Goal: Communication & Community: Share content

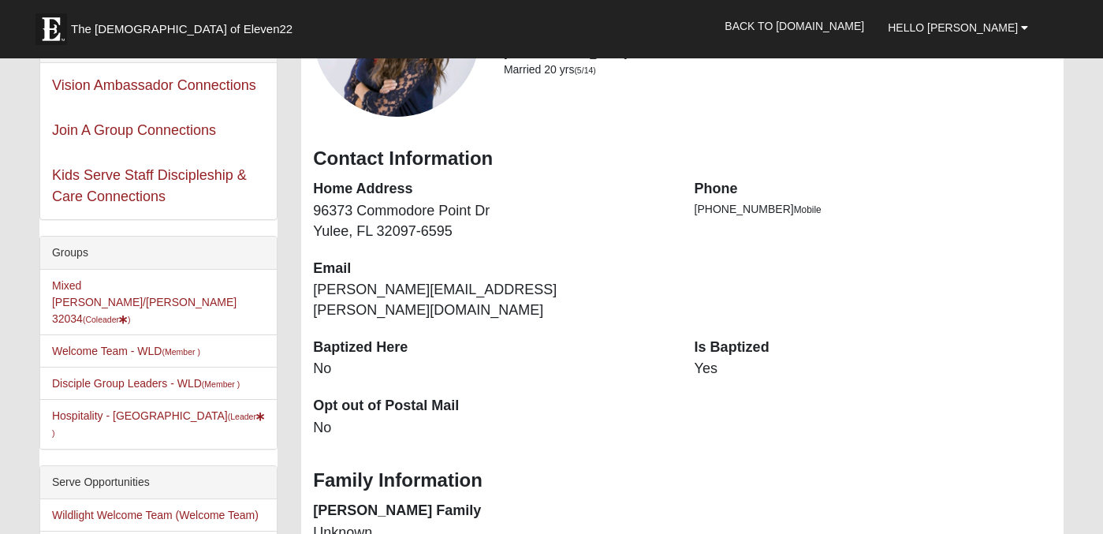
scroll to position [203, 0]
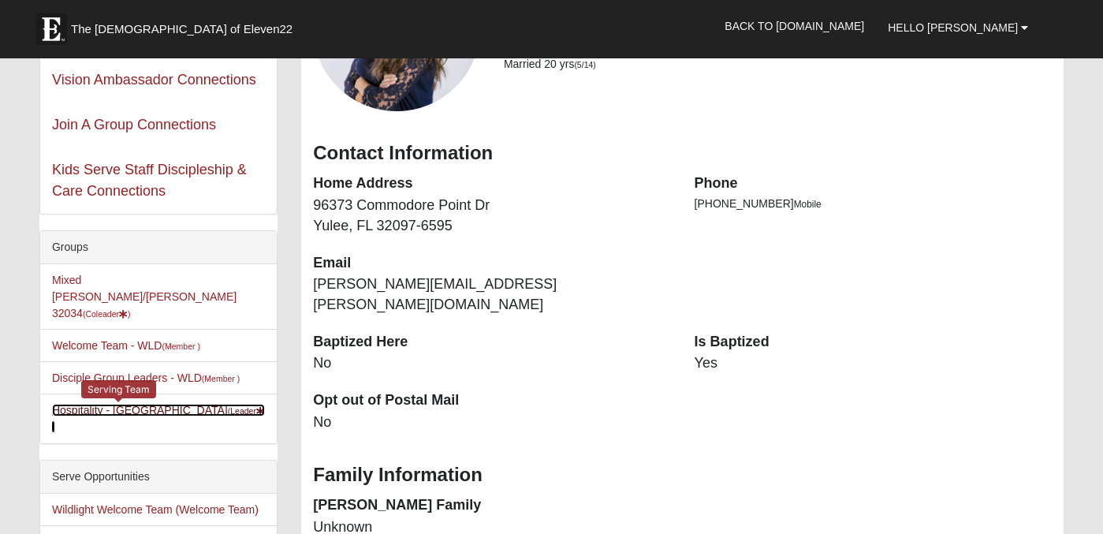
click at [126, 403] on link "Hospitality - WLD (Leader )" at bounding box center [158, 417] width 213 height 29
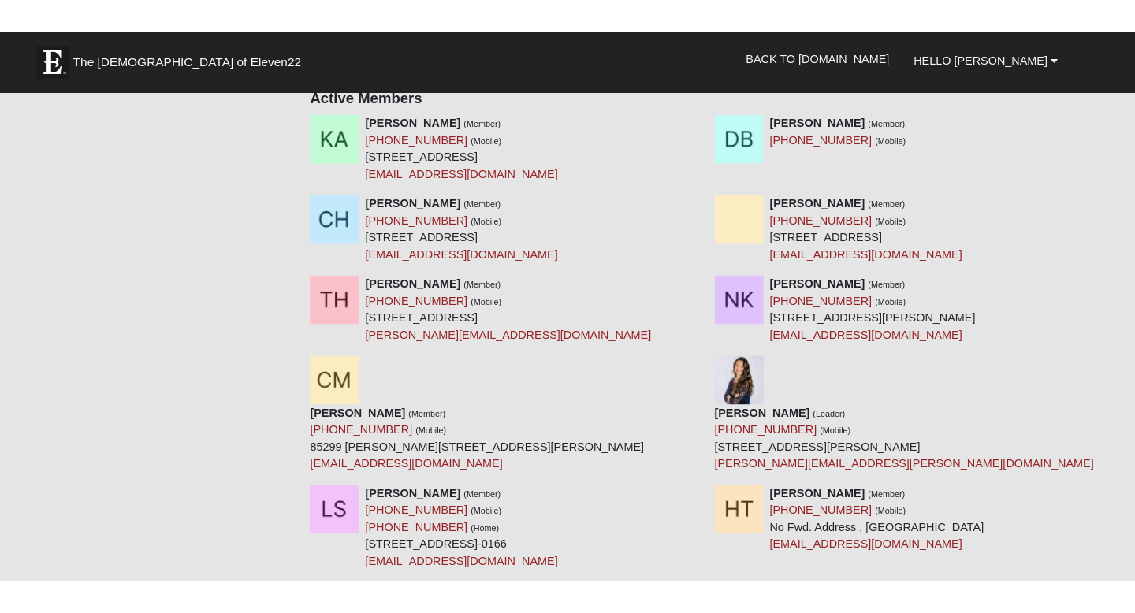
scroll to position [322, 0]
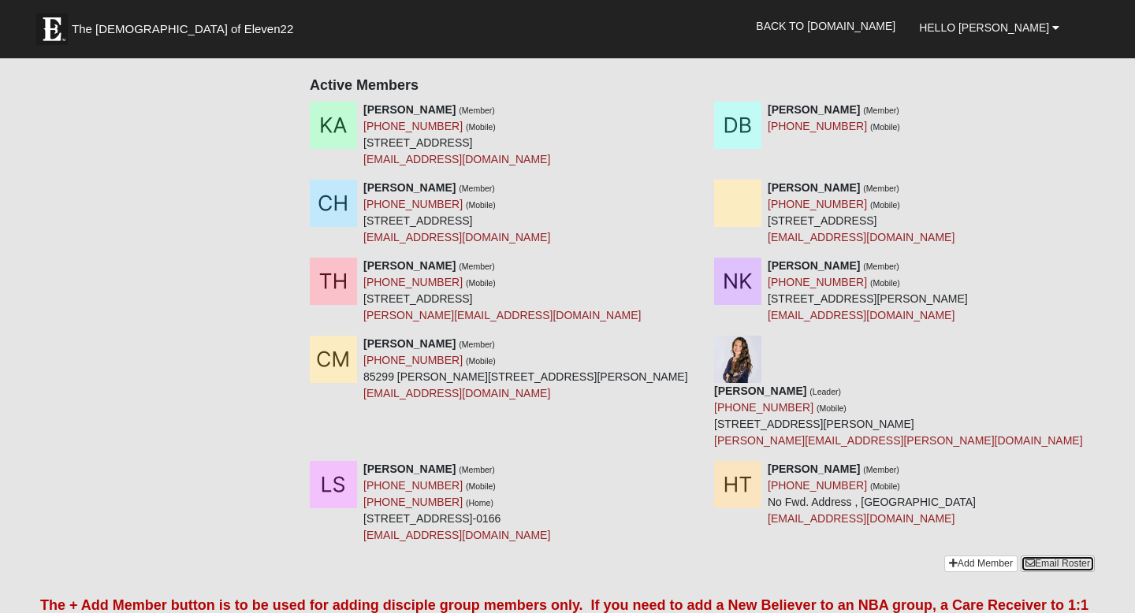
click at [1054, 533] on link "Email Roster" at bounding box center [1058, 564] width 74 height 17
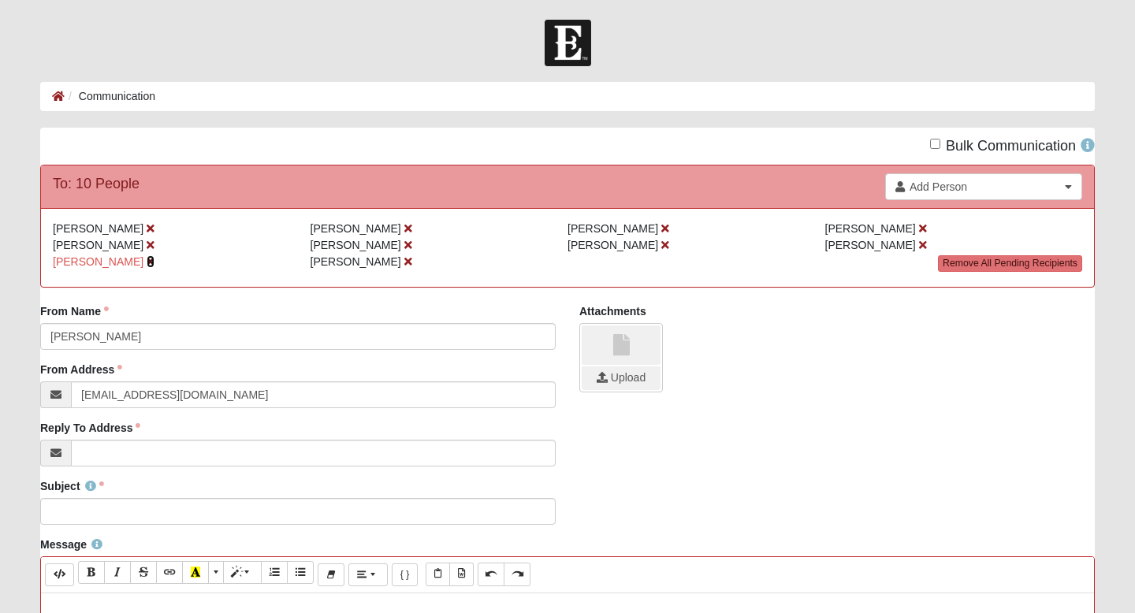
click at [147, 262] on icon at bounding box center [151, 261] width 8 height 11
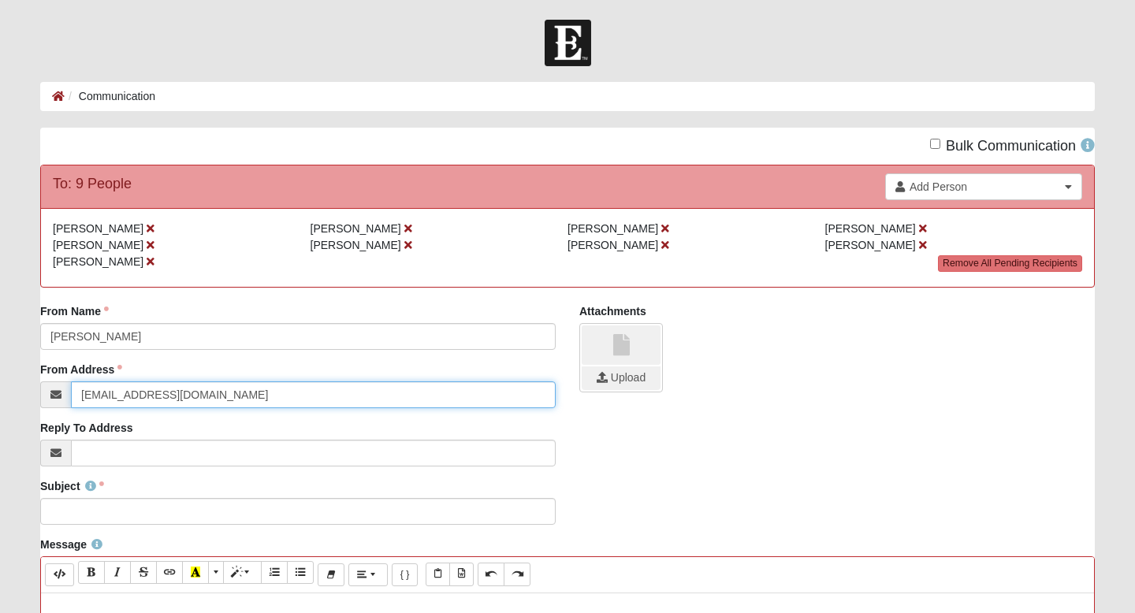
click at [164, 394] on input "info@coe22.com" at bounding box center [313, 394] width 485 height 27
click at [211, 397] on input "[PERSON_NAME][EMAIL_ADDRESS][PERSON_NAME][DOMAIN_NAME]" at bounding box center [313, 394] width 485 height 27
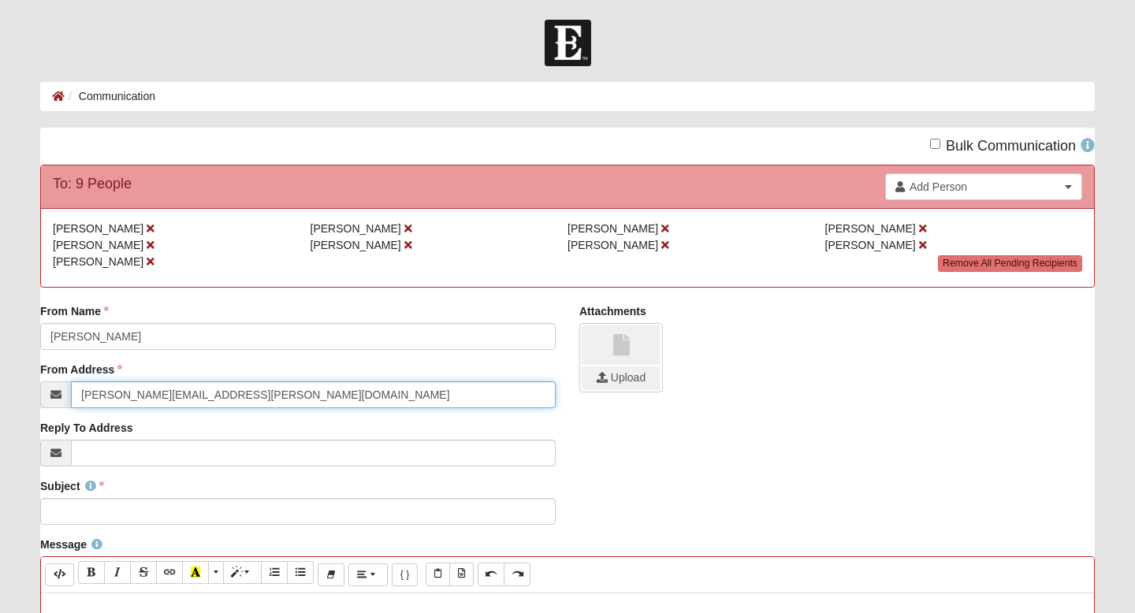
click at [211, 397] on input "[PERSON_NAME][EMAIL_ADDRESS][PERSON_NAME][DOMAIN_NAME]" at bounding box center [313, 394] width 485 height 27
type input "[PERSON_NAME][EMAIL_ADDRESS][PERSON_NAME][DOMAIN_NAME]"
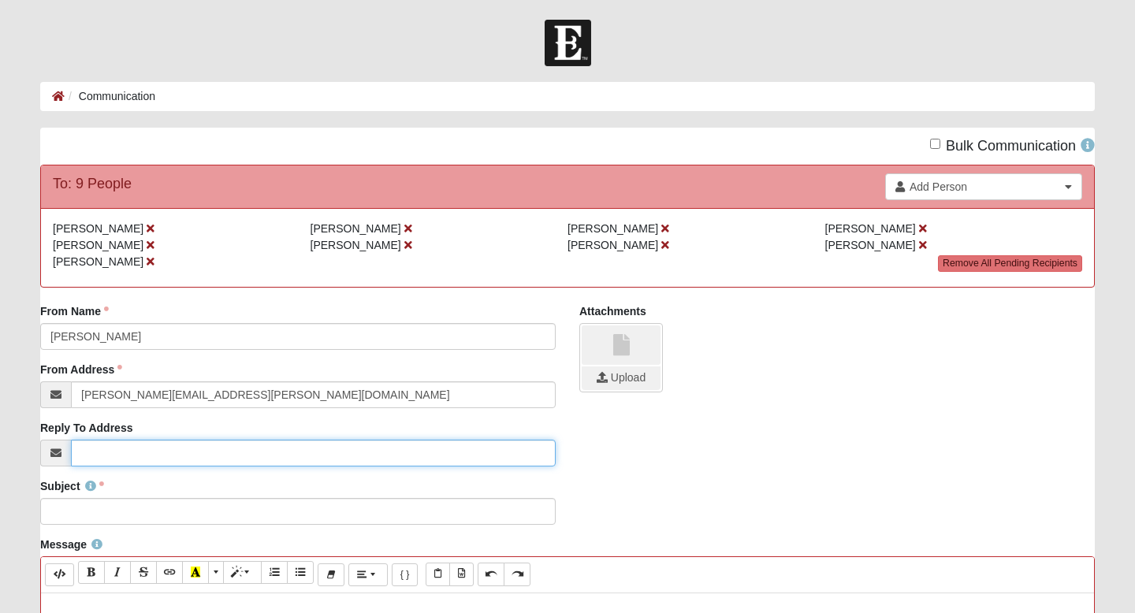
click at [186, 459] on input "Reply To Address" at bounding box center [313, 453] width 485 height 27
paste input "[PERSON_NAME][EMAIL_ADDRESS][PERSON_NAME][DOMAIN_NAME]"
type input "denisha.rouse@gmail.com"
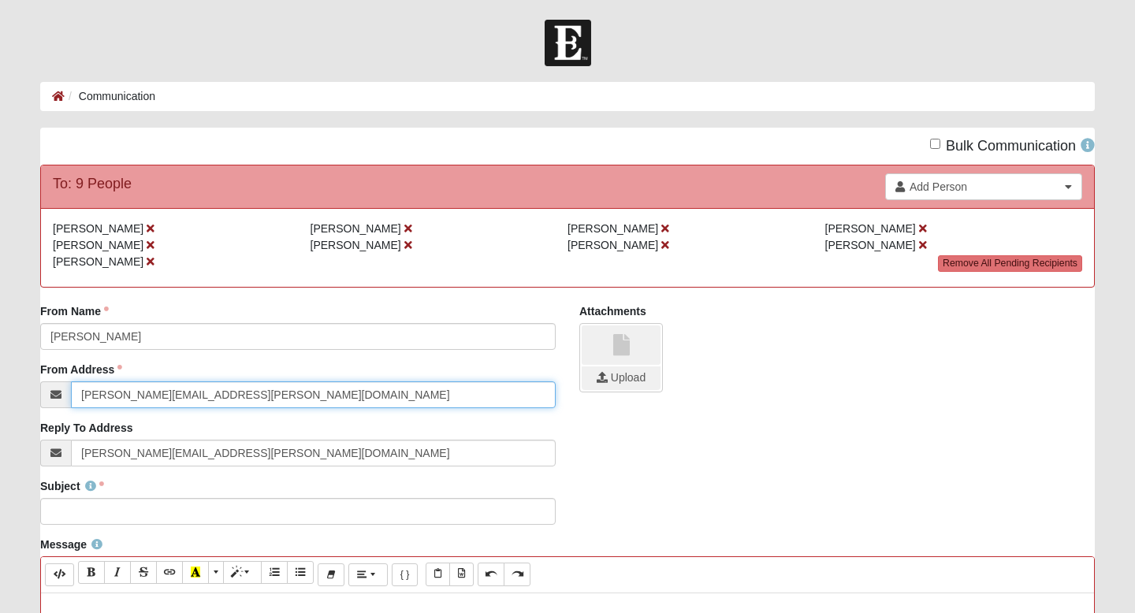
click at [411, 392] on input "denisha.rouse@gmail.com" at bounding box center [313, 394] width 485 height 27
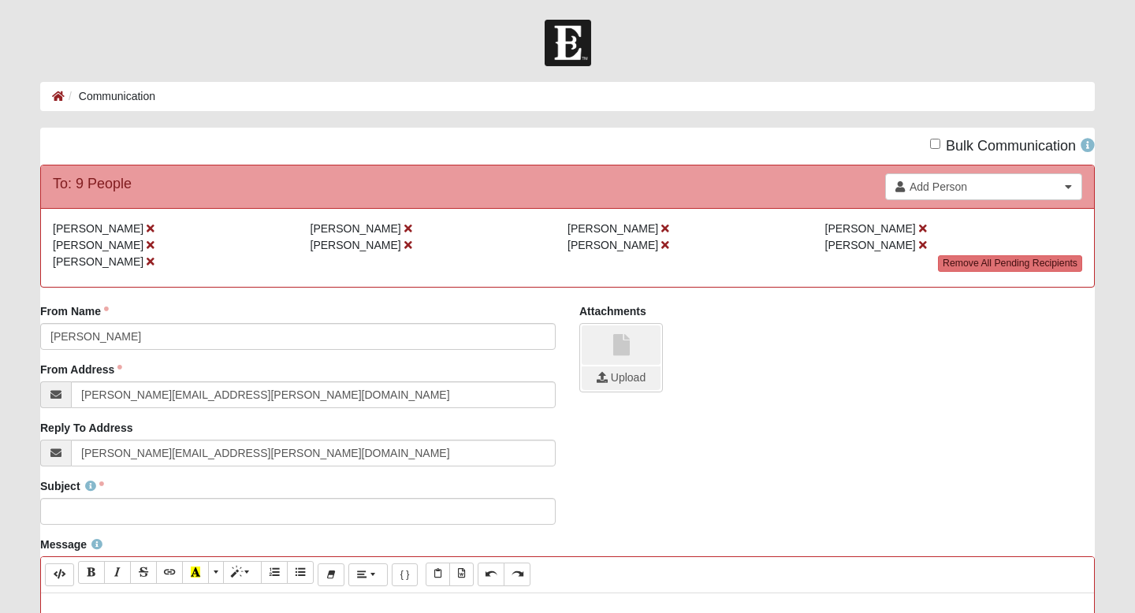
click at [684, 461] on div "From Name Denisha Rouse From Name is required. From Address denisha.rouse@gmail…" at bounding box center [567, 390] width 1078 height 175
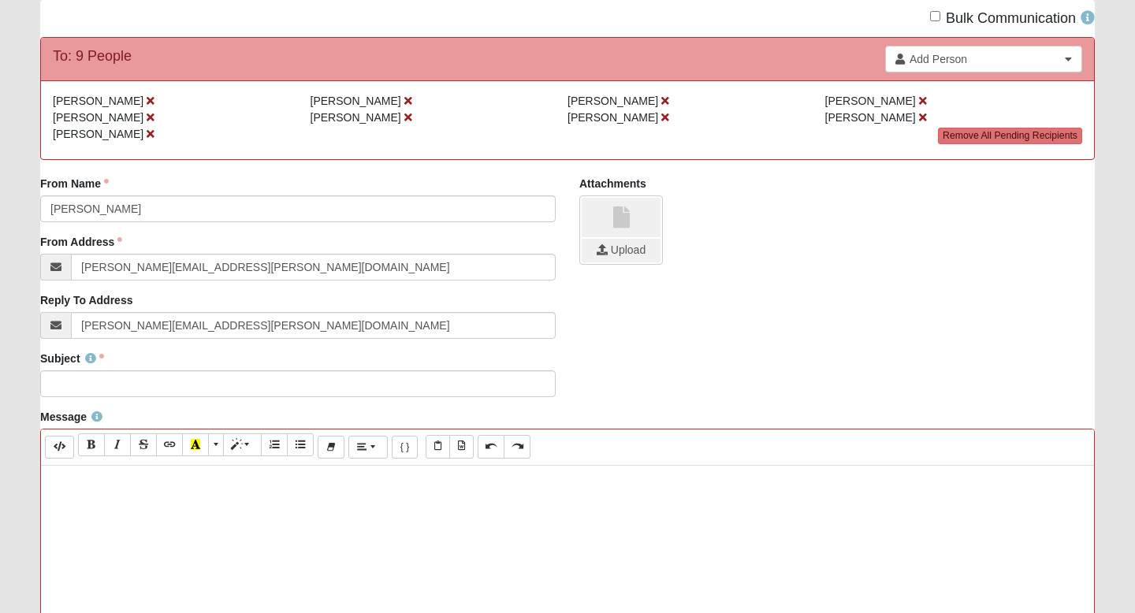
scroll to position [103, 0]
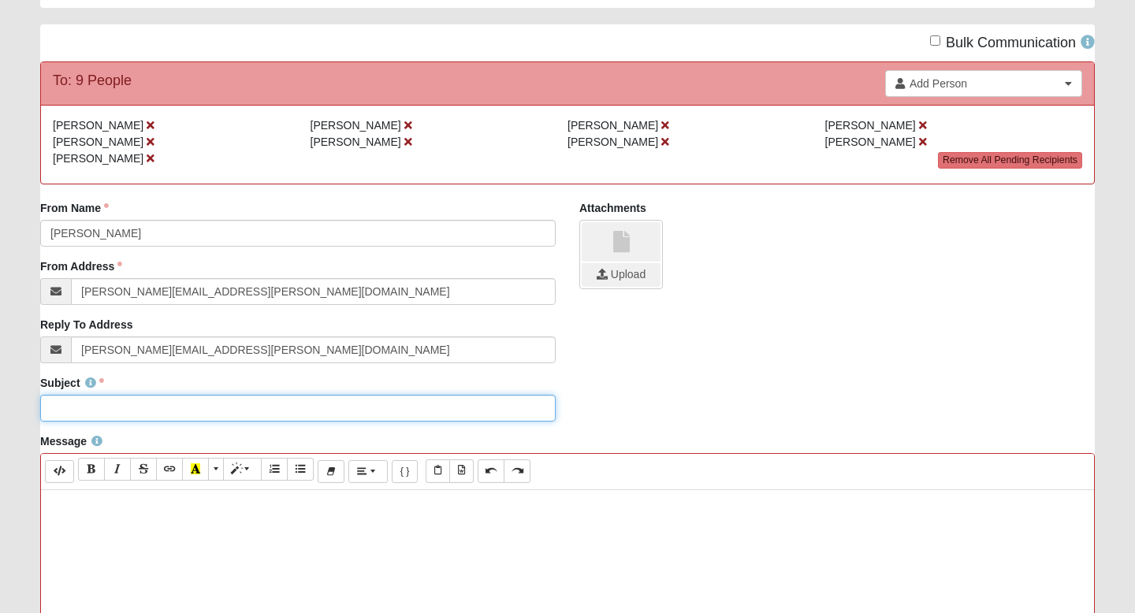
click at [292, 407] on input "Subject" at bounding box center [297, 408] width 515 height 27
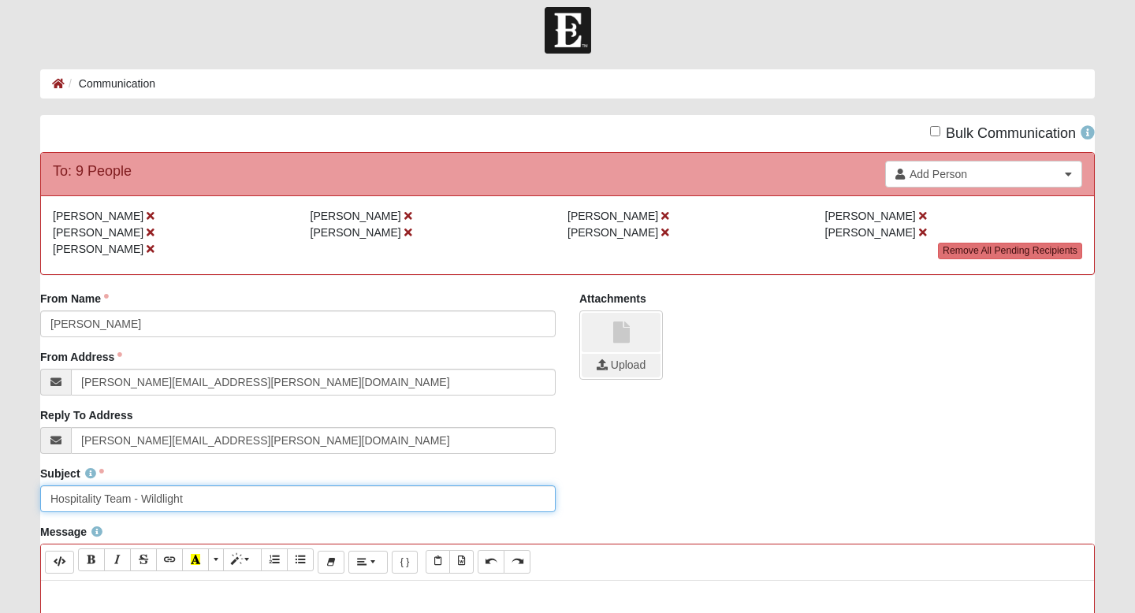
scroll to position [4, 0]
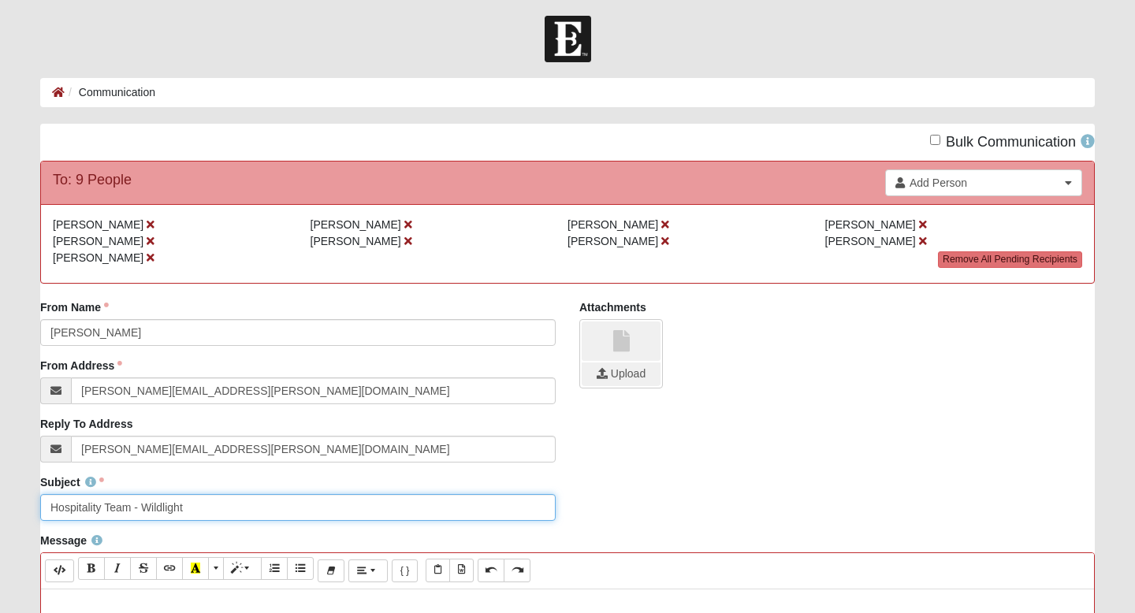
type input "Hospitality Team - Wildlight"
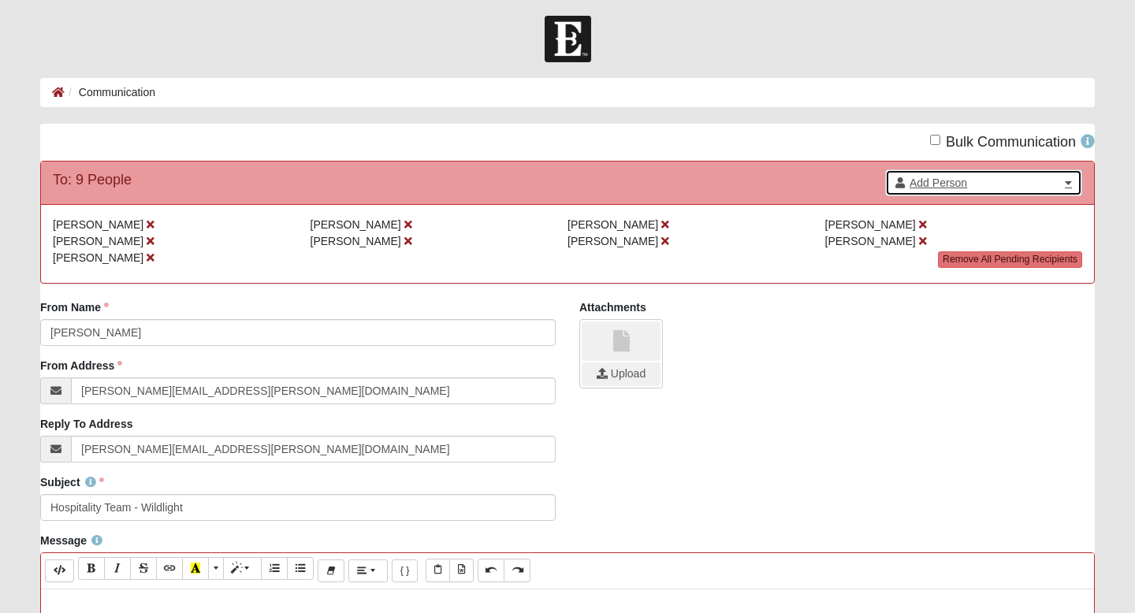
click at [1005, 190] on span "Add Person" at bounding box center [984, 183] width 151 height 16
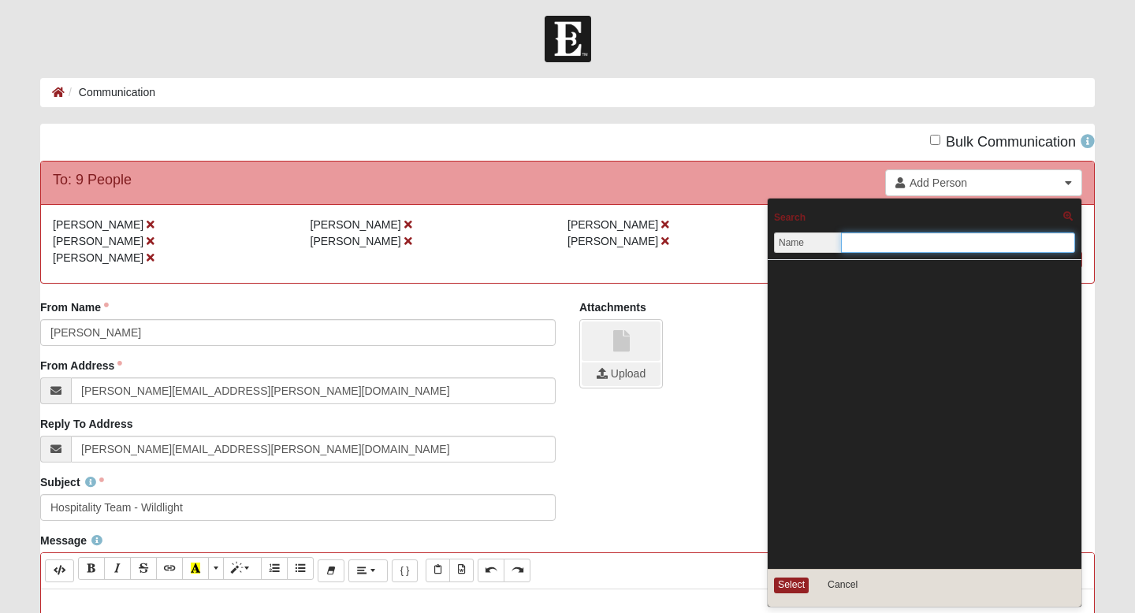
type input "r"
type input "b"
click at [707, 344] on div "Upload" at bounding box center [836, 353] width 515 height 69
click at [777, 164] on div "To: 9 People Add Person Search Name Address Phone Email Sorry, you're not autho…" at bounding box center [567, 183] width 1053 height 43
click at [783, 138] on div "Bulk Communication" at bounding box center [567, 142] width 1078 height 37
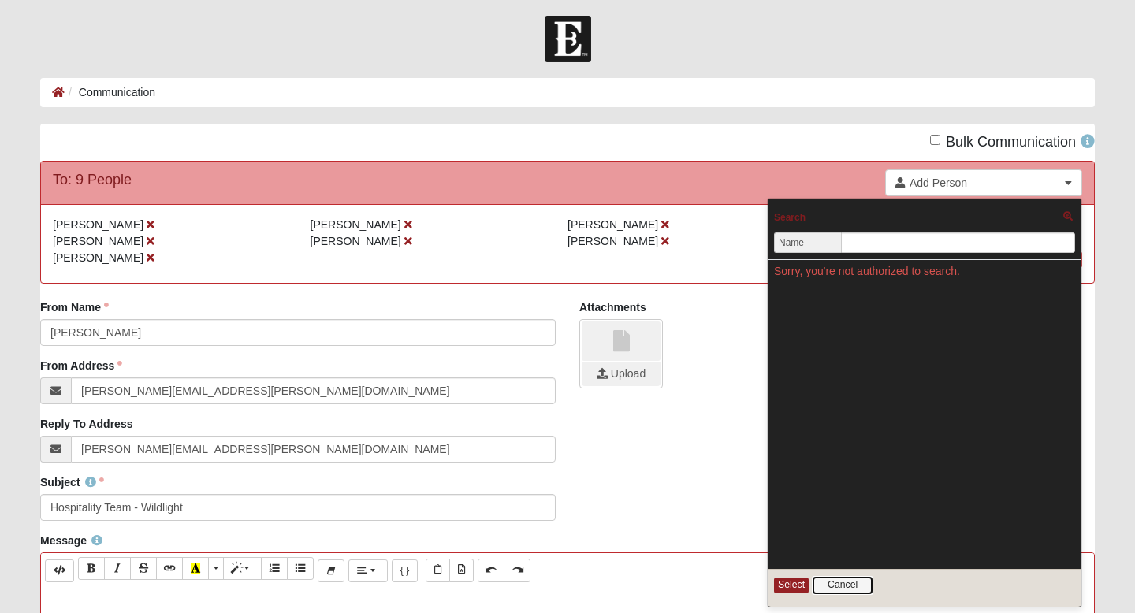
click at [851, 581] on button "Cancel" at bounding box center [842, 585] width 61 height 18
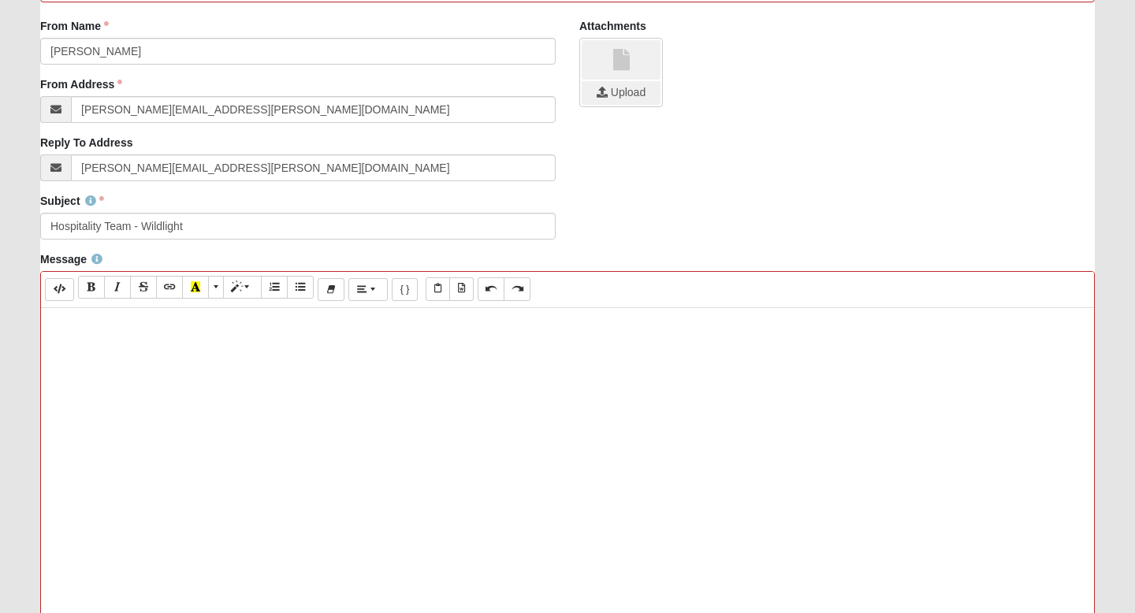
scroll to position [286, 0]
click at [348, 353] on div at bounding box center [567, 543] width 1053 height 473
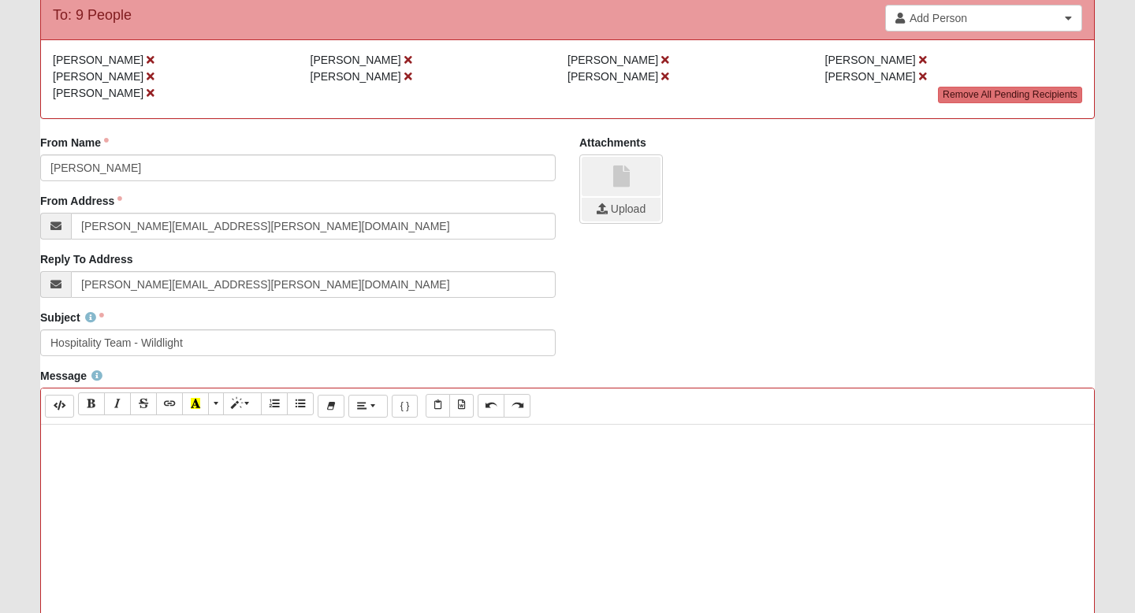
scroll to position [170, 0]
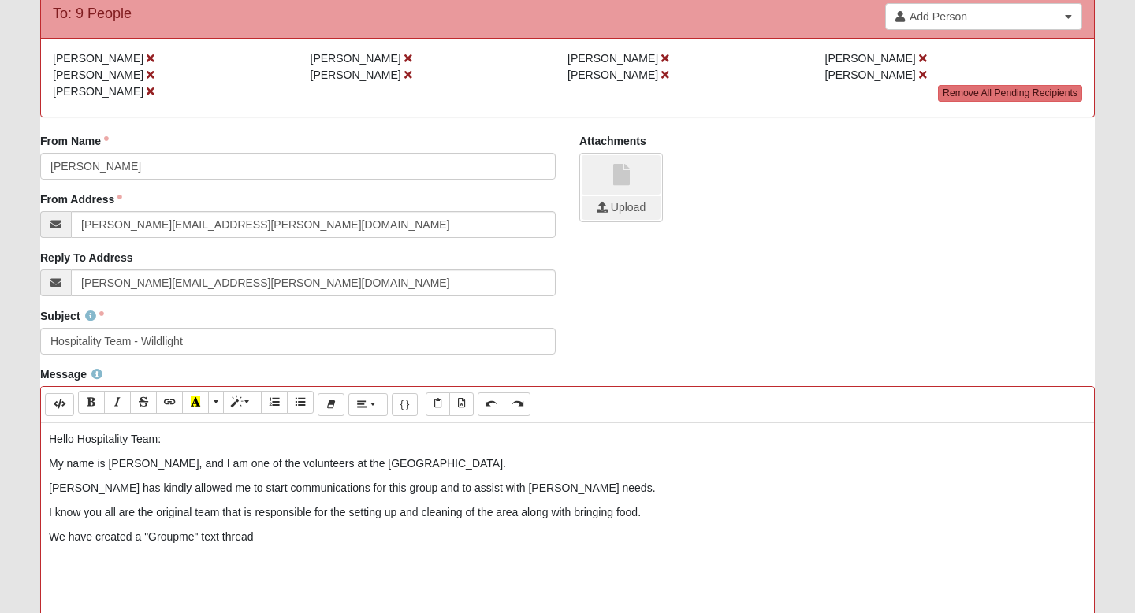
click at [200, 437] on p "Hello Hospitality Team:" at bounding box center [567, 439] width 1037 height 17
click at [266, 539] on p "We have created a "Groupme" text thread" at bounding box center [567, 537] width 1037 height 17
click at [250, 538] on p "We have created a "Groupme" text thread that allows for people to bring food" at bounding box center [567, 537] width 1037 height 17
click at [543, 533] on p "We have created a "Groupme" text thread for communications that allows for peop…" at bounding box center [567, 537] width 1037 height 17
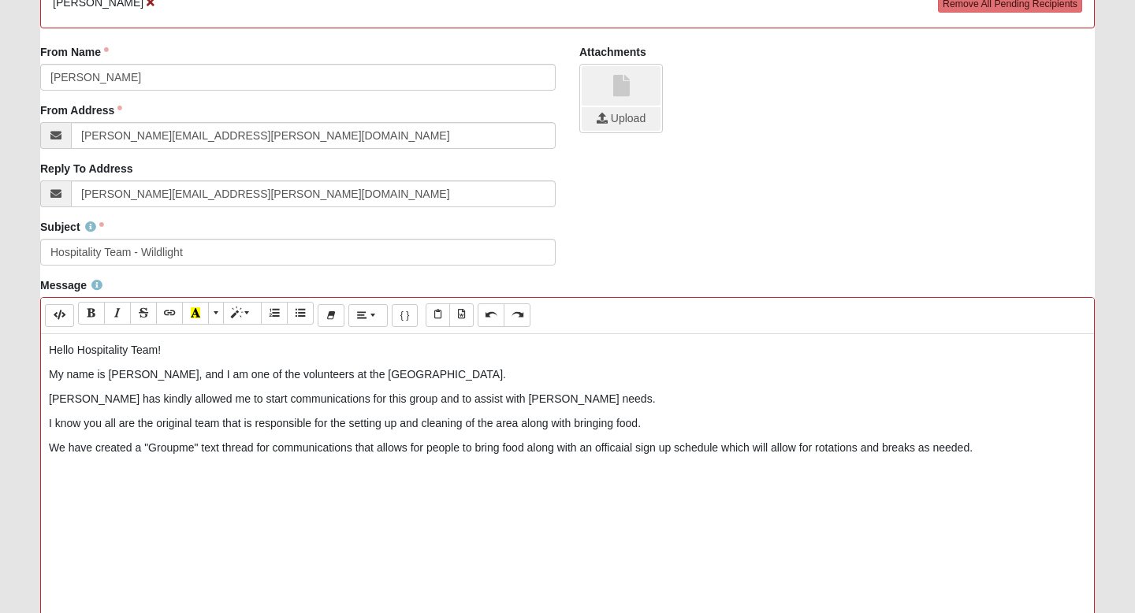
scroll to position [277, 0]
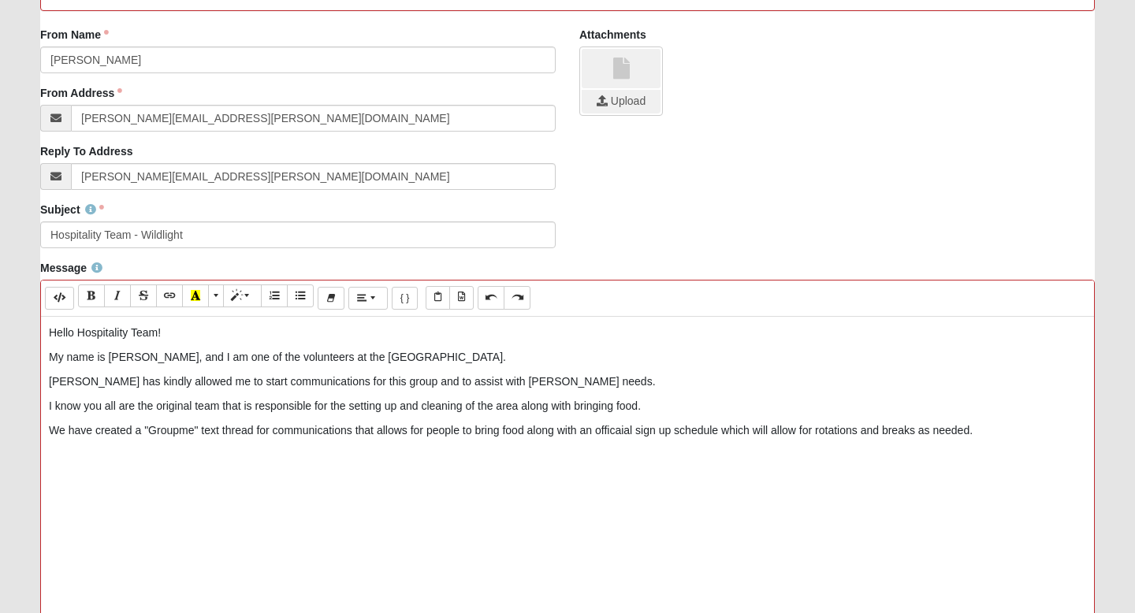
click at [617, 433] on p "We have created a "Groupme" text thread for communications that allows for peop…" at bounding box center [567, 430] width 1037 height 17
click at [660, 407] on p "I know you all are the original team that is responsible for the setting up and…" at bounding box center [567, 406] width 1037 height 17
click at [86, 407] on p "I know you all are the original team that is responsible for the setting up and…" at bounding box center [567, 406] width 1037 height 17
click at [171, 407] on p "I was told you all are the original team that is responsible for the setting up…" at bounding box center [567, 406] width 1037 height 17
click at [236, 409] on p "I was told you all are the original team that is responsible for the setting up…" at bounding box center [567, 406] width 1037 height 17
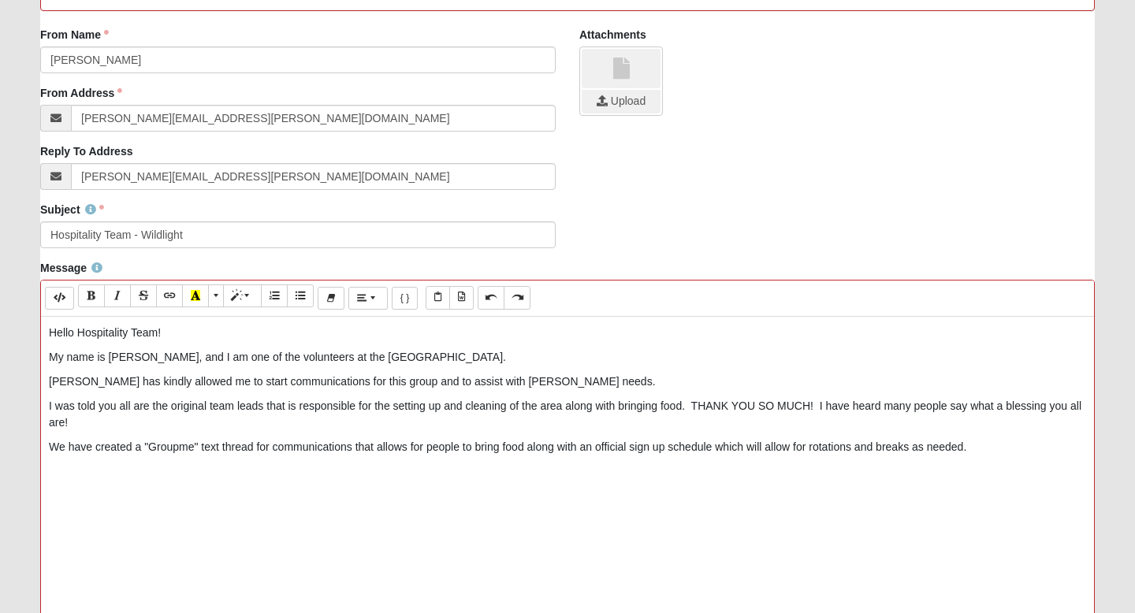
click at [811, 407] on p "I was told you all are the original team leads that is responsible for the sett…" at bounding box center [567, 414] width 1037 height 33
click at [73, 424] on p "I was told you all are the original team leads that is responsible for the sett…" at bounding box center [567, 414] width 1037 height 33
click at [65, 449] on p "We have created a "Groupme" text thread for communications that allows for peop…" at bounding box center [567, 447] width 1037 height 17
click at [498, 452] on p "Just wanted to let you know that I have created a "Groupme" text thread for com…" at bounding box center [567, 455] width 1037 height 33
click at [146, 471] on p "Just wanted to let you know that I have created a "Groupme" text thread for com…" at bounding box center [567, 455] width 1037 height 33
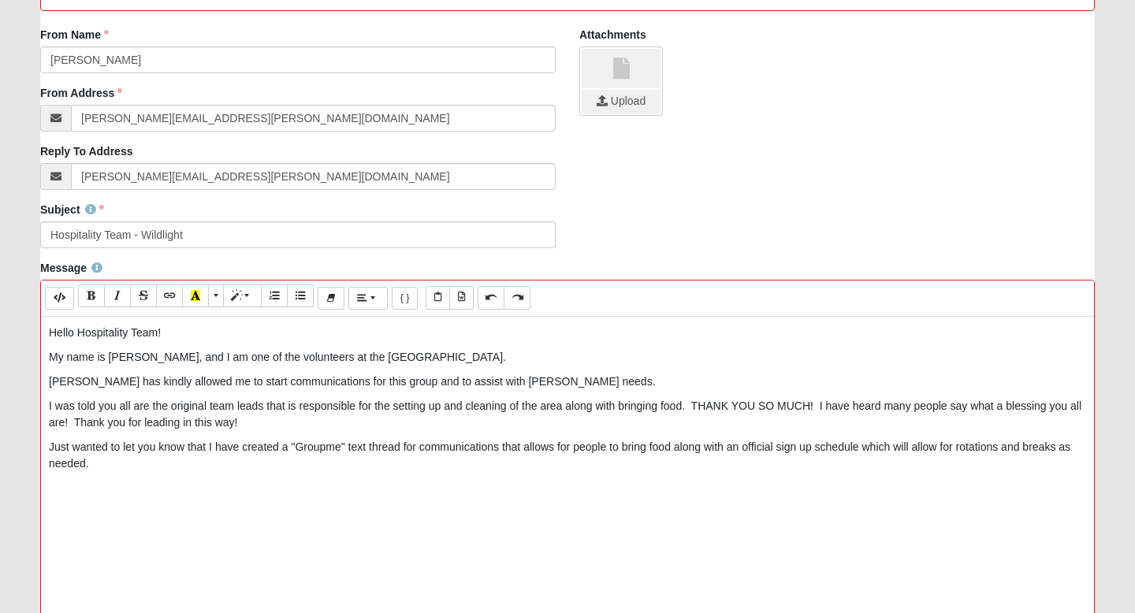
click at [500, 452] on p "Just wanted to let you know that I have created a "Groupme" text thread for com…" at bounding box center [567, 455] width 1037 height 33
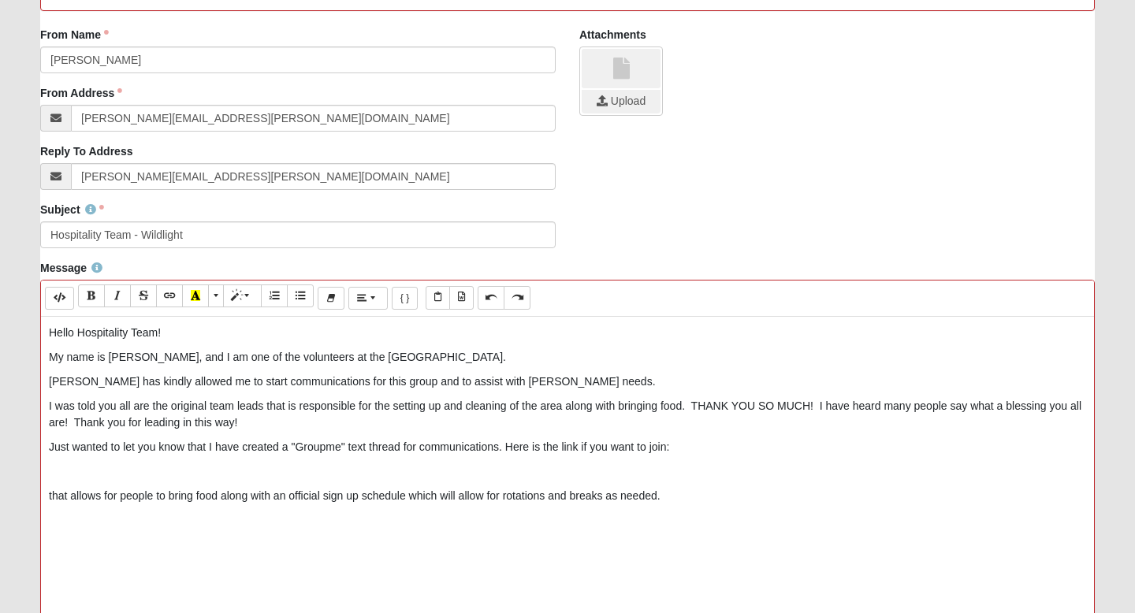
click at [711, 452] on p "Just wanted to let you know that I have created a "Groupme" text thread for com…" at bounding box center [567, 447] width 1037 height 17
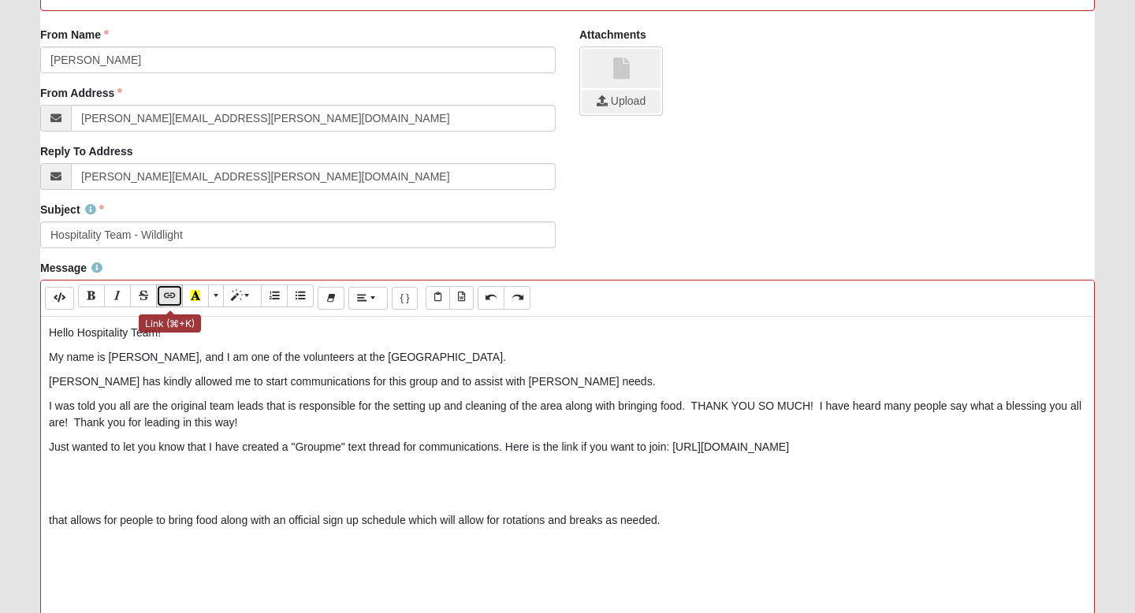
click at [174, 297] on icon "Link (⌘+K)" at bounding box center [169, 295] width 9 height 11
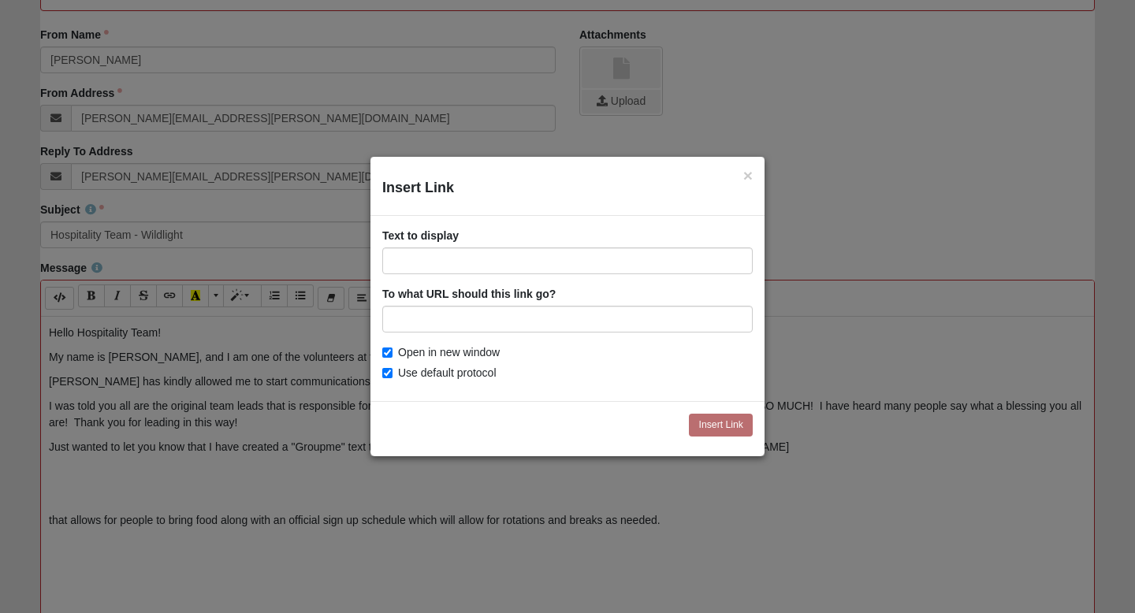
type input "https://groupme.com/join_group/109922600/68LrSoDR"
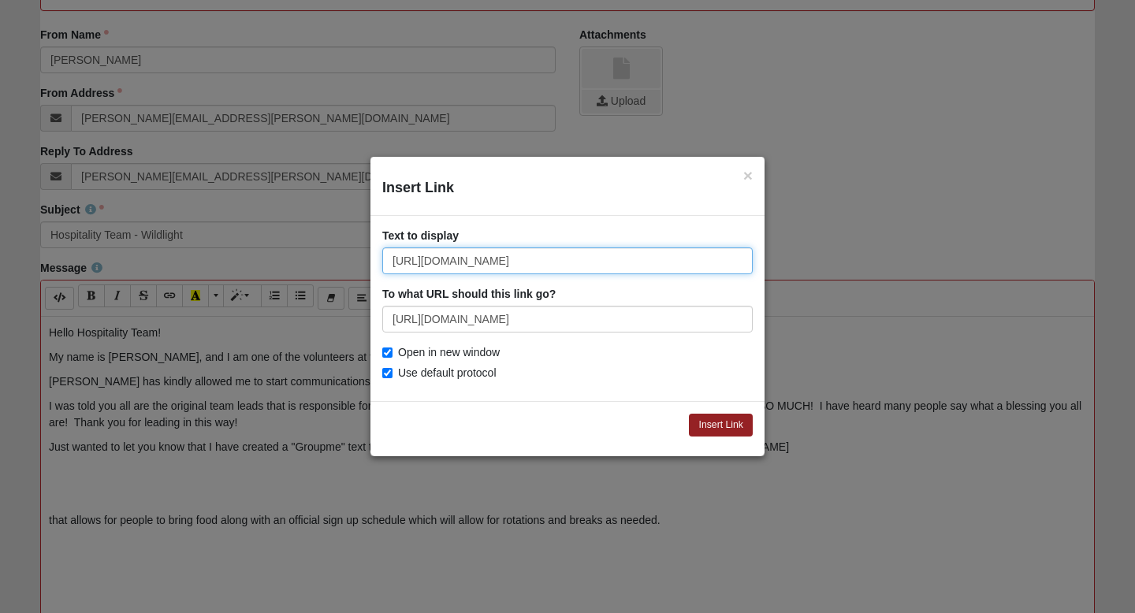
click at [498, 268] on input "https://groupme.com/join_group/109922600/68LrSoDR" at bounding box center [567, 260] width 370 height 27
type input "Hospitality Link-Click Here"
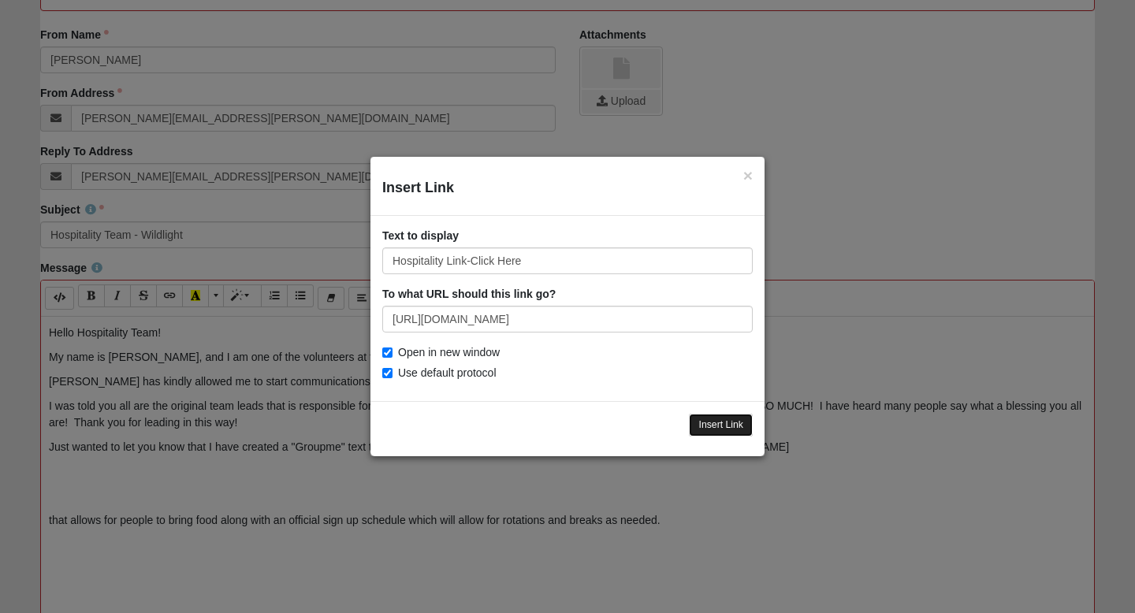
click at [723, 426] on input "Insert Link" at bounding box center [721, 425] width 64 height 23
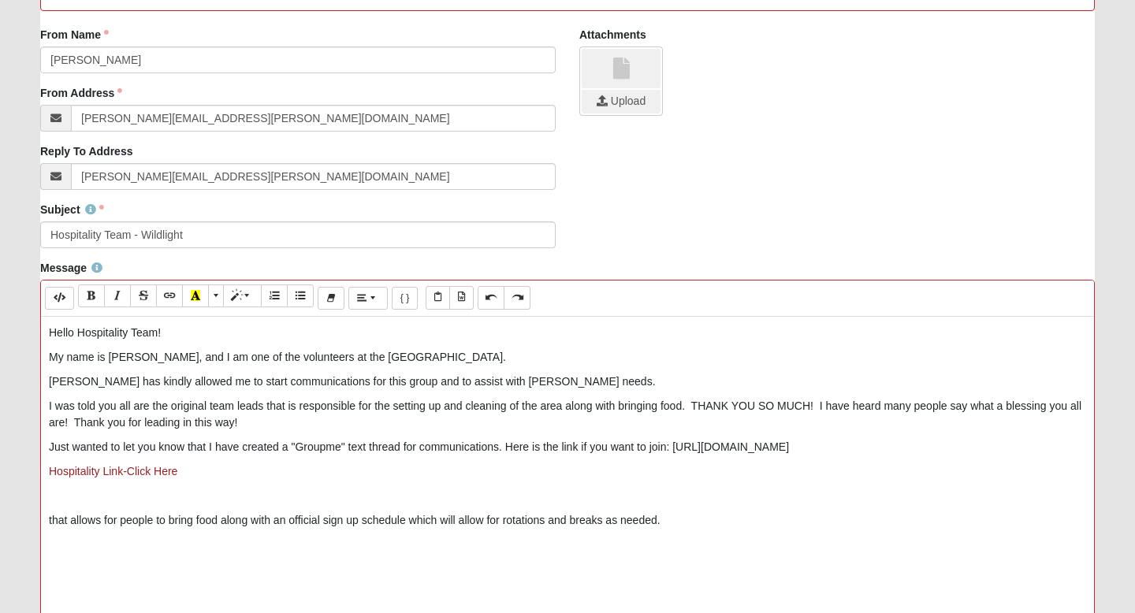
drag, startPoint x: 961, startPoint y: 451, endPoint x: 671, endPoint y: 455, distance: 290.8
click at [671, 455] on p "Just wanted to let you know that I have created a "Groupme" text thread for com…" at bounding box center [567, 447] width 1037 height 17
click at [50, 471] on link "Hospitality Link-Click Here" at bounding box center [113, 471] width 128 height 13
click at [105, 504] on link "https://groupme.com/join_group/109922600/68LrSoDR" at bounding box center [115, 504] width 121 height 16
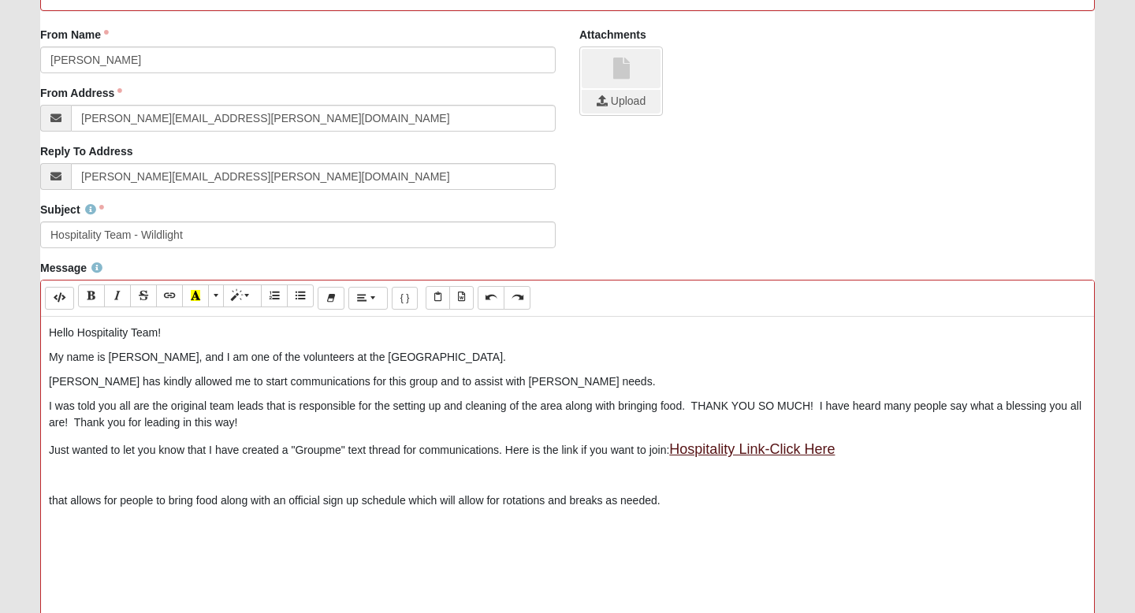
click at [736, 450] on link "Hospitality Link-Click Here" at bounding box center [751, 449] width 165 height 16
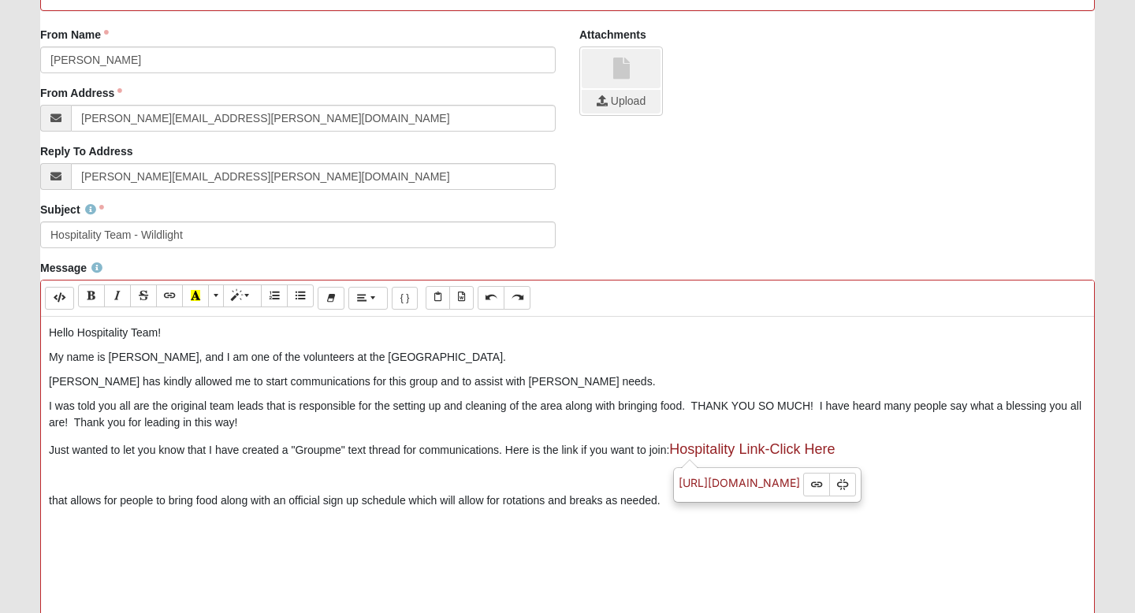
click at [612, 458] on p "Just wanted to let you know that I have created a "Groupme" text thread for com…" at bounding box center [567, 449] width 1037 height 21
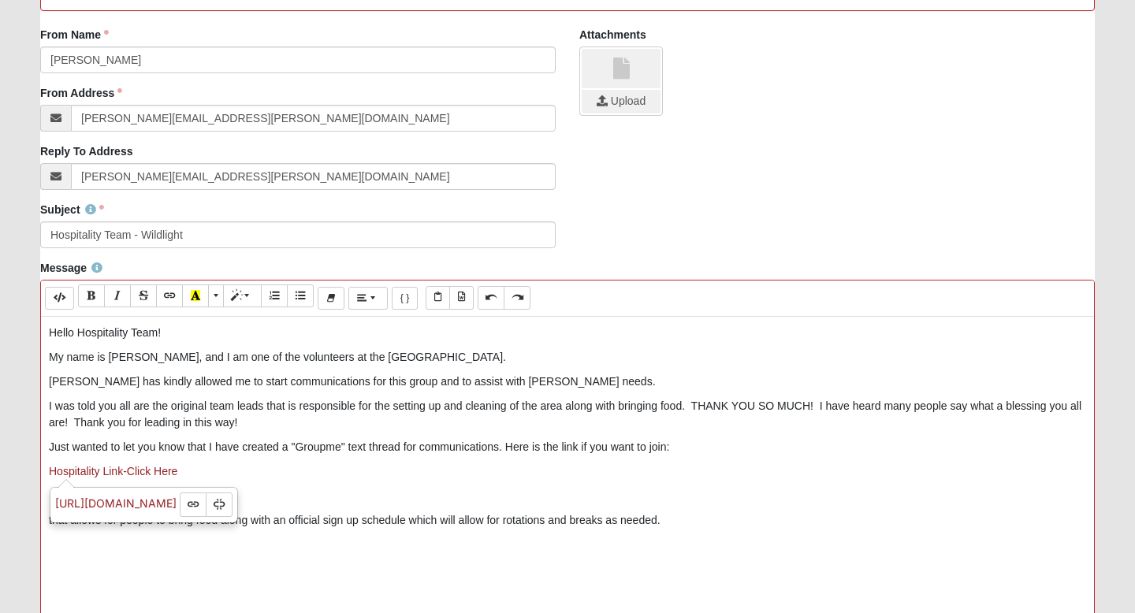
click at [757, 451] on p "Just wanted to let you know that I have created a "Groupme" text thread for com…" at bounding box center [567, 447] width 1037 height 17
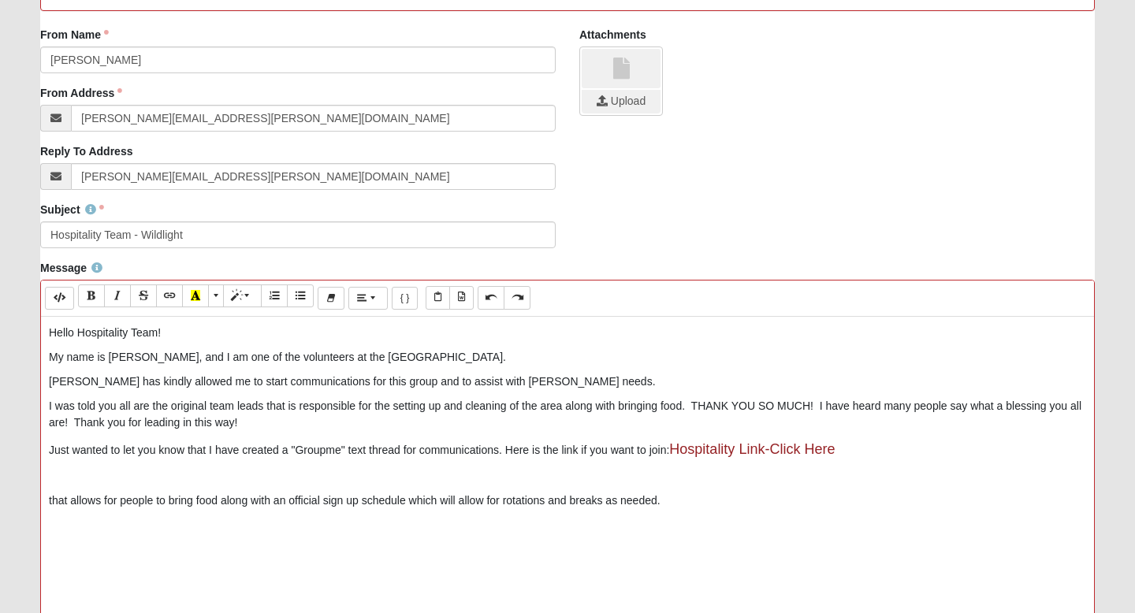
click at [132, 336] on p "Hello Hospitality Team!" at bounding box center [567, 333] width 1037 height 17
click at [94, 287] on button "Bold (⌘+B)" at bounding box center [91, 295] width 27 height 23
click at [237, 442] on p "Just wanted to let you know that I have created a "Groupme" text thread for com…" at bounding box center [567, 449] width 1037 height 21
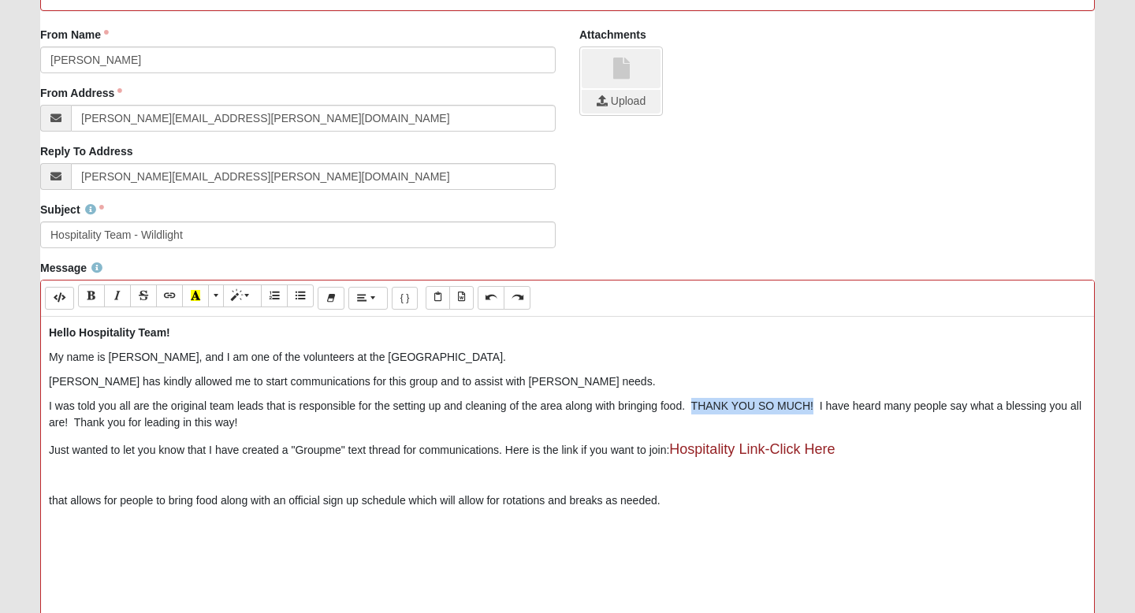
drag, startPoint x: 694, startPoint y: 408, endPoint x: 813, endPoint y: 409, distance: 119.0
click at [813, 409] on p "I was told you all are the original team leads that is responsible for the sett…" at bounding box center [567, 414] width 1037 height 33
click at [91, 304] on button "Bold (⌘+B)" at bounding box center [91, 295] width 27 height 23
click at [822, 406] on p "I was told you all are the original team leads that is responsible for the sett…" at bounding box center [567, 414] width 1037 height 33
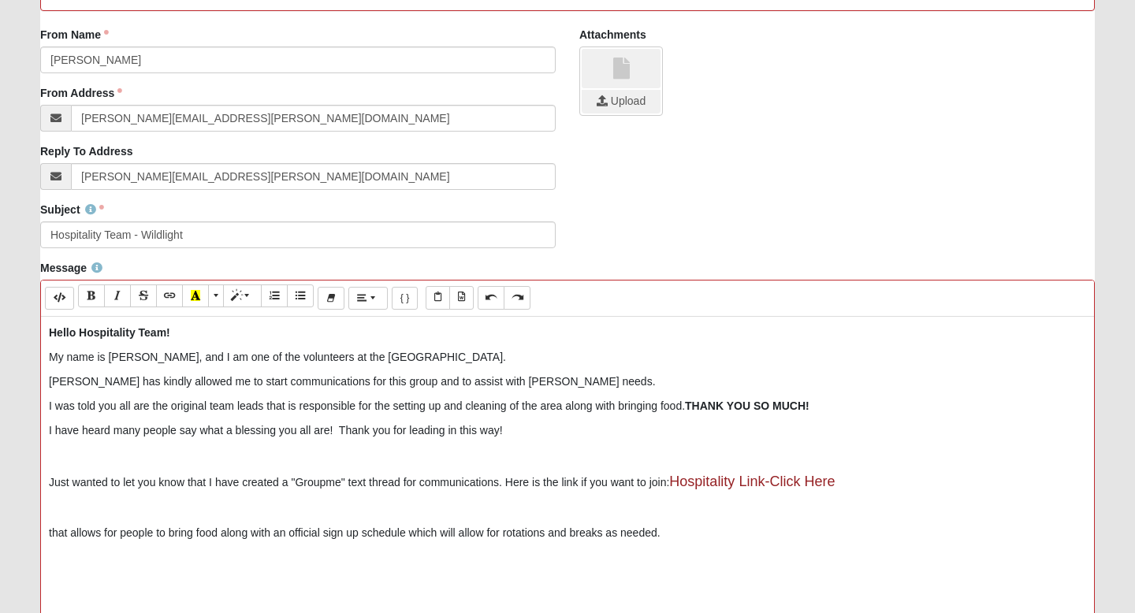
click at [693, 404] on b "THANK YOU SO MUCH!" at bounding box center [747, 406] width 125 height 13
click at [184, 455] on p at bounding box center [567, 455] width 1037 height 17
click at [51, 534] on p "that allows for people to bring food along with an official sign up schedule wh…" at bounding box center [567, 533] width 1037 height 17
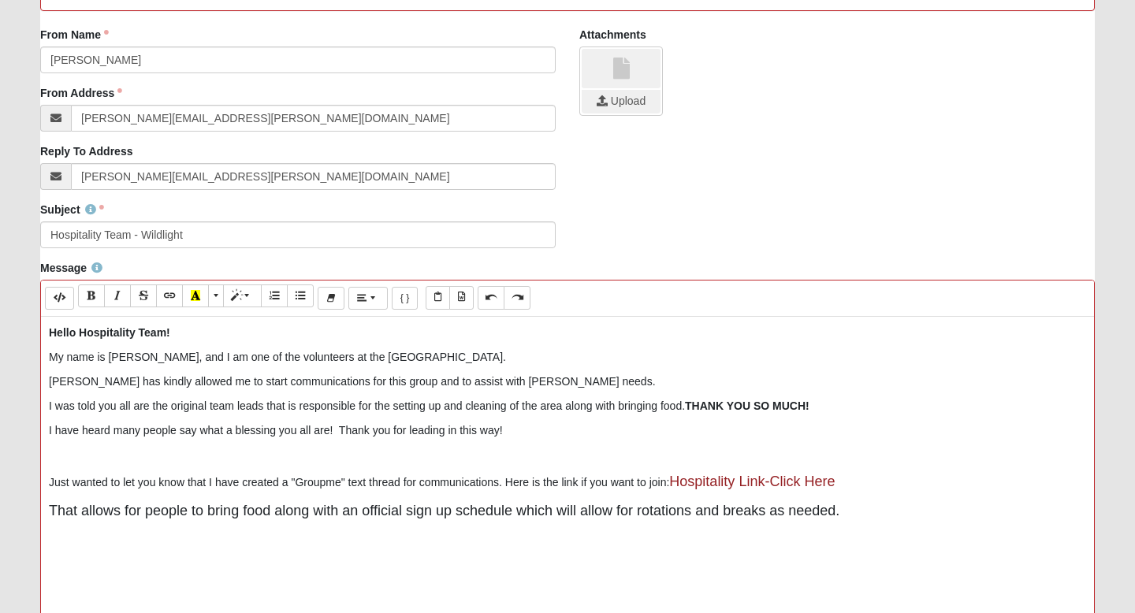
click at [865, 486] on p "Just wanted to let you know that I have created a "Groupme" text thread for com…" at bounding box center [567, 481] width 1037 height 21
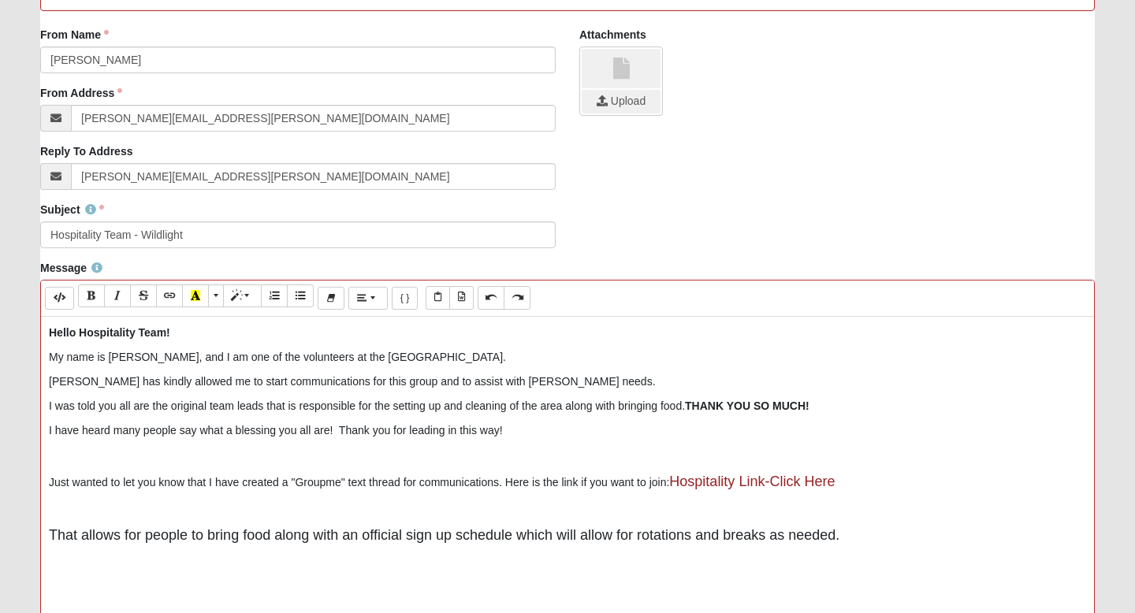
click at [500, 485] on p "Just wanted to let you know that I have created a "Groupme" text thread for com…" at bounding box center [567, 481] width 1037 height 21
click at [867, 486] on p "Just wanted to let you know that I have created a "Groupme" text thread for com…" at bounding box center [567, 481] width 1037 height 21
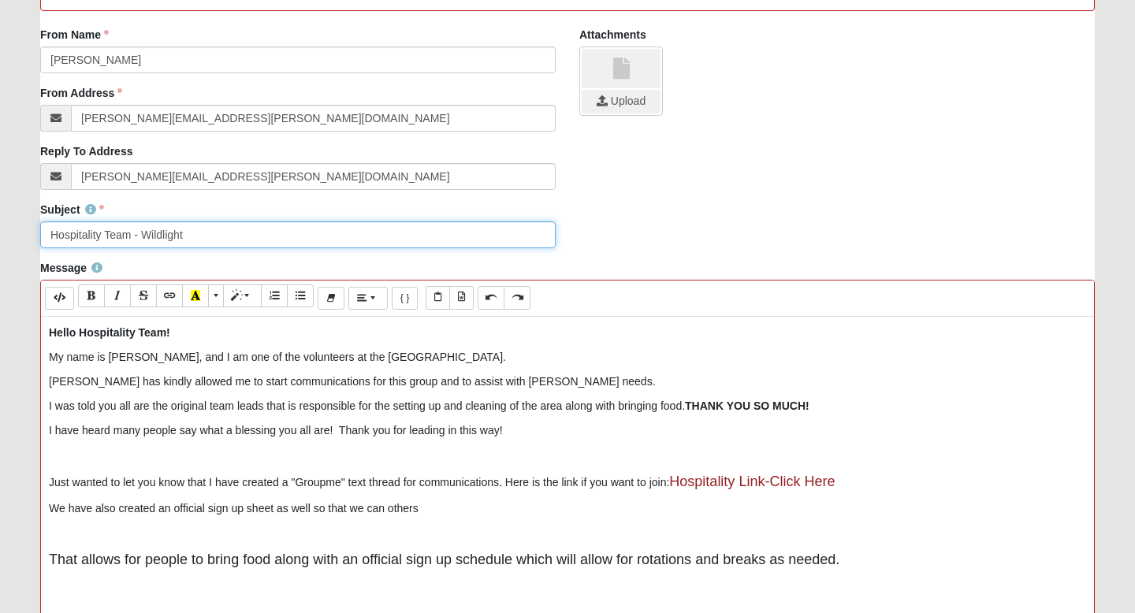
click at [50, 234] on input "Hospitality Team - Wildlight" at bounding box center [297, 234] width 515 height 27
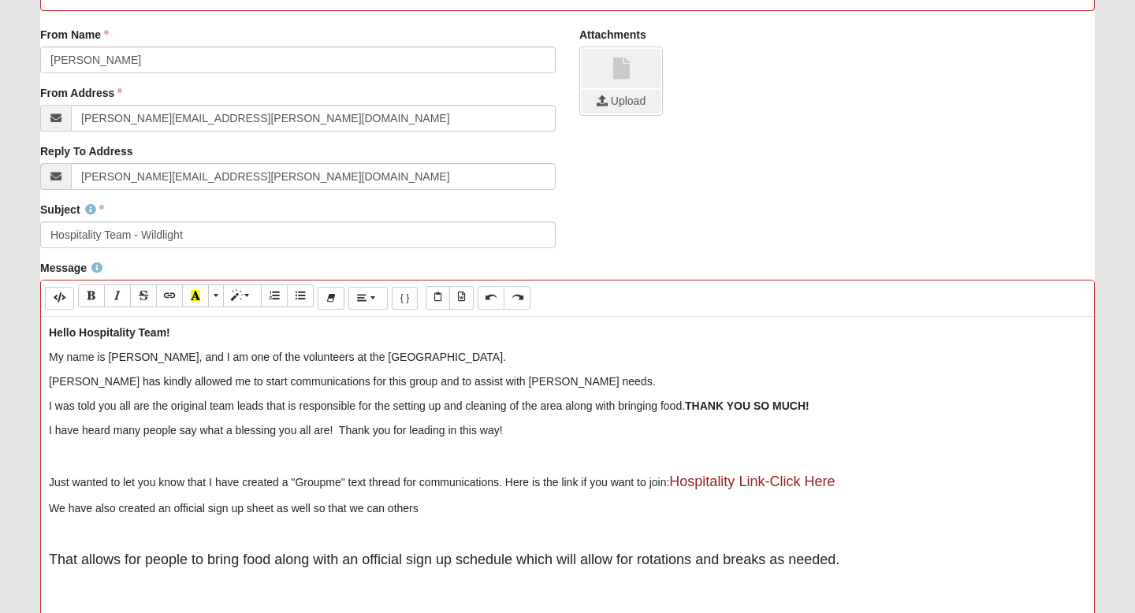
click at [184, 359] on p "My name is Denisha Rouse, and I am one of the volunteers at the Wildlight Campu…" at bounding box center [567, 357] width 1037 height 17
click at [299, 406] on p "I was told you all are the original team leads that is responsible for the sett…" at bounding box center [567, 406] width 1037 height 17
click at [436, 508] on p "We have also created an official sign up sheet as well so that we can others" at bounding box center [567, 508] width 1037 height 17
click at [390, 510] on p "We have also created an official sign up sheet as well so that we can others" at bounding box center [567, 508] width 1037 height 17
click at [530, 508] on p "We have also created an official sign up sheet as well so that we can know the …" at bounding box center [567, 508] width 1037 height 17
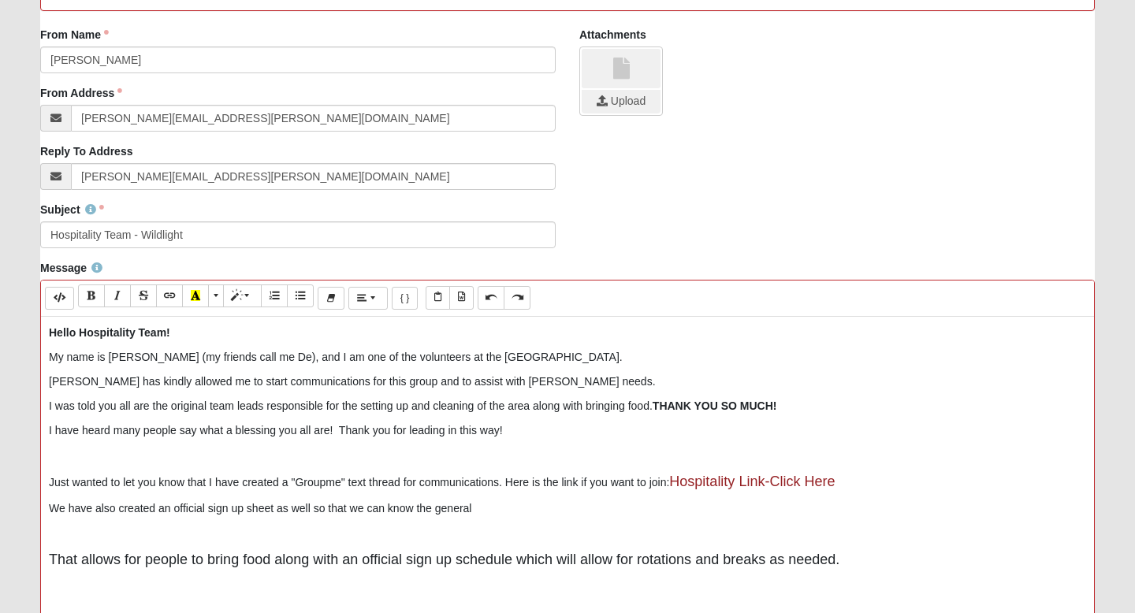
click at [388, 510] on p "We have also created an official sign up sheet as well so that we can know the …" at bounding box center [567, 508] width 1037 height 17
click at [738, 508] on p "We have also created an official sign up sheet as well so that we can get a gen…" at bounding box center [567, 508] width 1037 height 17
drag, startPoint x: 738, startPoint y: 508, endPoint x: 652, endPoint y: 510, distance: 85.9
click at [652, 510] on p "We have also created an official sign up sheet as well so that we can get a gen…" at bounding box center [567, 508] width 1037 height 17
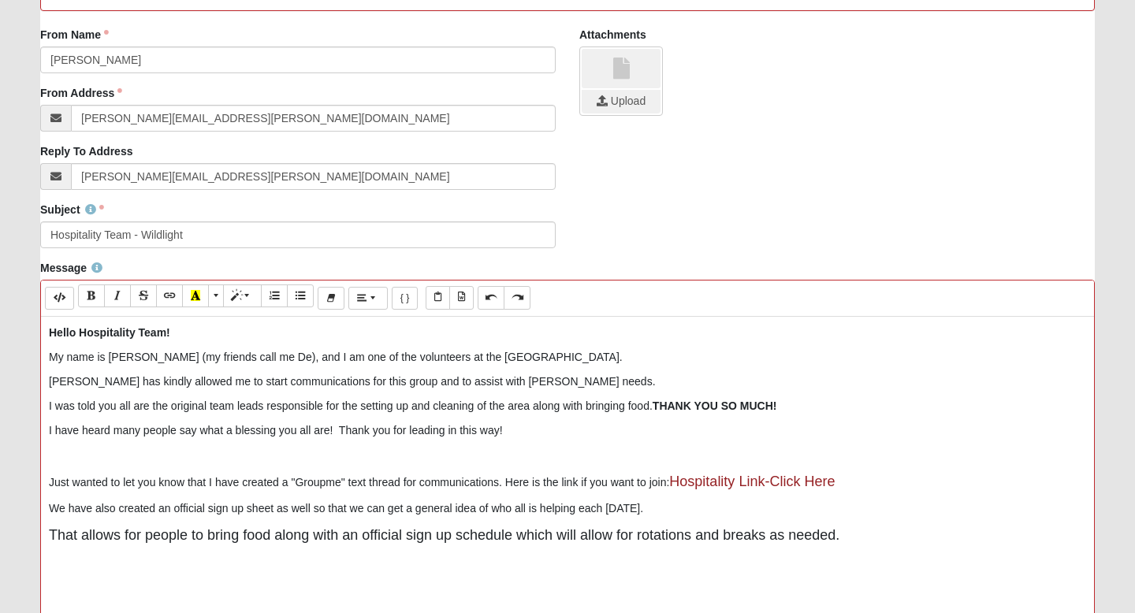
click at [440, 537] on span "That allows for people to bring food along with an official sign up schedule wh…" at bounding box center [444, 535] width 790 height 16
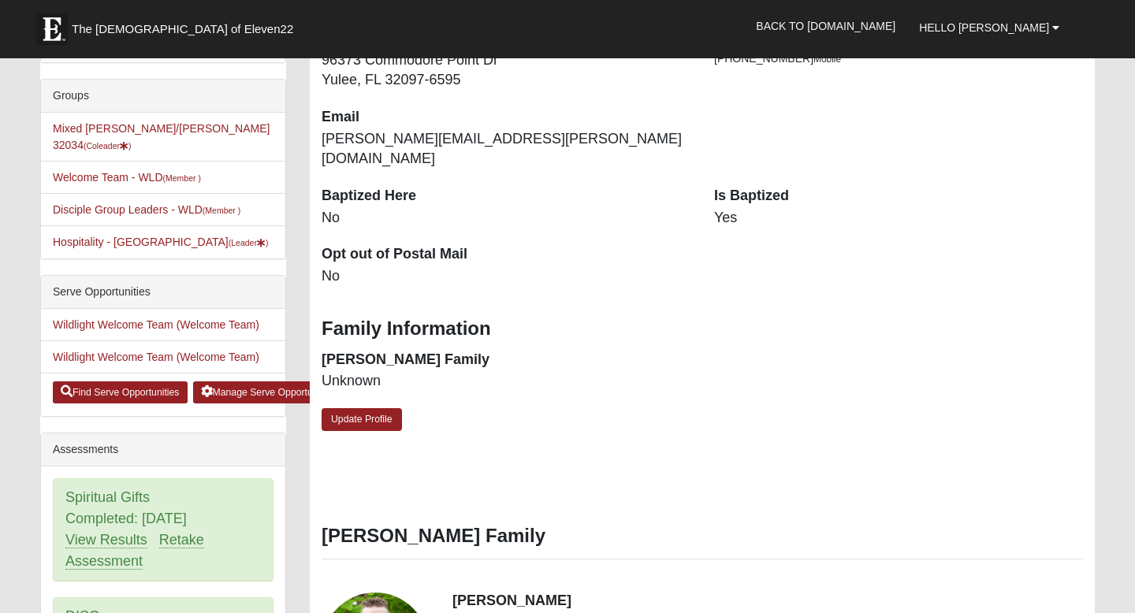
scroll to position [342, 0]
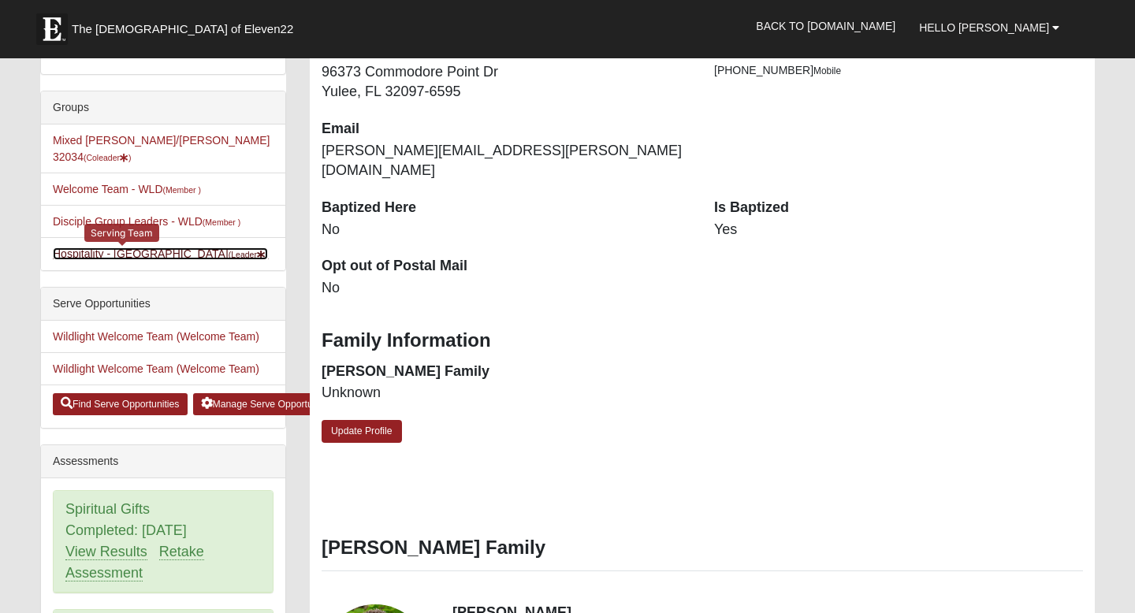
click at [229, 250] on small "(Leader )" at bounding box center [249, 254] width 40 height 9
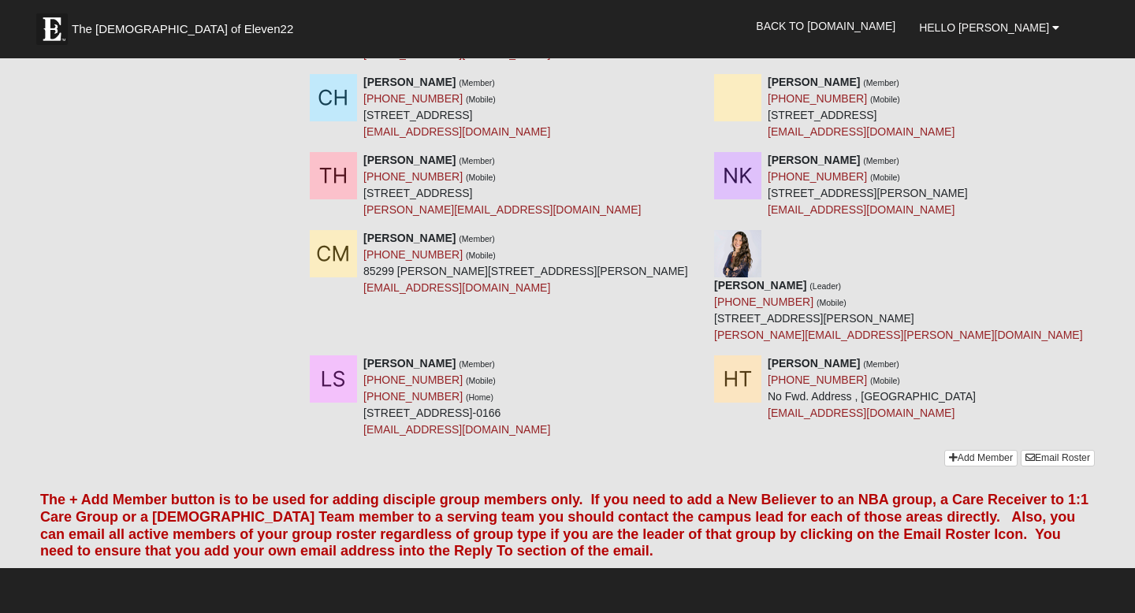
scroll to position [466, 0]
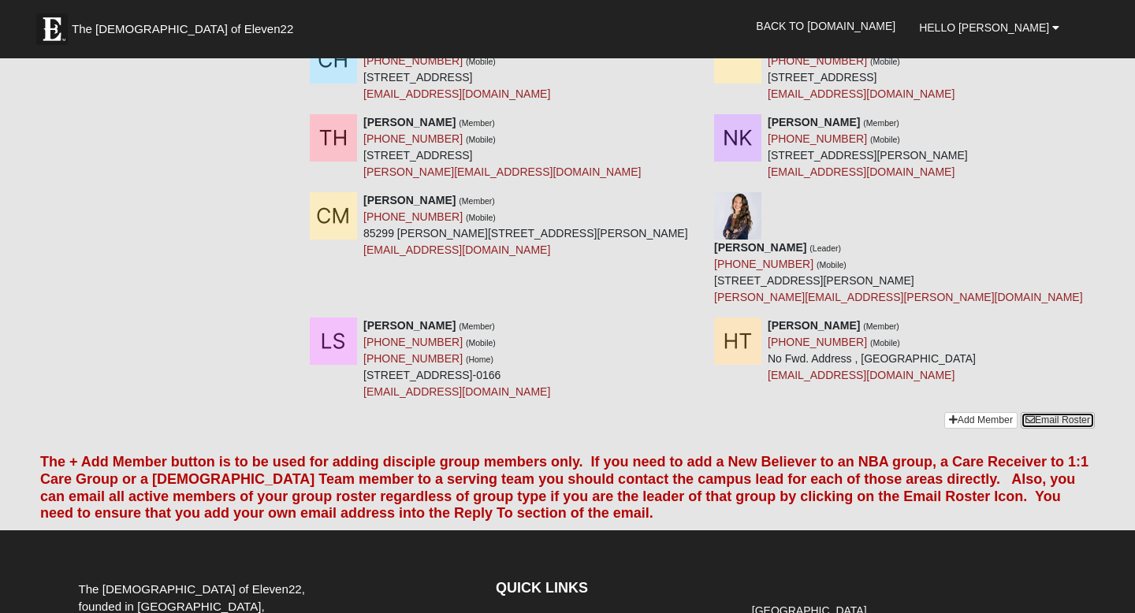
click at [1057, 412] on link "Email Roster" at bounding box center [1058, 420] width 74 height 17
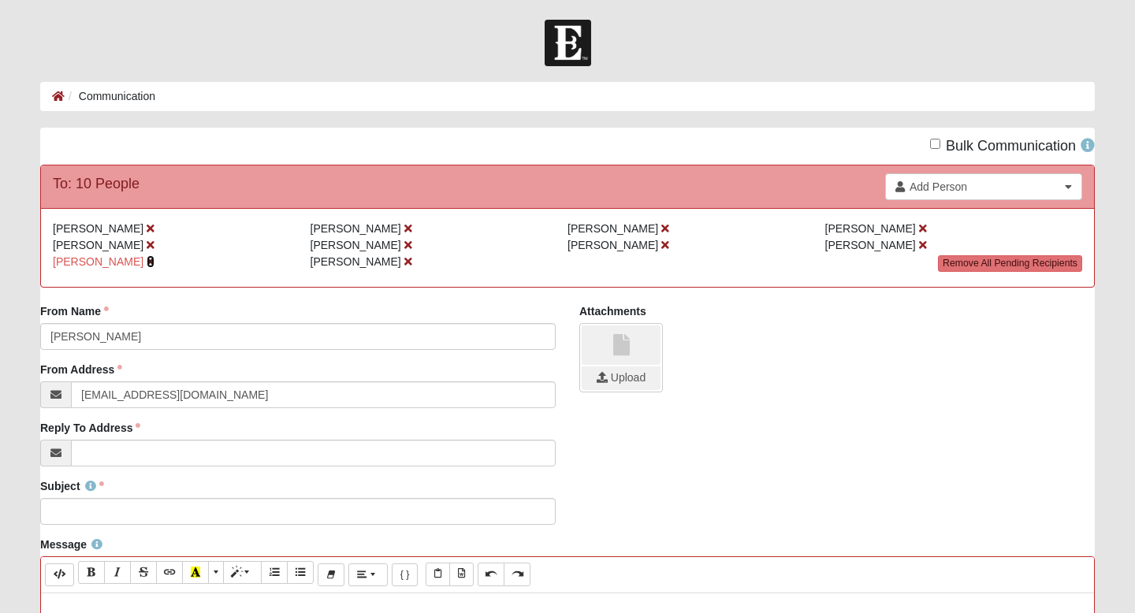
click at [147, 262] on icon at bounding box center [151, 261] width 8 height 11
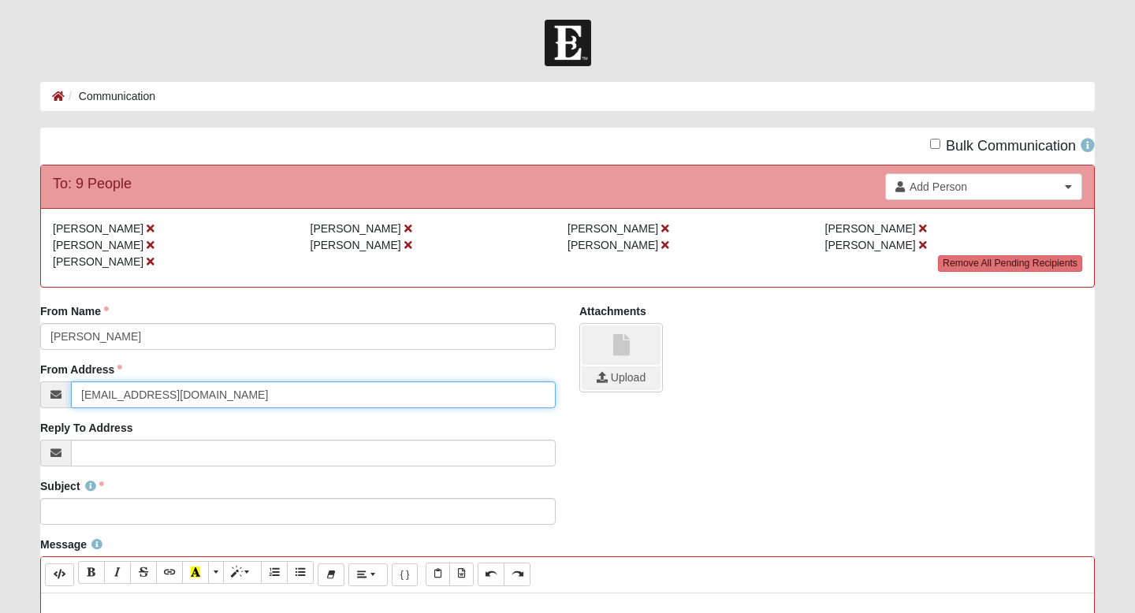
click at [225, 402] on input "[EMAIL_ADDRESS][DOMAIN_NAME]" at bounding box center [313, 394] width 485 height 27
click at [225, 402] on input "info@coe22.com" at bounding box center [313, 394] width 485 height 27
click at [225, 402] on input "[EMAIL_ADDRESS][DOMAIN_NAME]" at bounding box center [313, 394] width 485 height 27
click at [204, 400] on input "[PERSON_NAME][EMAIL_ADDRESS][PERSON_NAME][DOMAIN_NAME]" at bounding box center [313, 394] width 485 height 27
click at [204, 400] on input "denisha.rouse@gmail.com" at bounding box center [313, 394] width 485 height 27
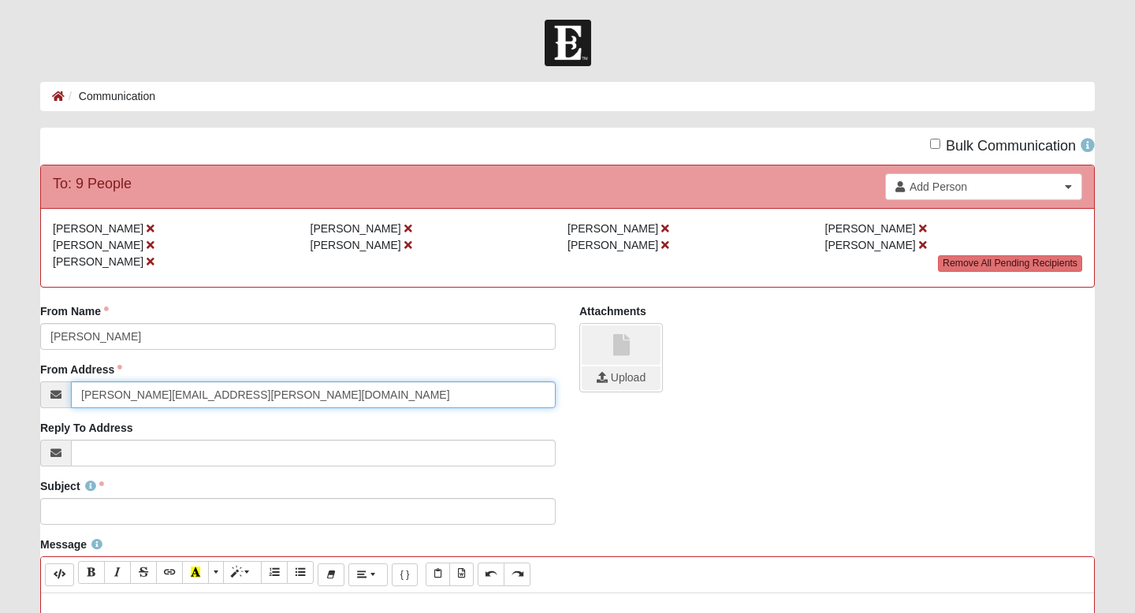
click at [204, 400] on input "denisha.rouse@gmail.com" at bounding box center [313, 394] width 485 height 27
type input "denisha.rouse@gmail.com"
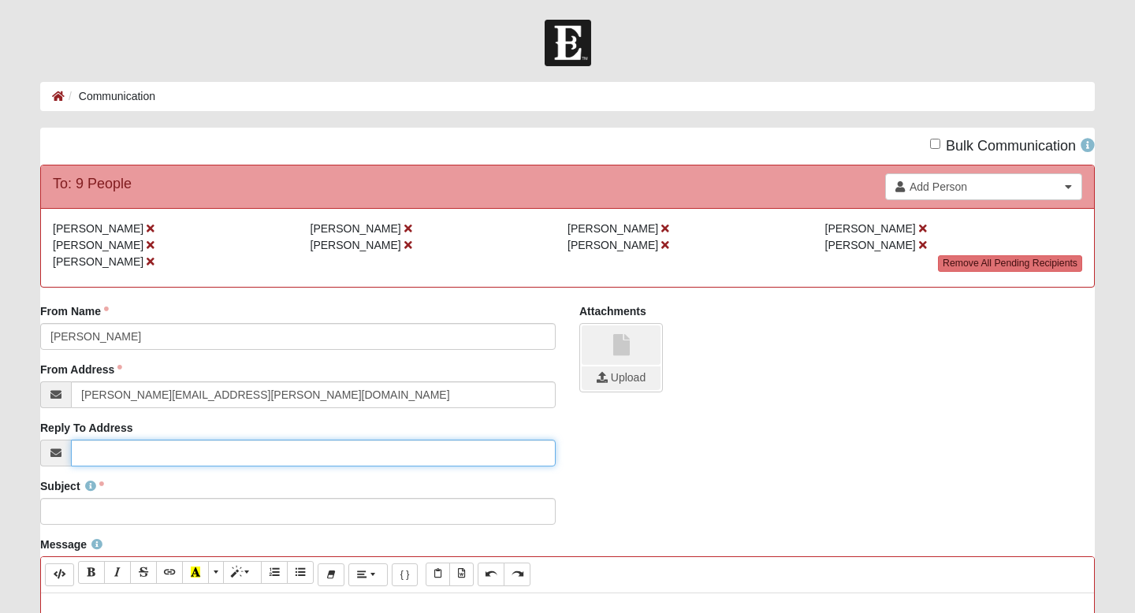
click at [205, 454] on input "Reply To Address" at bounding box center [313, 453] width 485 height 27
paste input "denisha.rouse@gmail.com"
type input "denisha.rouse@gmail.com"
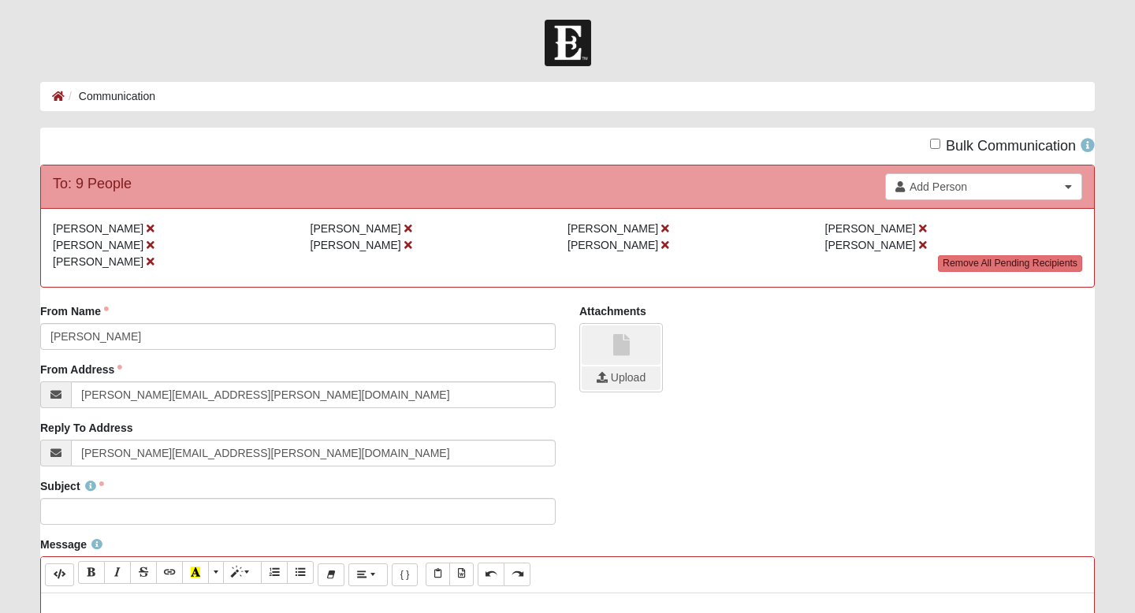
click at [648, 482] on div "Subject Subject is required." at bounding box center [567, 507] width 1078 height 58
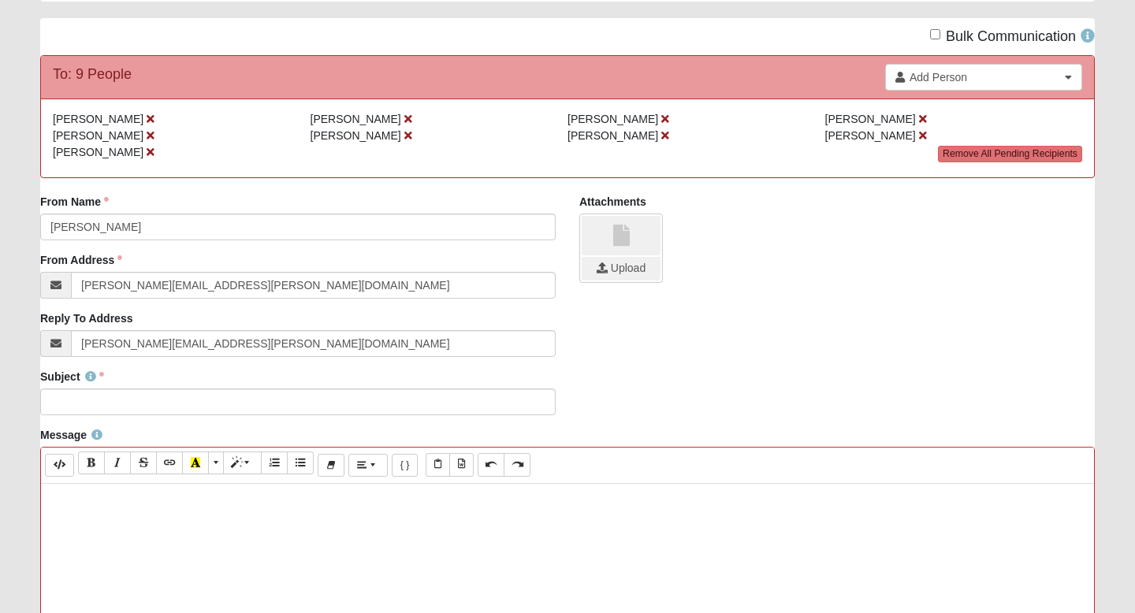
scroll to position [124, 0]
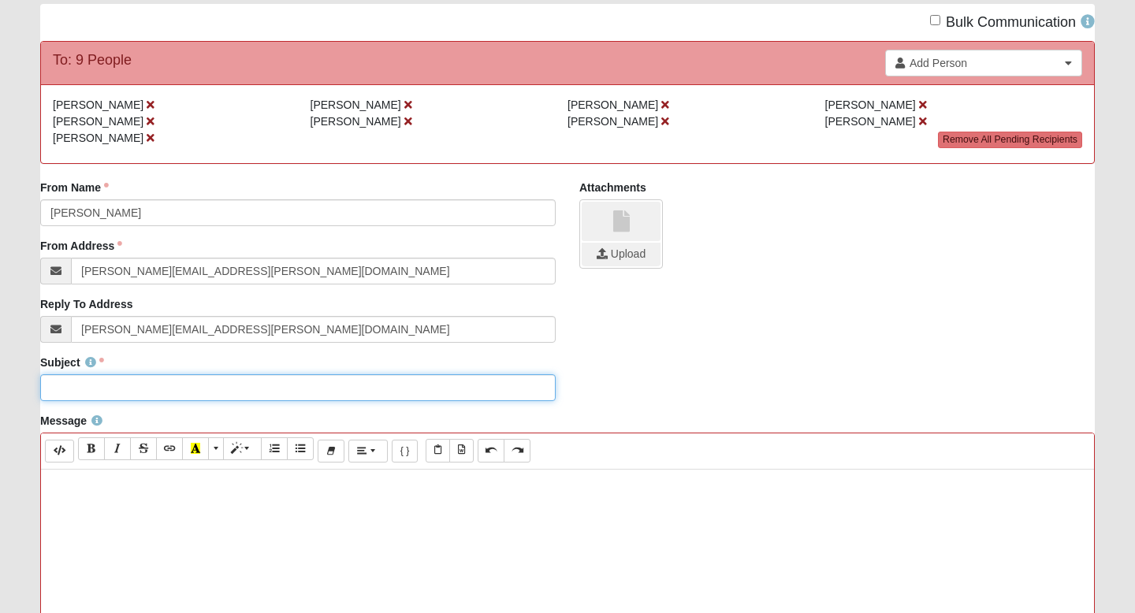
click at [500, 389] on input "Subject" at bounding box center [297, 387] width 515 height 27
type input "Hospitality Team - Wildlight"
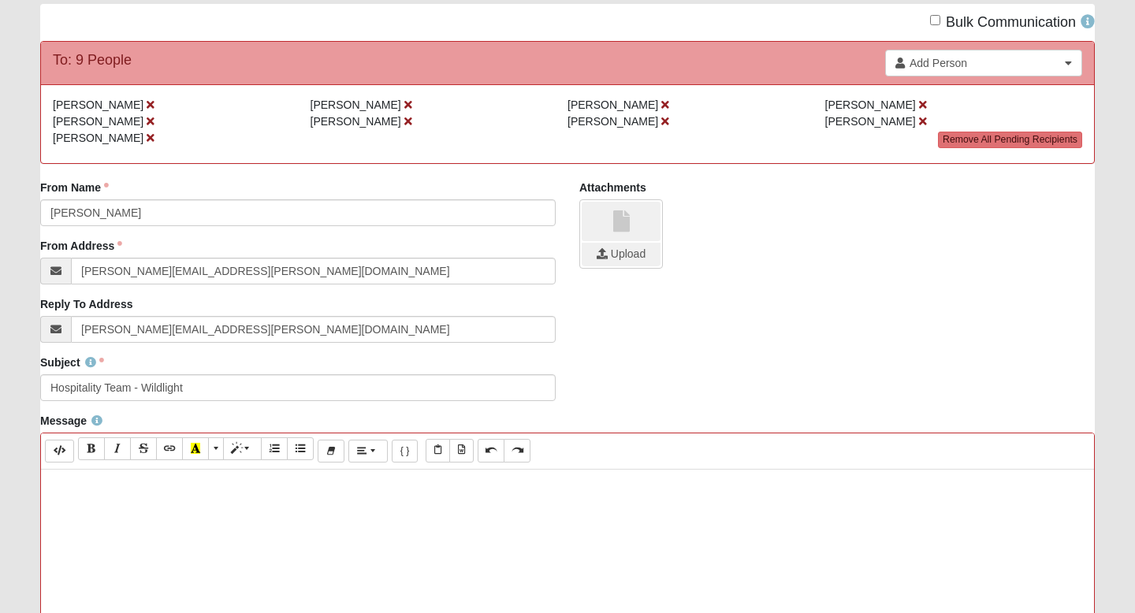
click at [375, 490] on p at bounding box center [567, 486] width 1037 height 17
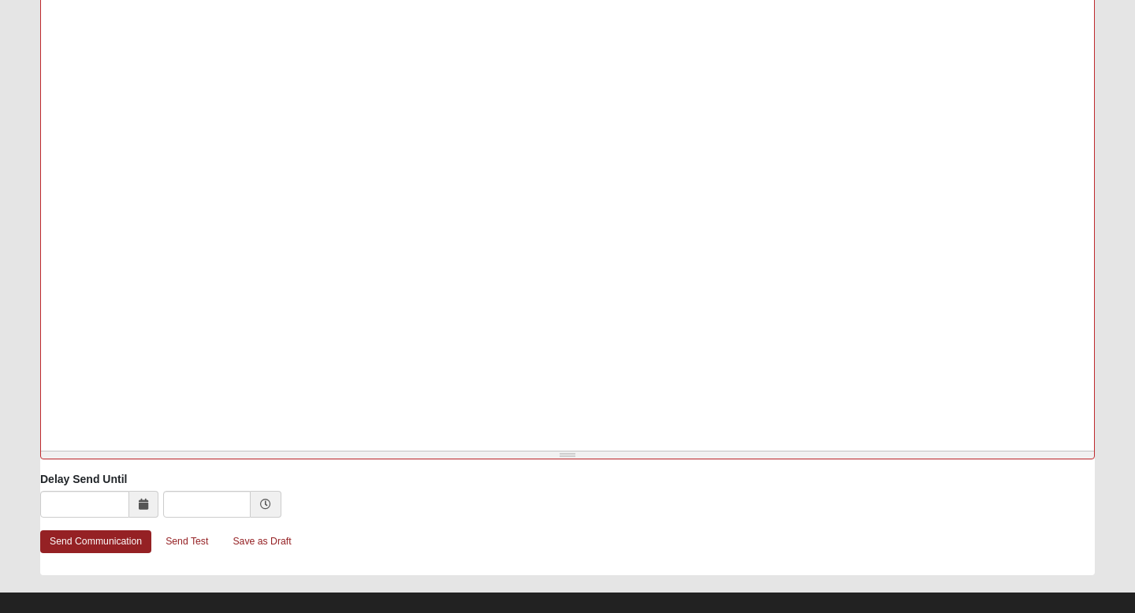
scroll to position [641, 0]
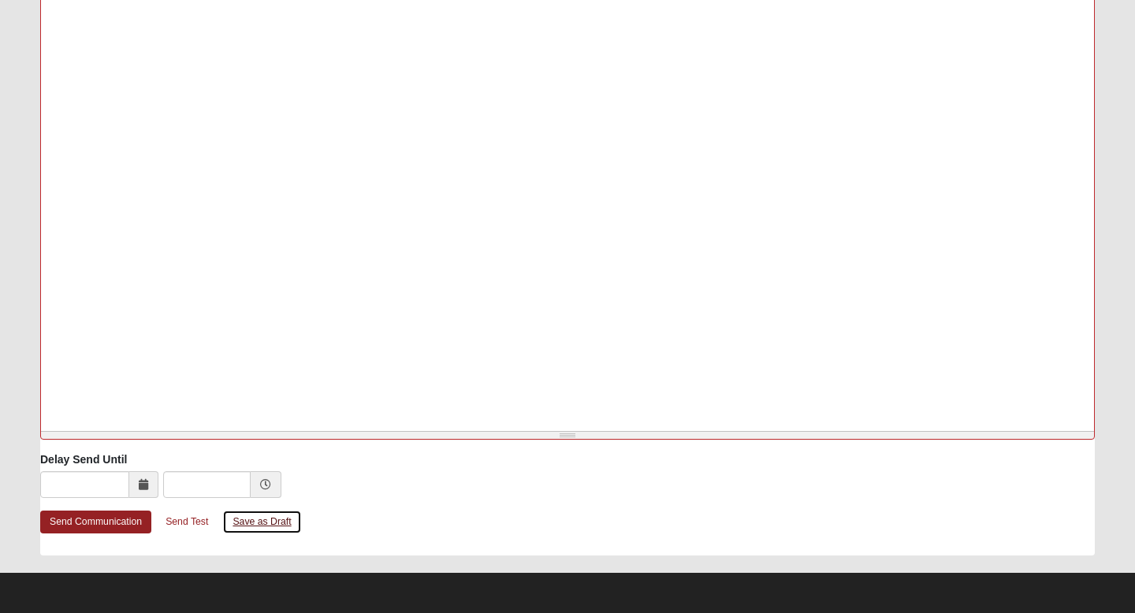
click at [267, 523] on link "Save as Draft" at bounding box center [261, 522] width 79 height 24
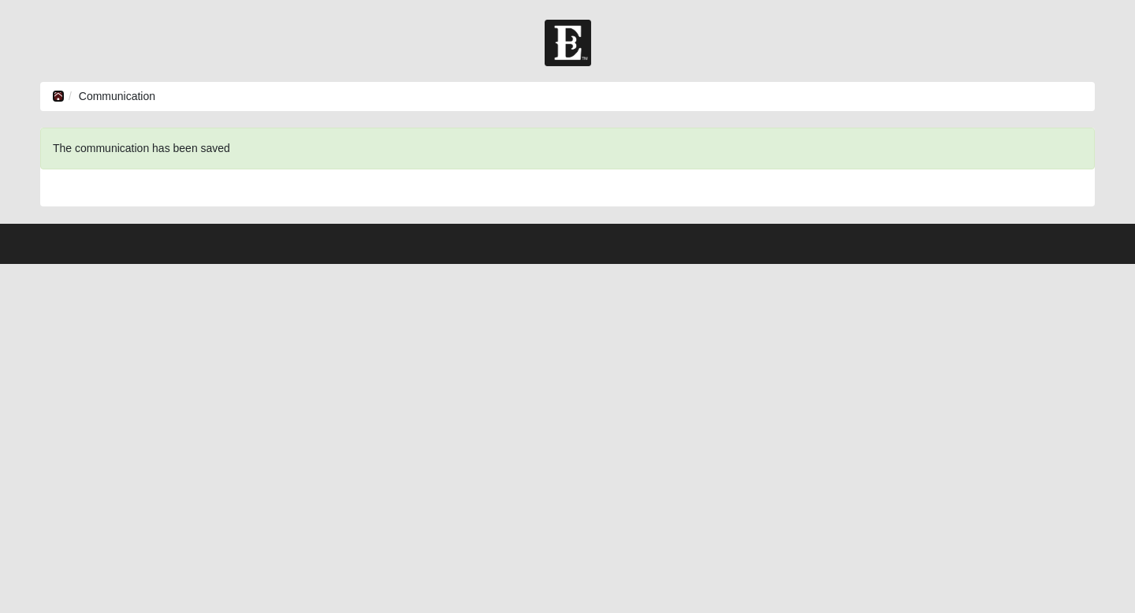
click at [58, 96] on icon at bounding box center [58, 96] width 13 height 11
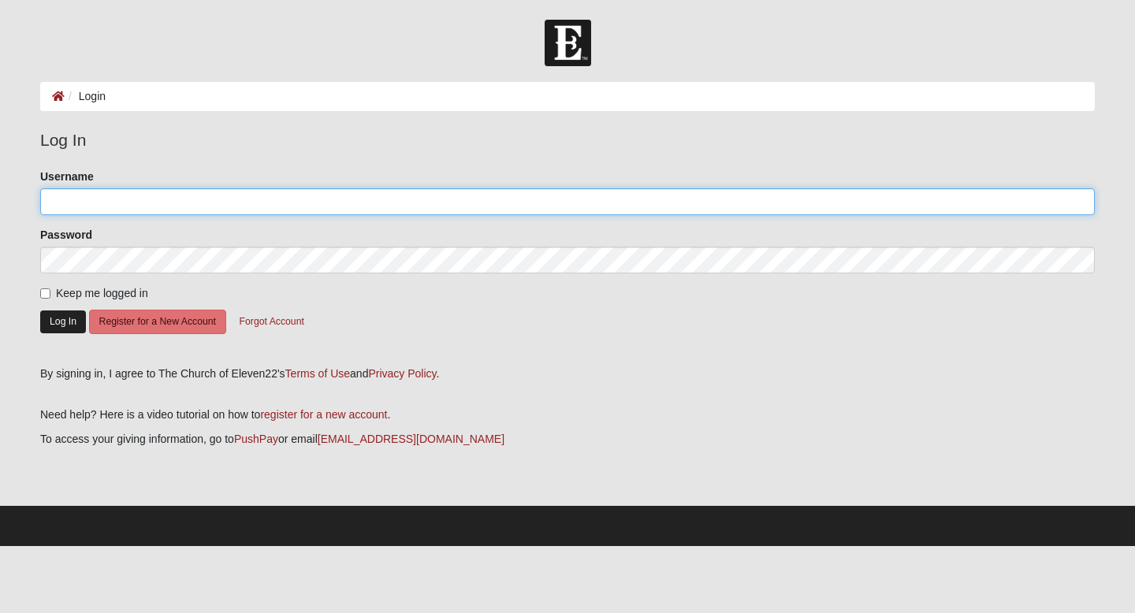
type input "denisha.rouse@gmail.com"
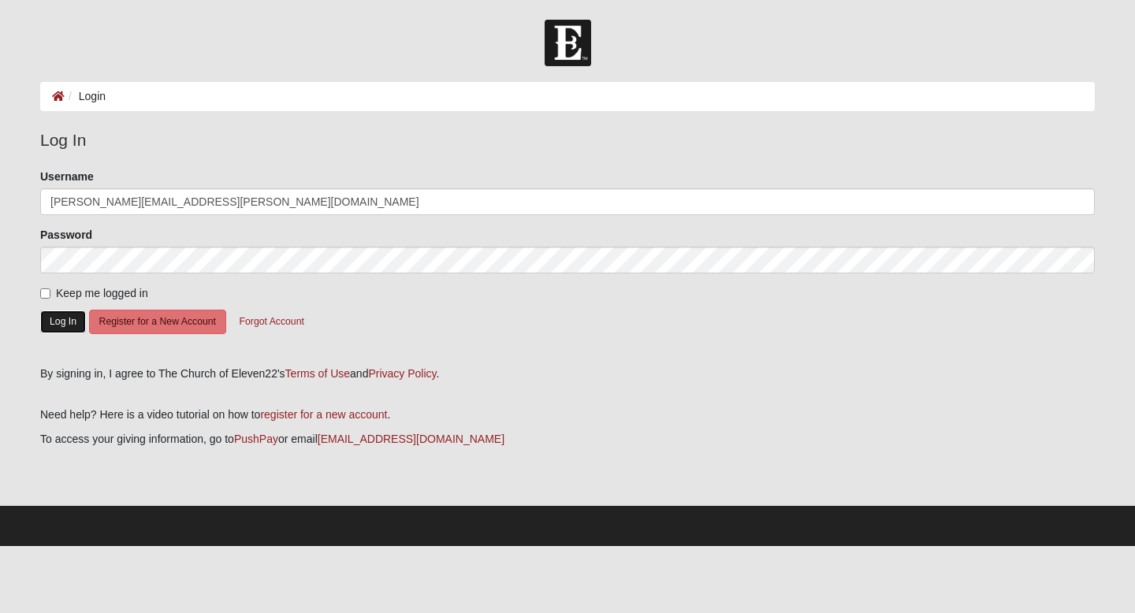
click at [70, 325] on button "Log In" at bounding box center [63, 322] width 46 height 23
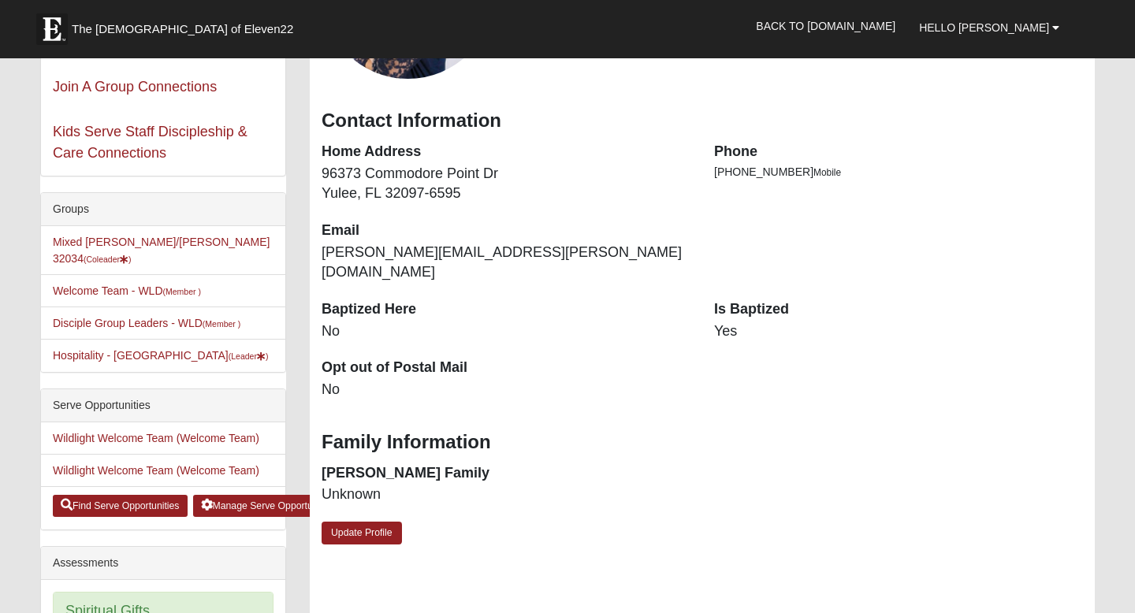
scroll to position [236, 0]
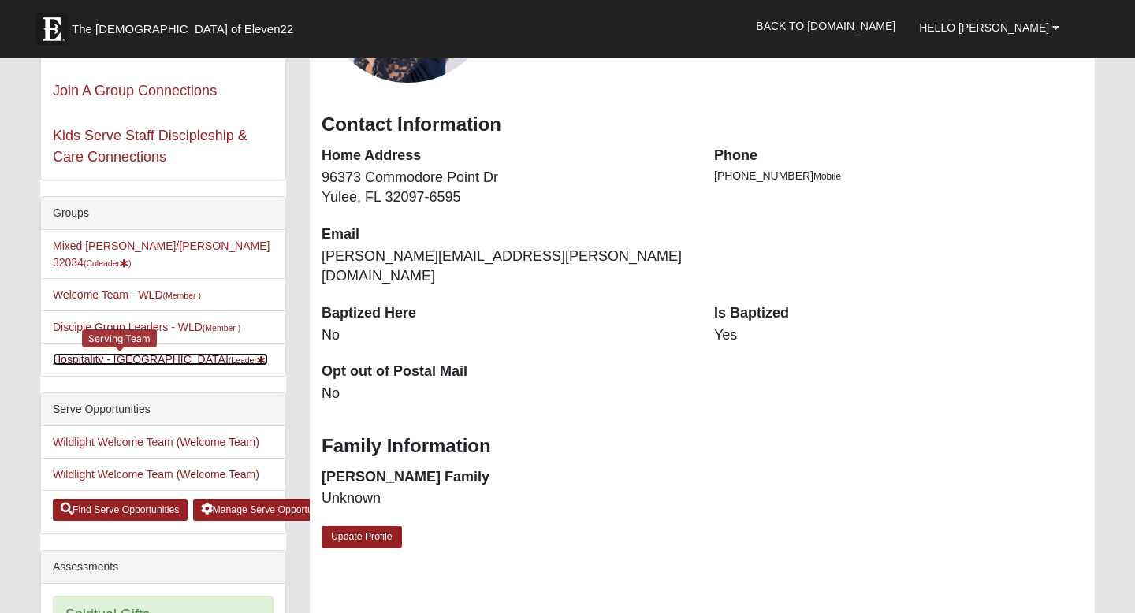
click at [229, 355] on small "(Leader )" at bounding box center [249, 359] width 40 height 9
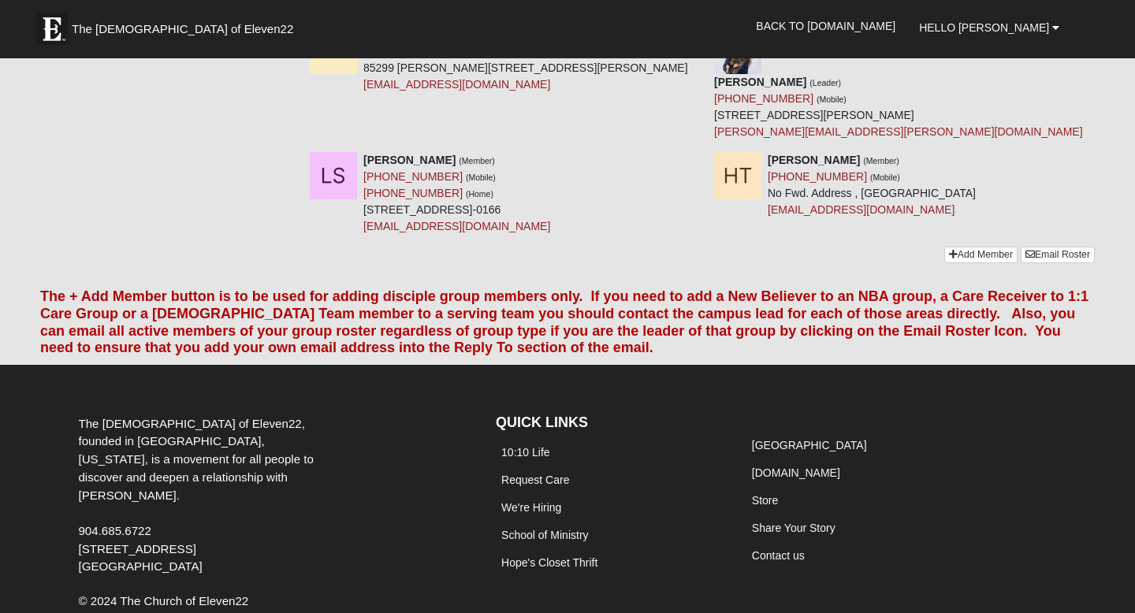
scroll to position [608, 0]
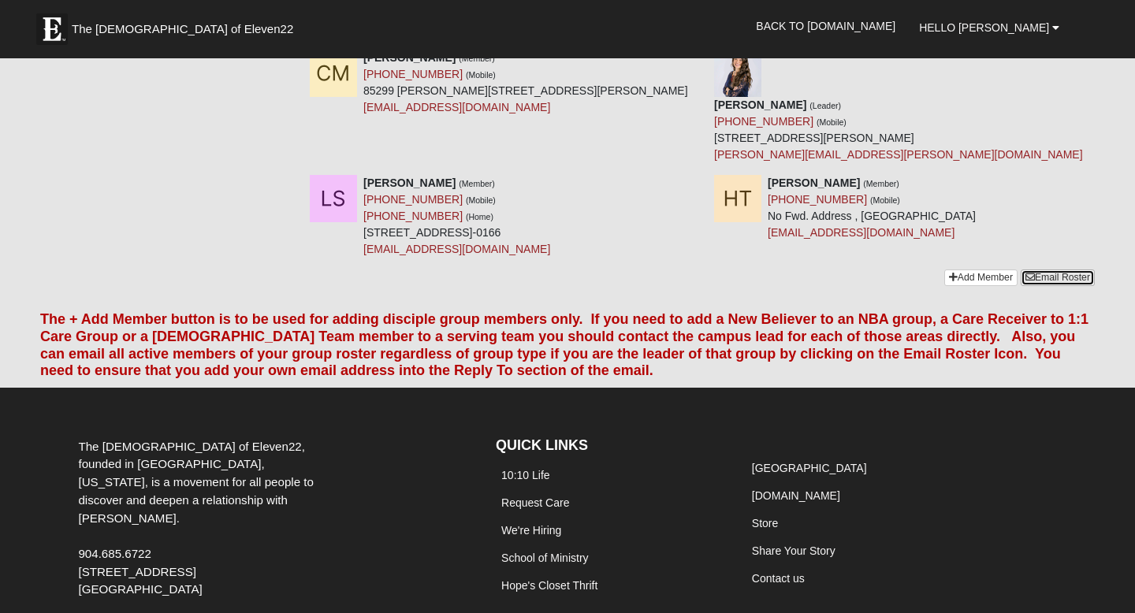
click at [1044, 270] on link "Email Roster" at bounding box center [1058, 278] width 74 height 17
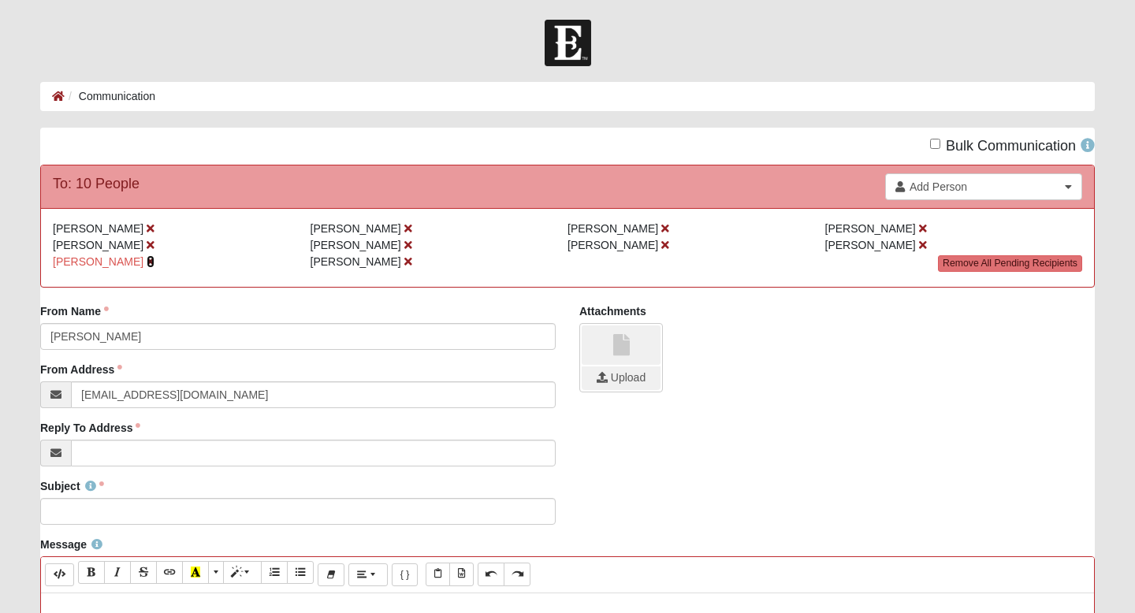
click at [147, 263] on icon at bounding box center [151, 261] width 8 height 11
click at [58, 98] on icon at bounding box center [58, 96] width 13 height 11
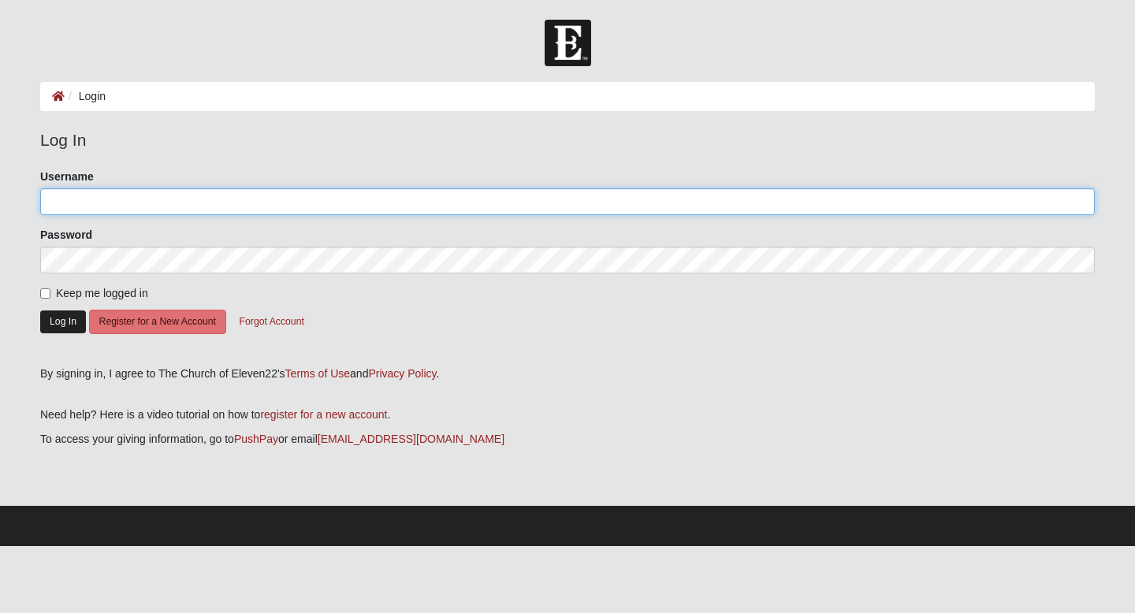
type input "[PERSON_NAME][EMAIL_ADDRESS][PERSON_NAME][DOMAIN_NAME]"
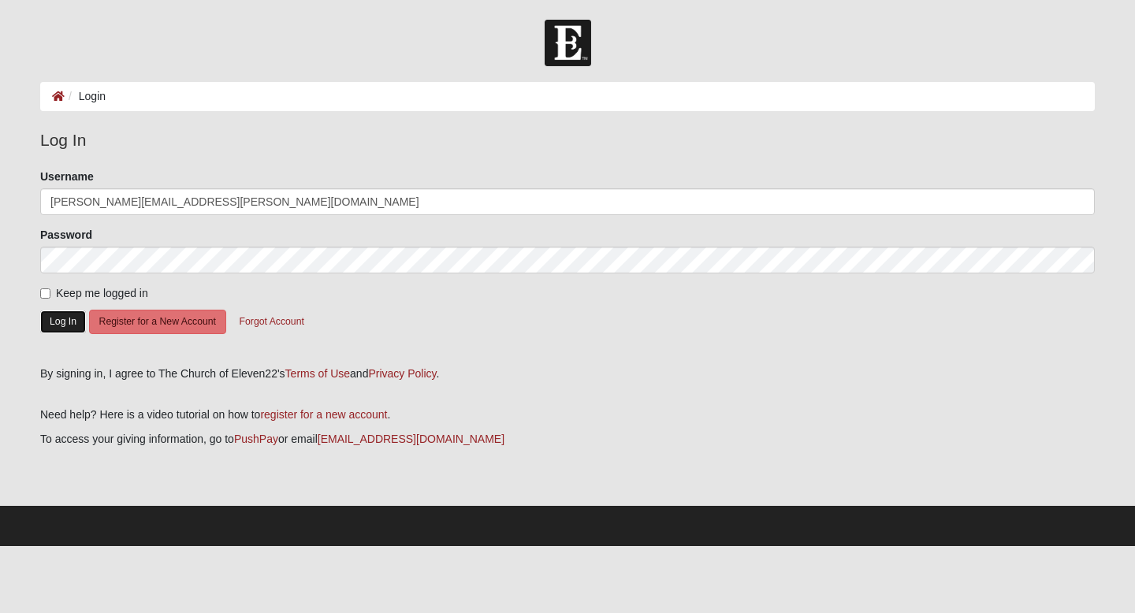
click at [61, 315] on button "Log In" at bounding box center [63, 322] width 46 height 23
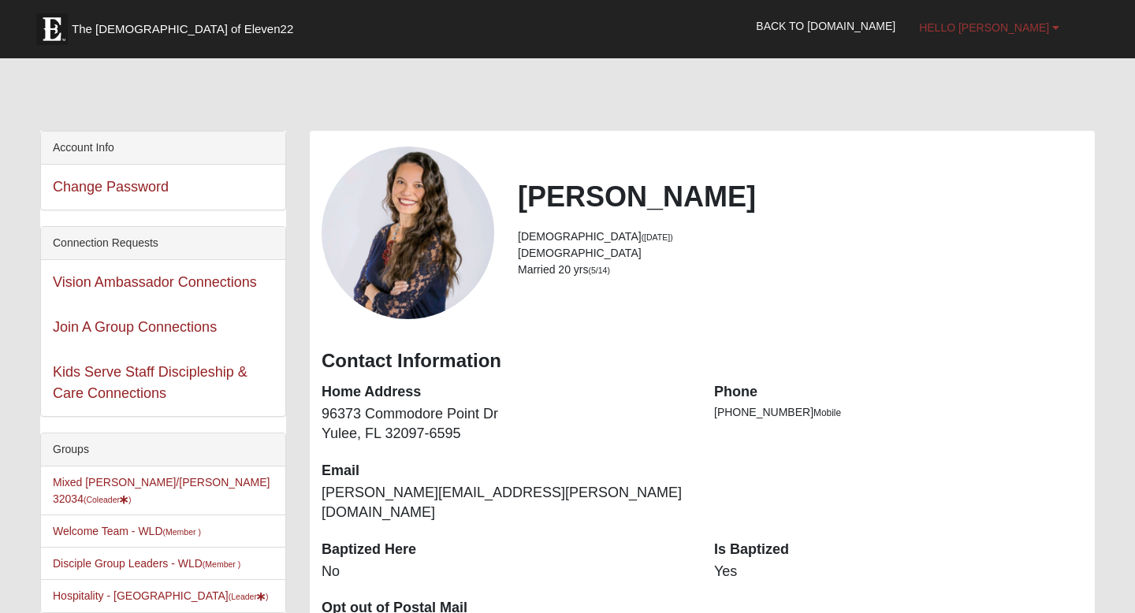
click at [1051, 31] on link "Hello [PERSON_NAME]" at bounding box center [989, 27] width 164 height 39
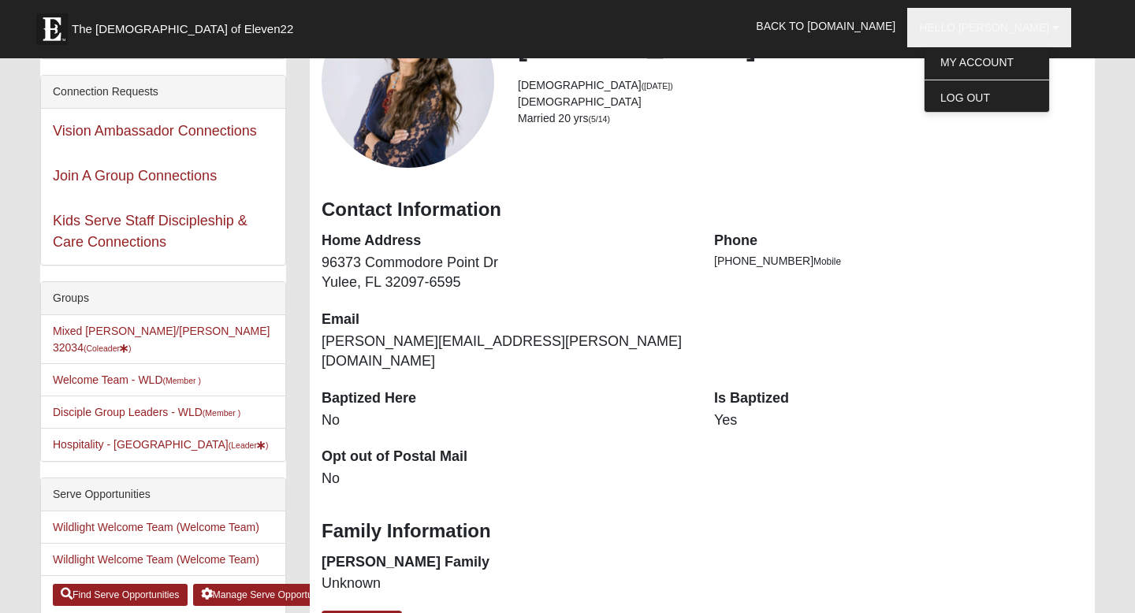
scroll to position [169, 0]
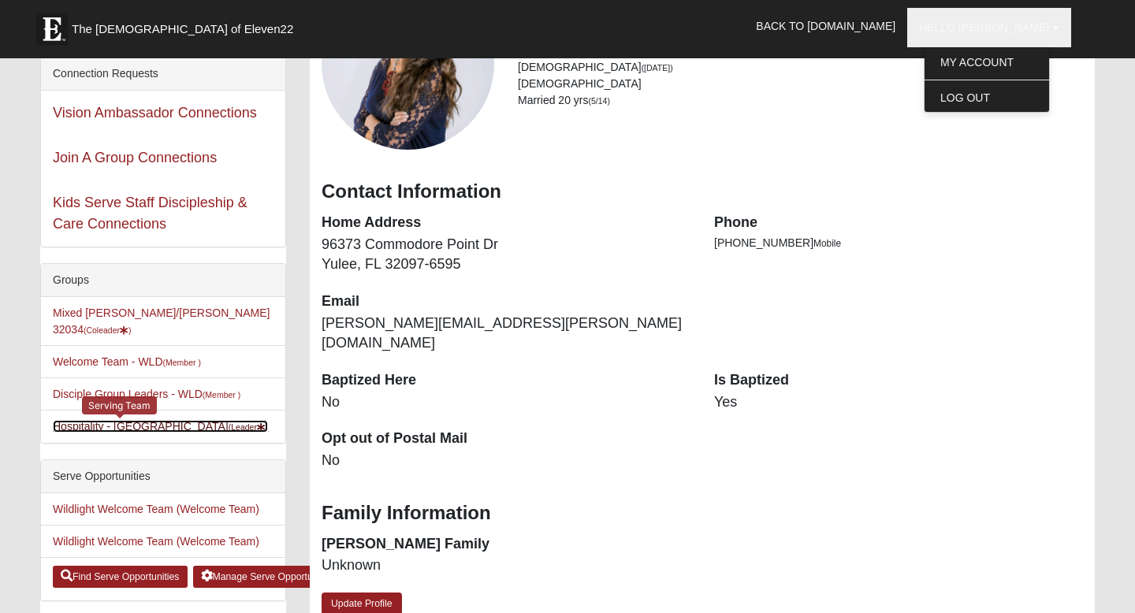
click at [126, 420] on link "Hospitality - WLD (Leader )" at bounding box center [160, 426] width 215 height 13
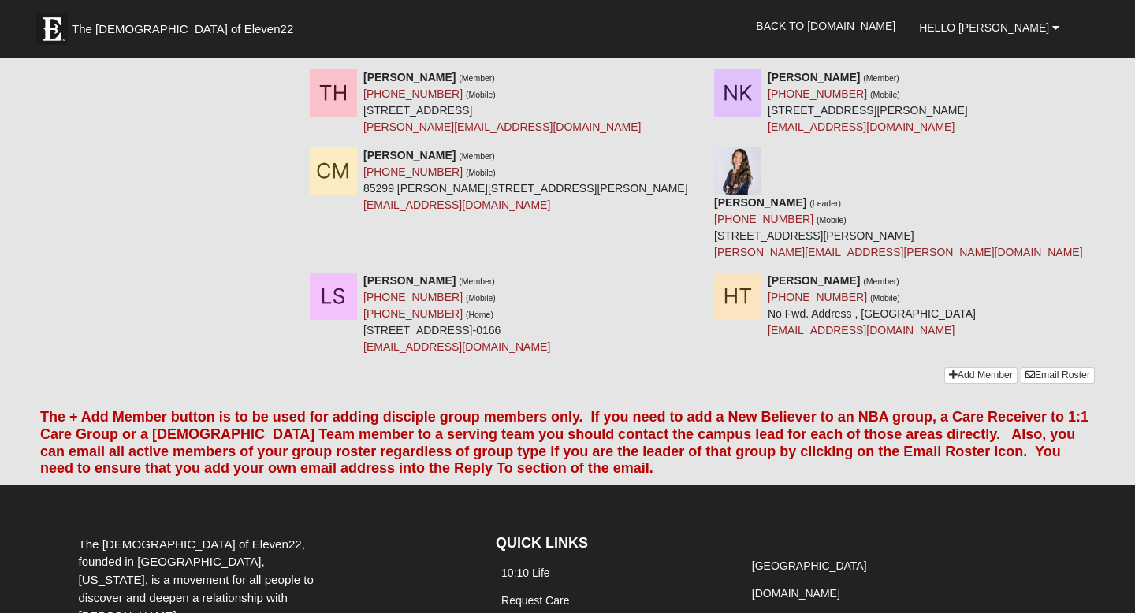
scroll to position [513, 0]
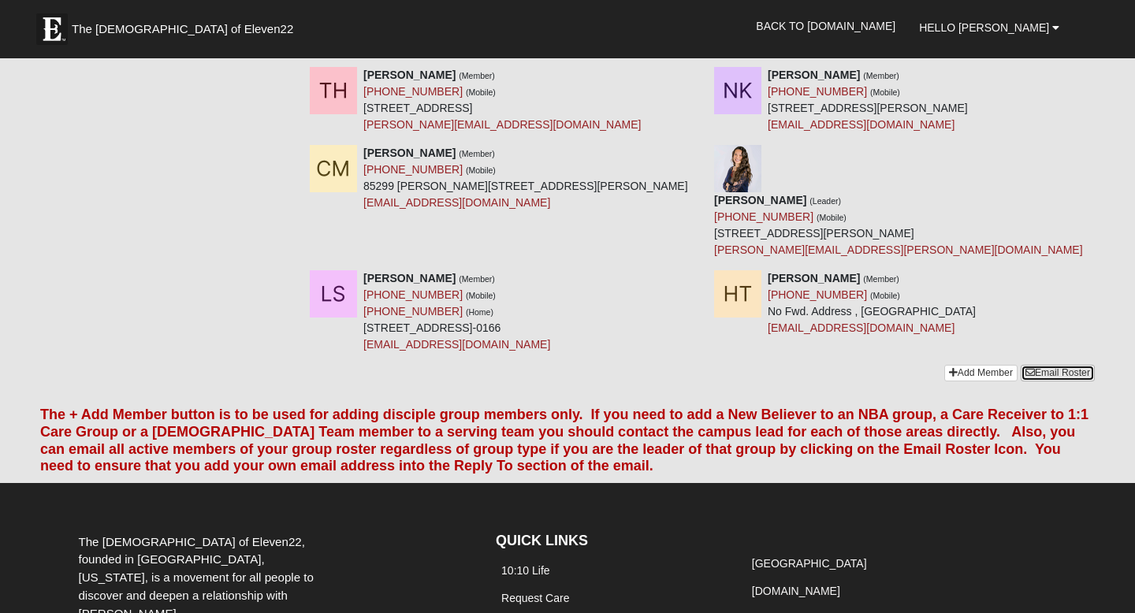
click at [1060, 365] on link "Email Roster" at bounding box center [1058, 373] width 74 height 17
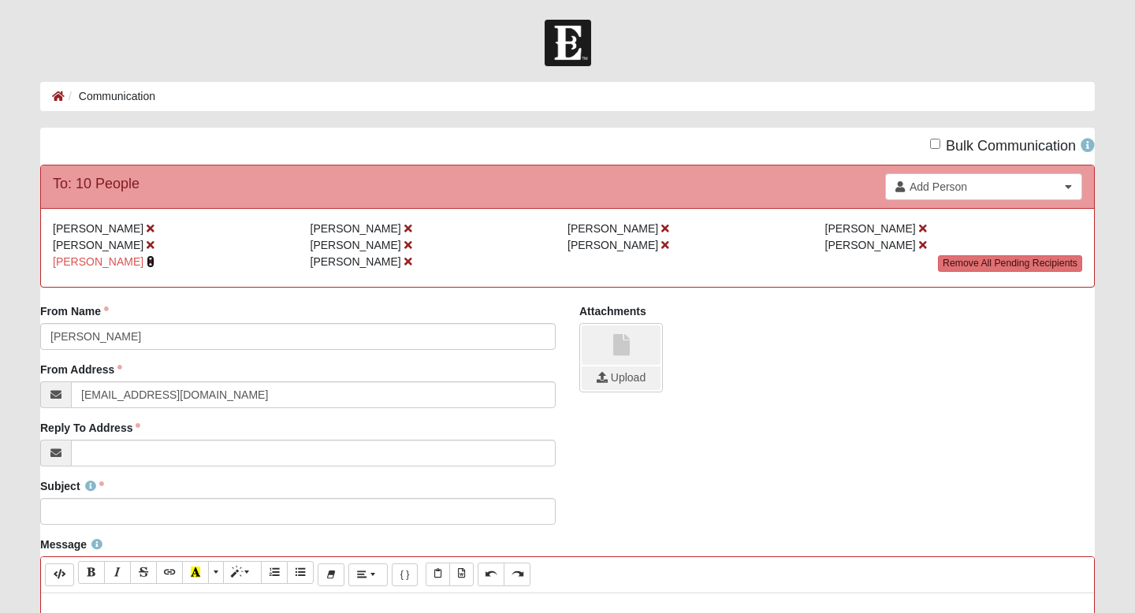
click at [147, 260] on icon at bounding box center [151, 261] width 8 height 11
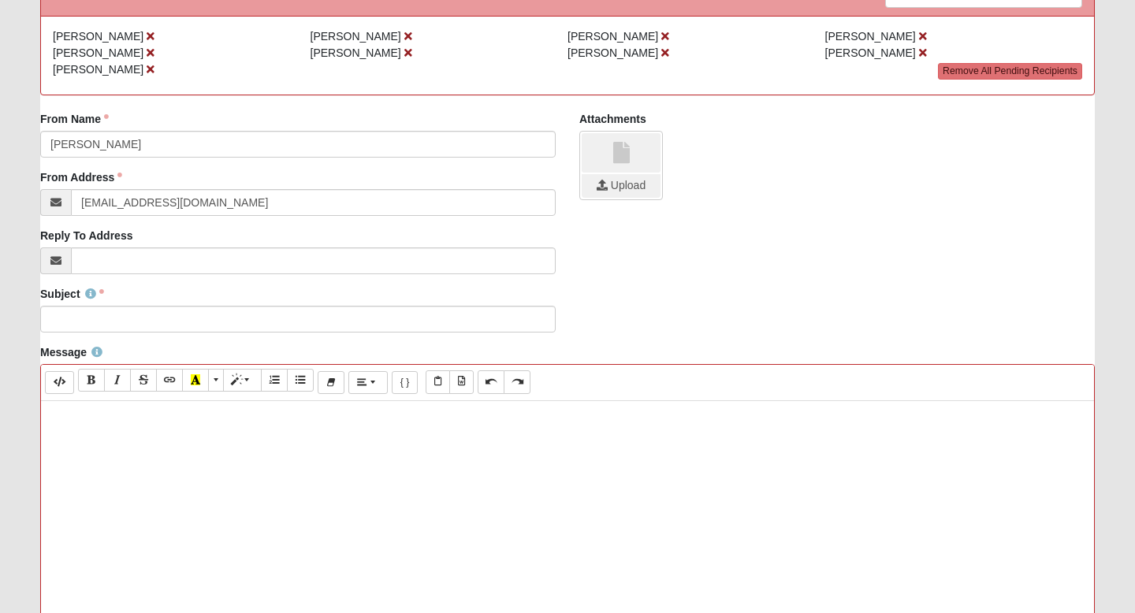
scroll to position [199, 0]
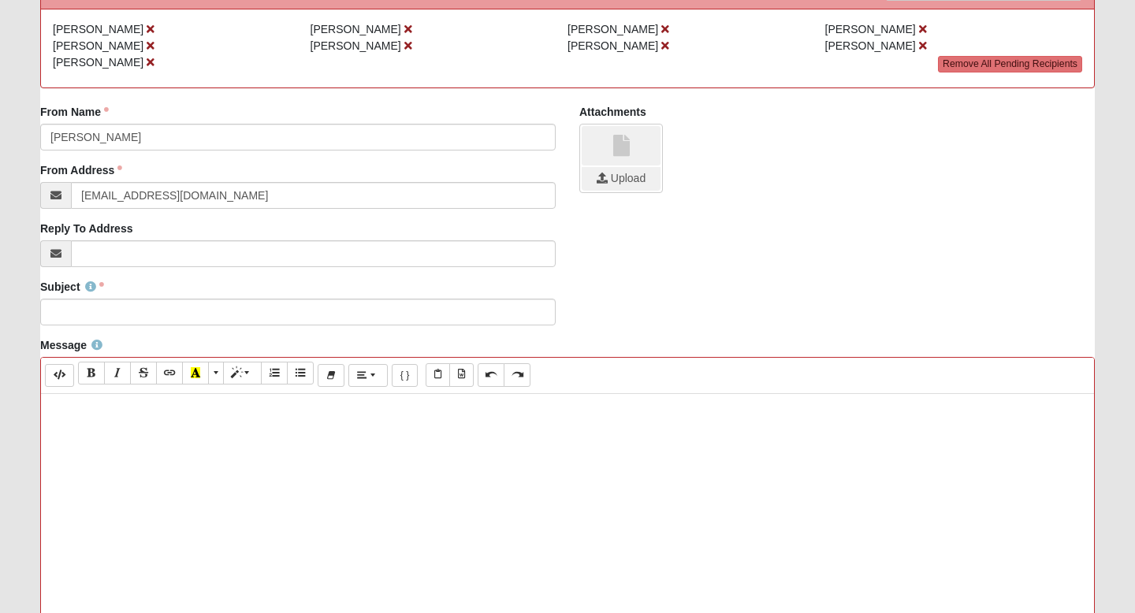
click at [213, 418] on p at bounding box center [567, 410] width 1037 height 17
click at [180, 439] on p "My name is Denisha Rous (my friends call me De)" at bounding box center [567, 434] width 1037 height 17
click at [312, 432] on p "My name is Denisha Rouse (my friends call me De)" at bounding box center [567, 434] width 1037 height 17
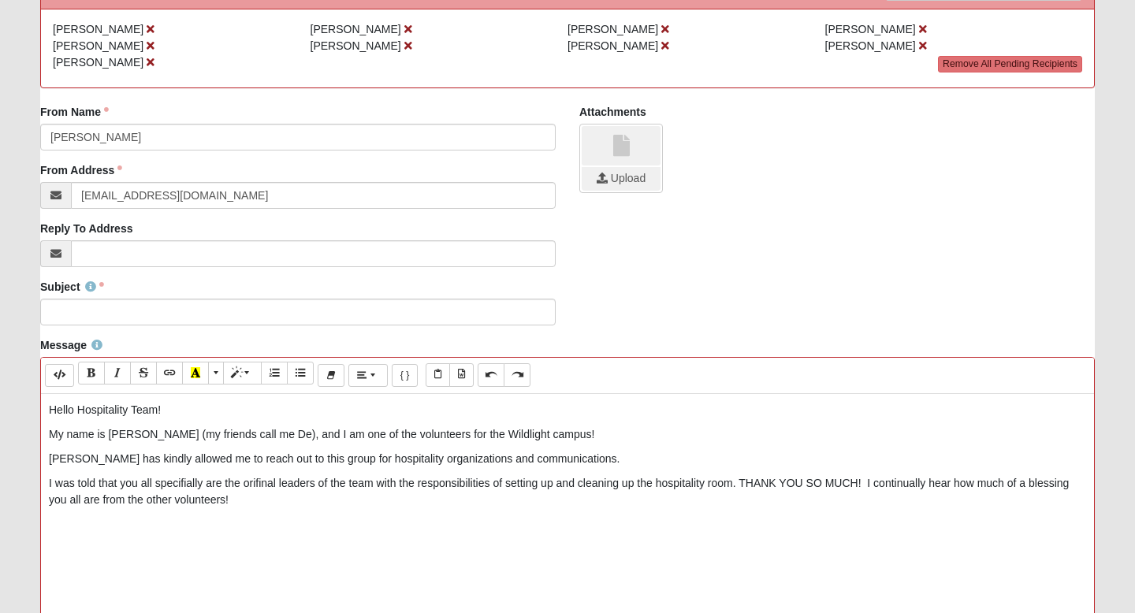
click at [182, 485] on p "I was told that you all specifially are the orifinal leaders of the team with t…" at bounding box center [567, 491] width 1037 height 33
click at [270, 487] on p "I was told that you all specifically are the orifinal leaders of the team with …" at bounding box center [567, 491] width 1037 height 33
click at [262, 505] on p "I was told that you all specifically are the original leaders of the team with …" at bounding box center [567, 491] width 1037 height 33
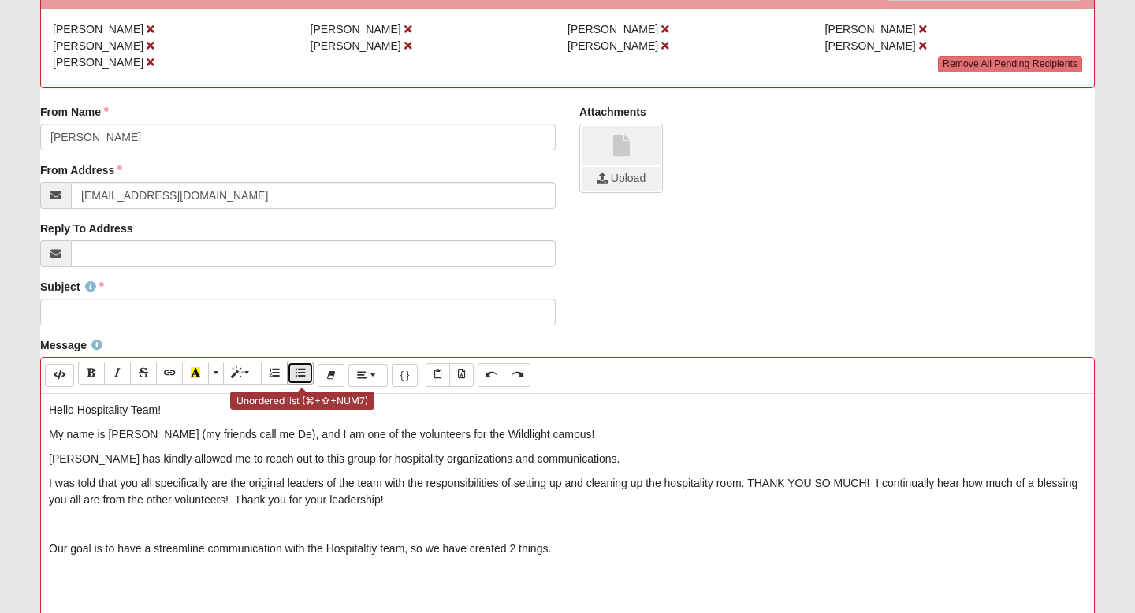
click at [296, 382] on button "Unordered list (⌘+⇧+NUM7)" at bounding box center [300, 373] width 27 height 23
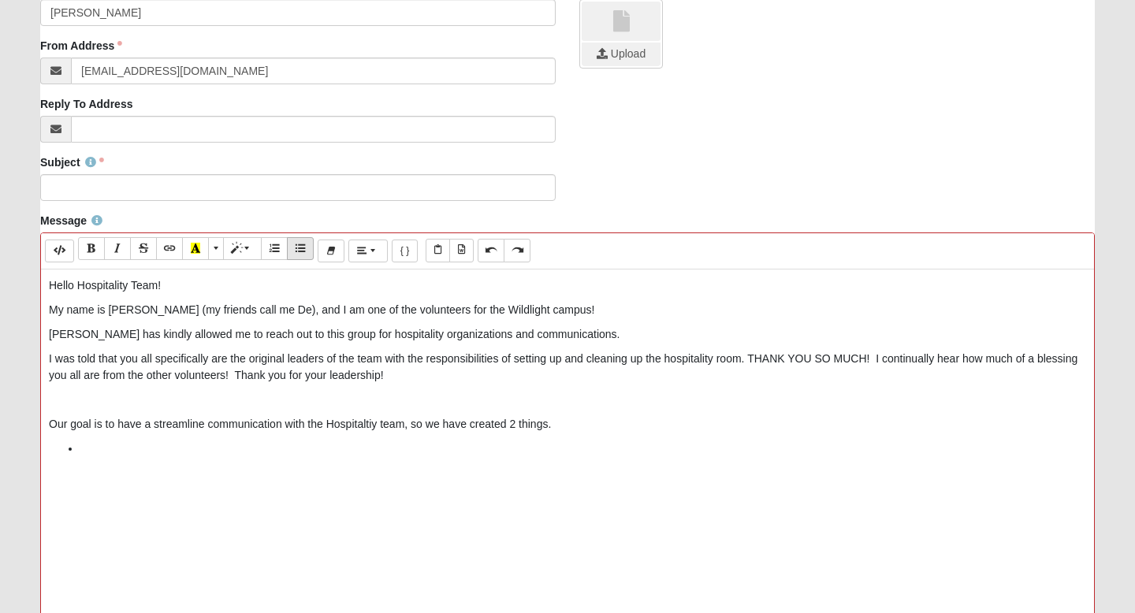
scroll to position [330, 0]
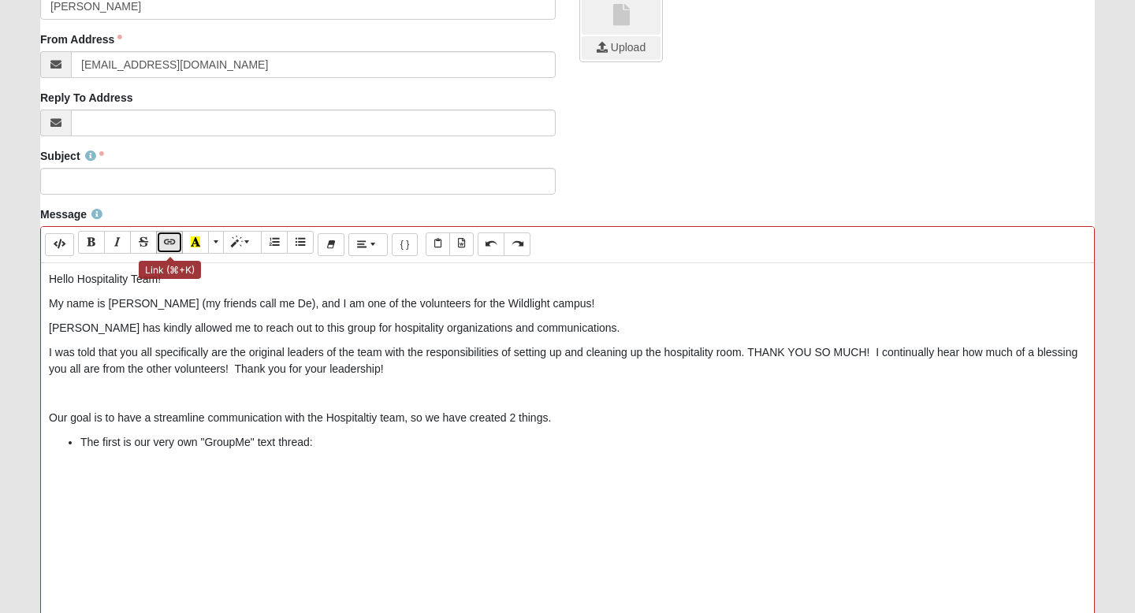
click at [174, 247] on icon "Link (⌘+K)" at bounding box center [169, 241] width 9 height 11
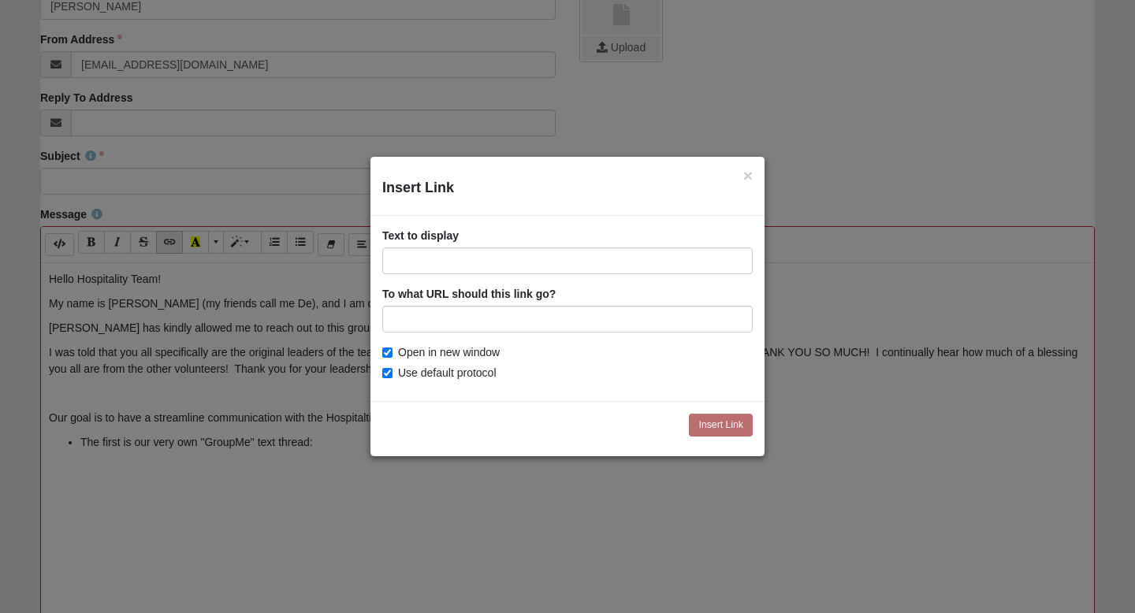
type input "https://groupme.com/join_group/109922600/68LrSoDR"
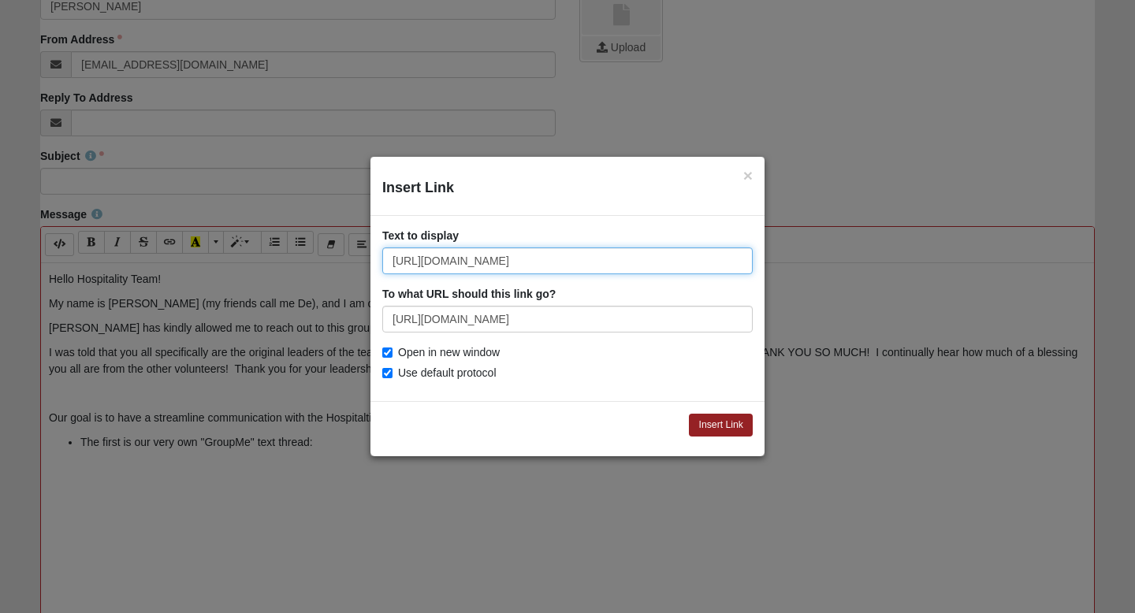
click at [433, 265] on input "https://groupme.com/join_group/109922600/68LrSoDR" at bounding box center [567, 260] width 370 height 27
type input "Hospitality Group-Click Here"
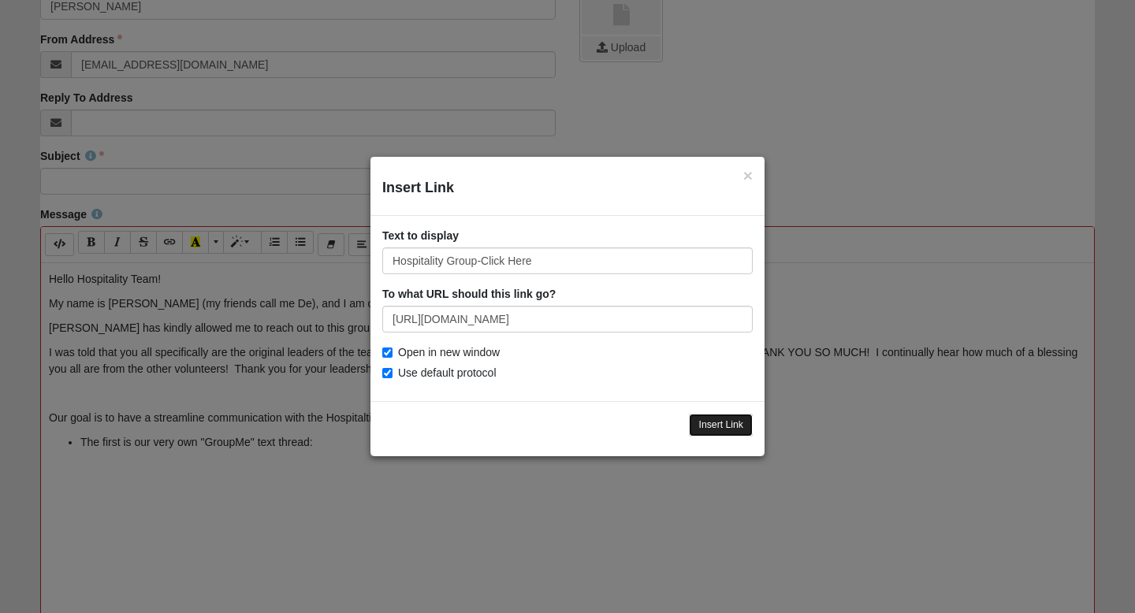
click at [706, 422] on input "Insert Link" at bounding box center [721, 425] width 64 height 23
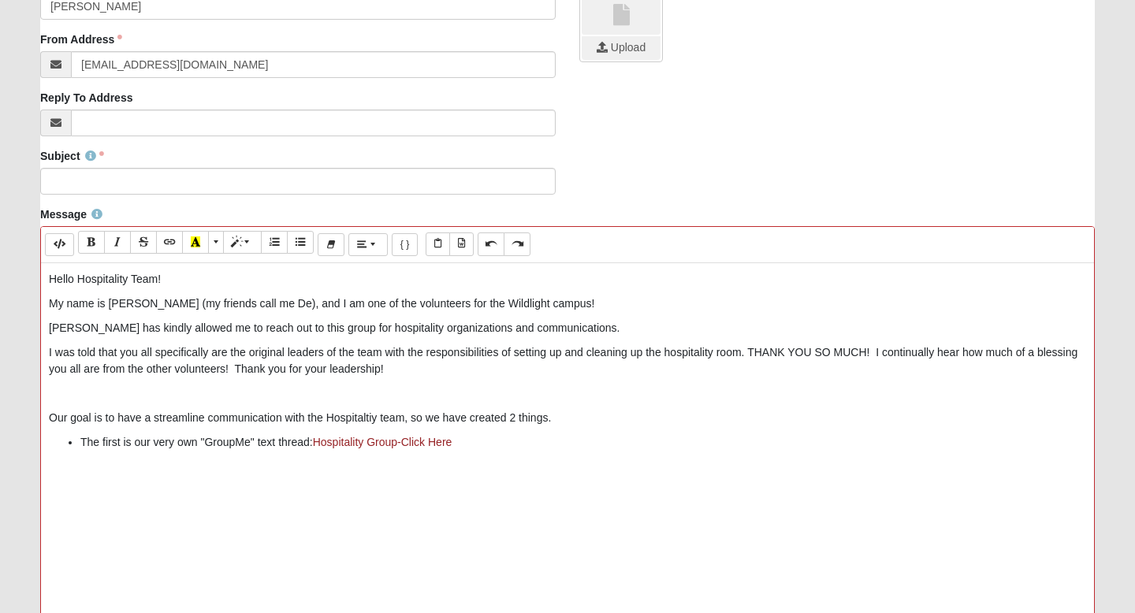
click at [486, 452] on div "Hello Hospitality Team! My name is Denisha Rouse (my friends call me De), and I…" at bounding box center [567, 499] width 1053 height 473
click at [166, 242] on icon "Link (⌘+K)" at bounding box center [169, 241] width 9 height 11
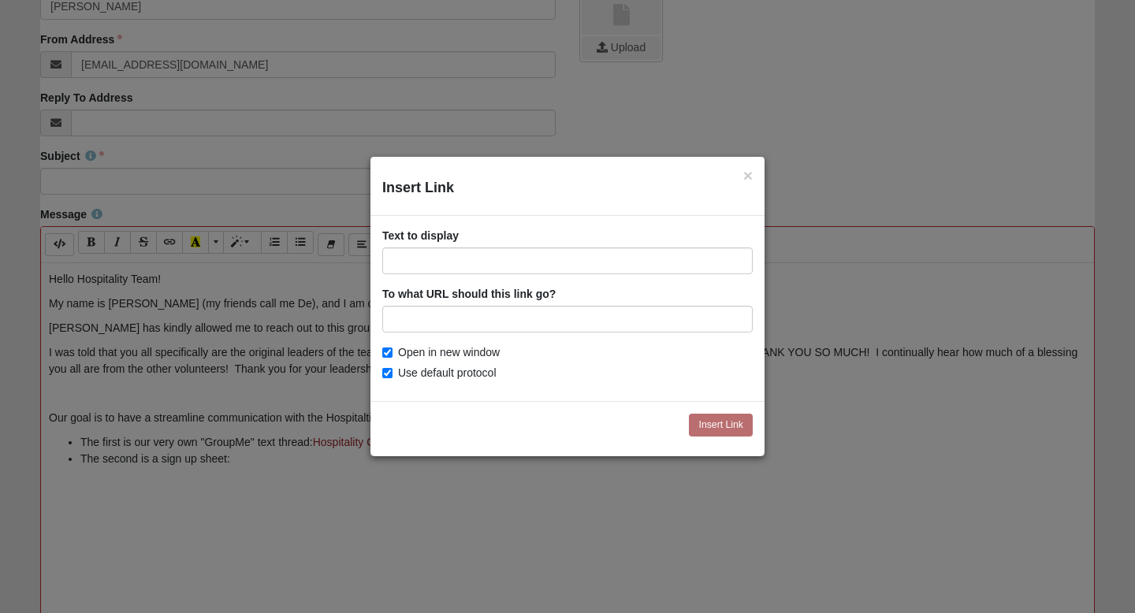
type input "https://my.coe22.com/EventSignup/wildlight-hospitality"
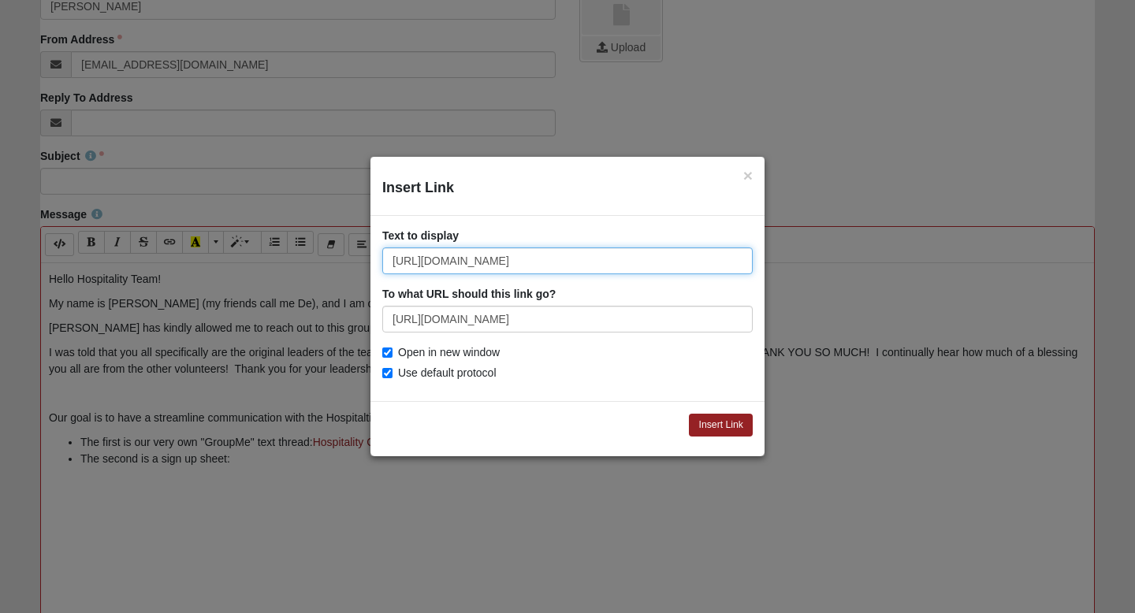
click at [464, 267] on input "https://my.coe22.com/EventSignup/wildlight-hospitality" at bounding box center [567, 260] width 370 height 27
click at [558, 261] on input "Hos" at bounding box center [567, 260] width 370 height 27
click at [477, 258] on input "Hos" at bounding box center [567, 260] width 370 height 27
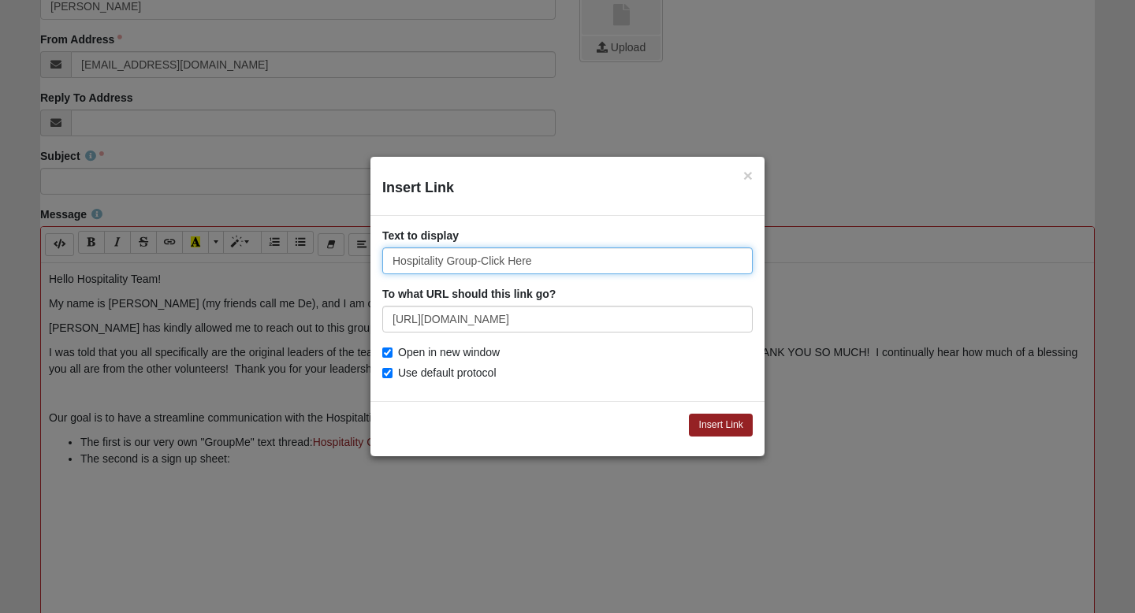
click at [475, 261] on input "Hospitality Group-Click Here" at bounding box center [567, 260] width 370 height 27
type input "Hospitality Sign Up-Click Here"
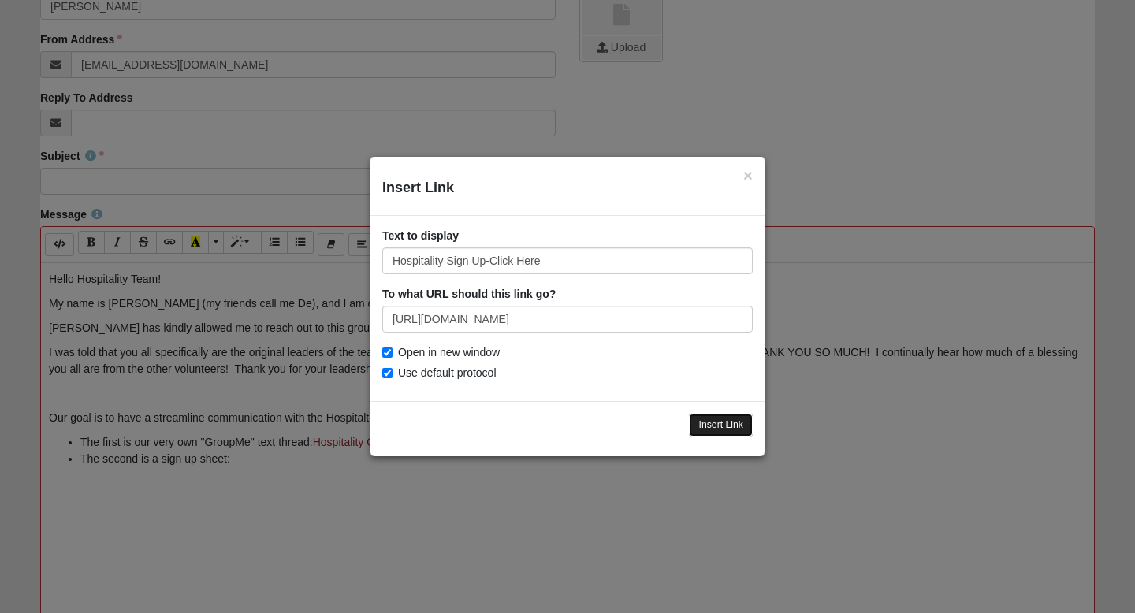
click at [724, 431] on input "Insert Link" at bounding box center [721, 425] width 64 height 23
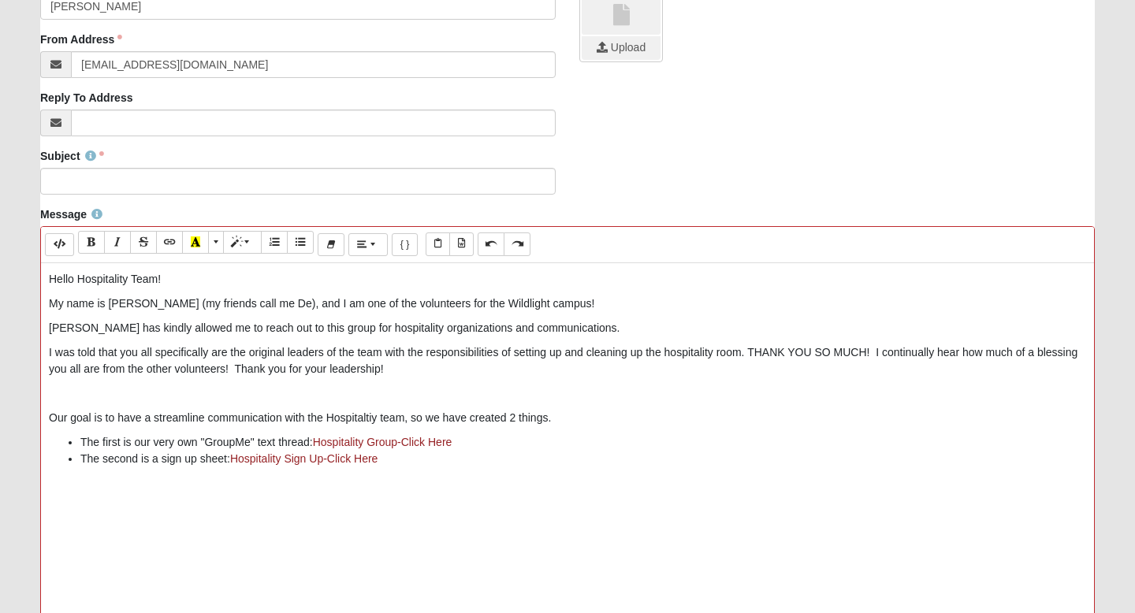
click at [335, 538] on div "Hello Hospitality Team! My name is Denisha Rouse (my friends call me De), and I…" at bounding box center [567, 499] width 1053 height 473
click at [366, 418] on p "Our goal is to have a streamline communication with the Hospitaltiy team, so we…" at bounding box center [567, 418] width 1037 height 17
click at [486, 497] on div "Hello Hospitality Team! My name is Denisha Rouse (my friends call me De), and I…" at bounding box center [567, 499] width 1053 height 473
click at [175, 423] on p "Our goal is to have a streamline communication with the Hospitality team, so we…" at bounding box center [567, 418] width 1037 height 17
click at [155, 422] on p "Our goal is to have a streamline communication with the Hospitality team, so we…" at bounding box center [567, 418] width 1037 height 17
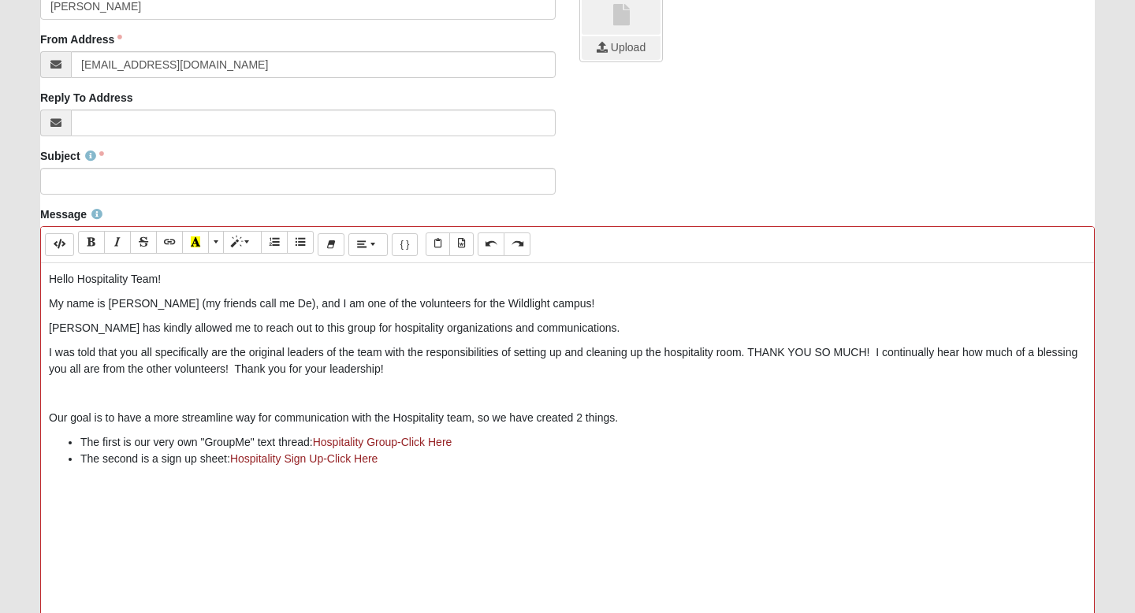
click at [142, 280] on p "Hello Hospitality Team!" at bounding box center [567, 279] width 1037 height 17
click at [94, 240] on icon "Bold (⌘+B)" at bounding box center [91, 241] width 9 height 11
click at [266, 286] on p "Hello Hospitality Team!" at bounding box center [567, 279] width 1037 height 17
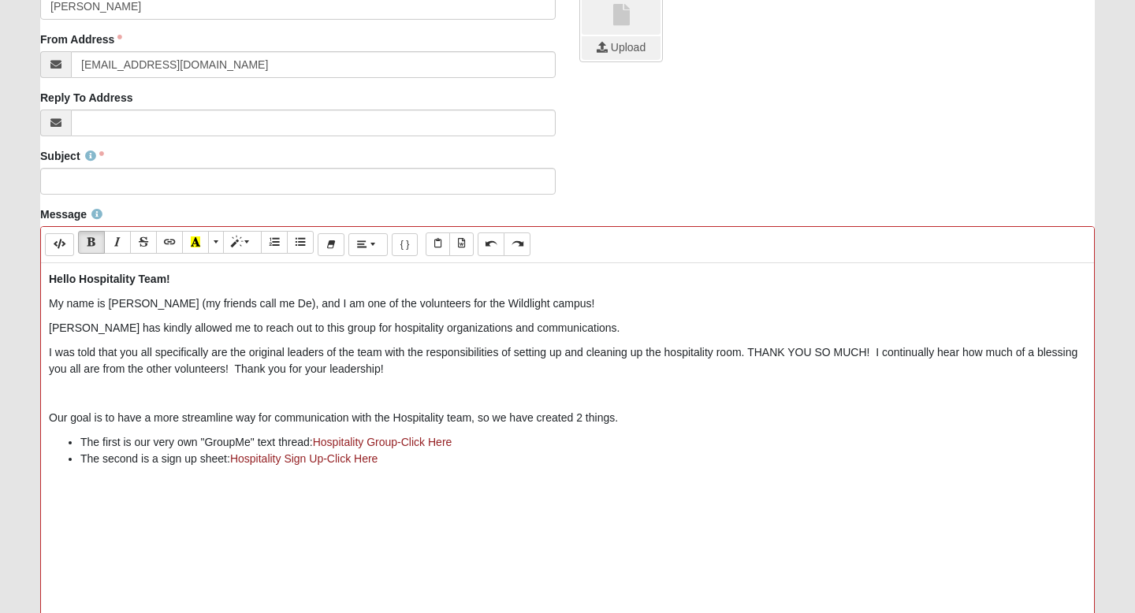
click at [748, 355] on p "I was told that you all specifically are the original leaders of the team with …" at bounding box center [567, 360] width 1037 height 33
drag, startPoint x: 871, startPoint y: 352, endPoint x: 749, endPoint y: 353, distance: 121.4
click at [749, 353] on p "I was told that you all specifically are the original leaders of the team with …" at bounding box center [567, 360] width 1037 height 33
click at [99, 242] on button "Bold (⌘+B)" at bounding box center [91, 242] width 27 height 23
click at [879, 356] on p "I was told that you all specifically are the original leaders of the team with …" at bounding box center [567, 360] width 1037 height 33
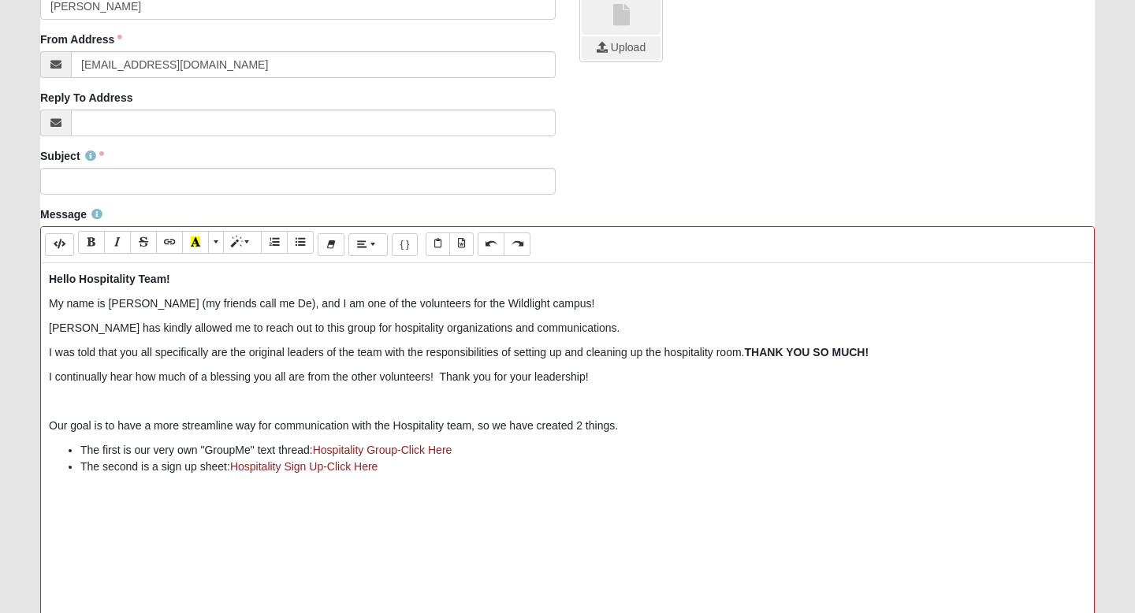
click at [234, 426] on p "Our goal is to have a more streamline way for communication with the Hospitalit…" at bounding box center [567, 426] width 1037 height 17
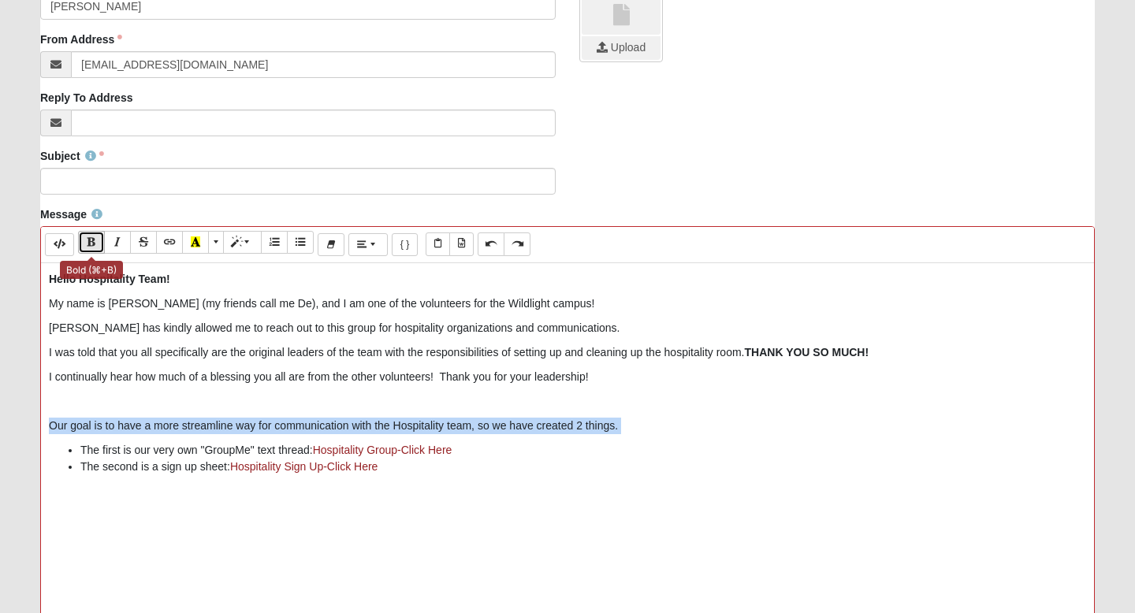
click at [95, 244] on icon "Bold (⌘+B)" at bounding box center [91, 241] width 9 height 11
click at [165, 407] on p at bounding box center [567, 401] width 1037 height 17
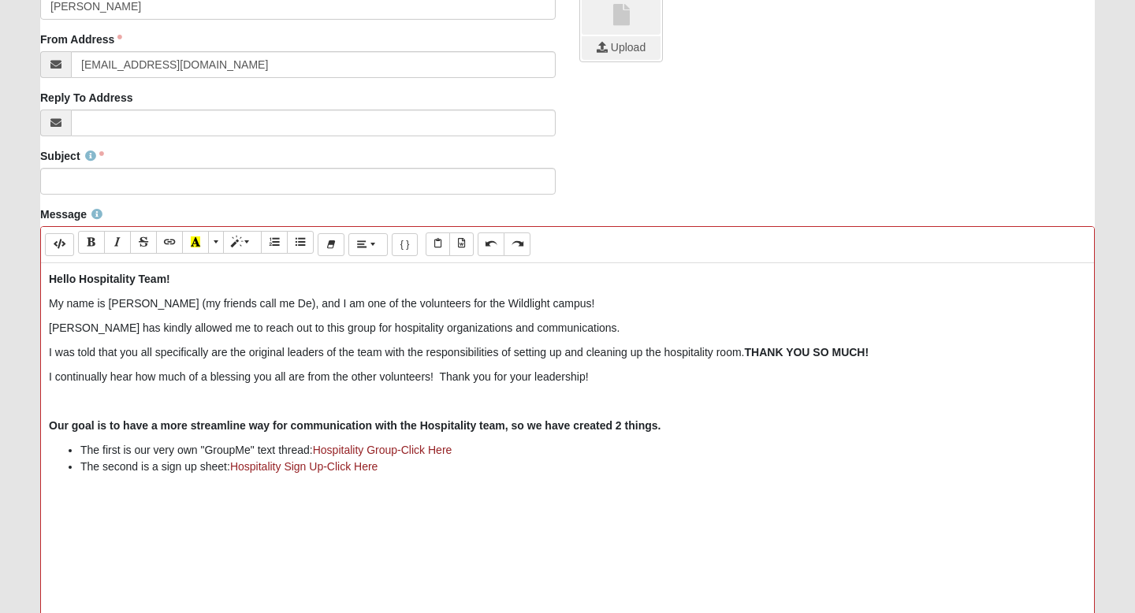
click at [485, 455] on li "The first is our very own "GroupMe" text thread: Hospitality Group-Click Here" at bounding box center [583, 450] width 1006 height 17
click at [230, 456] on li "The first is our very own "GroupMe" text thread: Hospitality Group-Click Here" at bounding box center [583, 450] width 1006 height 17
click at [403, 467] on li "The second is a sign up sheet: Hospitality Sign Up-Click Here" at bounding box center [583, 467] width 1006 height 17
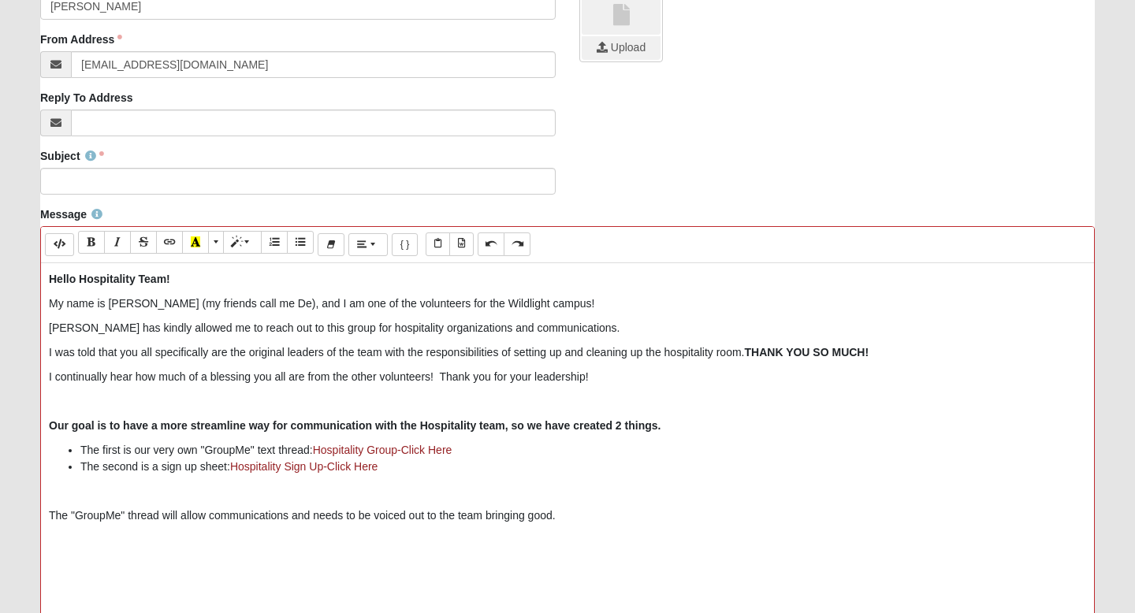
click at [344, 522] on p "The "GroupMe" thread will allow communications and needs to be voiced out to th…" at bounding box center [567, 516] width 1037 height 17
click at [571, 515] on p "The "GroupMe" thread will allow communications and opportunities to be voiced o…" at bounding box center [567, 516] width 1037 height 17
click at [600, 519] on p "The "GroupMe" thread will allow communications and opportunities to be voiced o…" at bounding box center [567, 516] width 1037 height 17
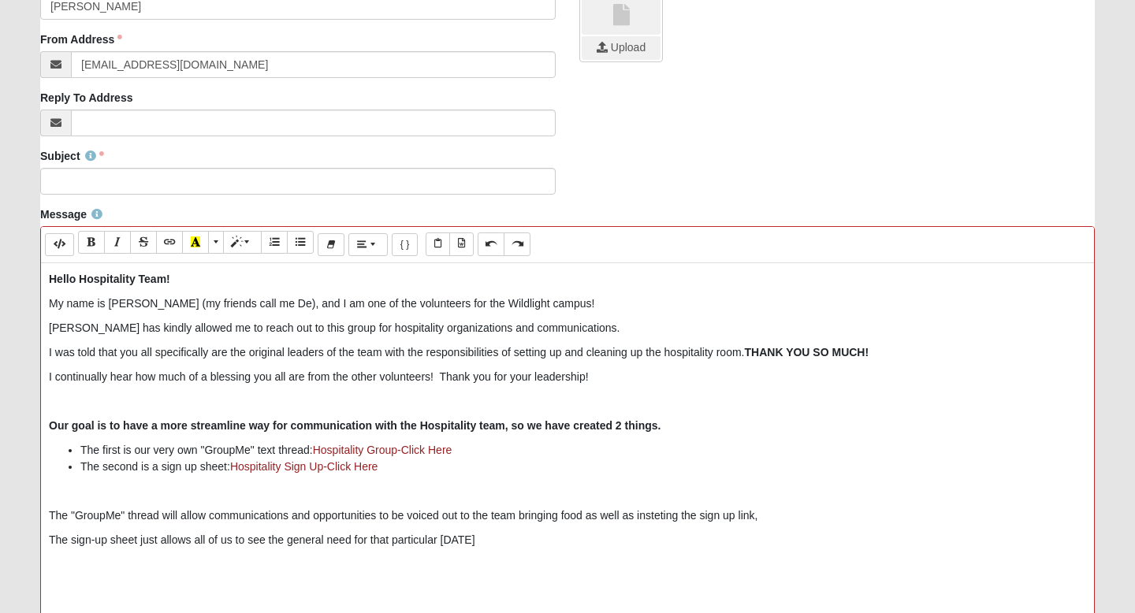
click at [669, 515] on p "The "GroupMe" thread will allow communications and opportunities to be voiced o…" at bounding box center [567, 516] width 1037 height 17
click at [658, 519] on p "The "GroupMe" thread will allow communications and opportunities to be voiced o…" at bounding box center [567, 516] width 1037 height 17
click at [772, 518] on p "The "GroupMe" thread will allow communications and opportunities to be voiced o…" at bounding box center [567, 516] width 1037 height 17
click at [651, 520] on p "The "GroupMe" thread will allow communications and opportunities to be voiced o…" at bounding box center [567, 516] width 1037 height 17
click at [757, 521] on p "The "GroupMe" thread will allow communications and opportunities to be voiced o…" at bounding box center [567, 516] width 1037 height 17
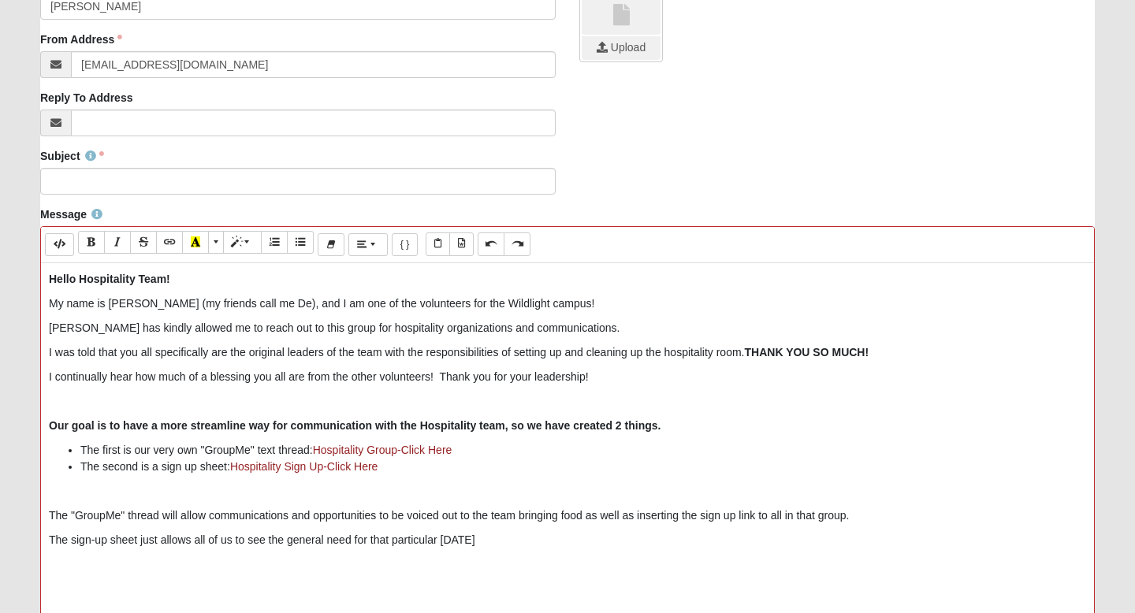
click at [483, 541] on p "The sign-up sheet just allows all of us to see the general need for that partic…" at bounding box center [567, 540] width 1037 height 17
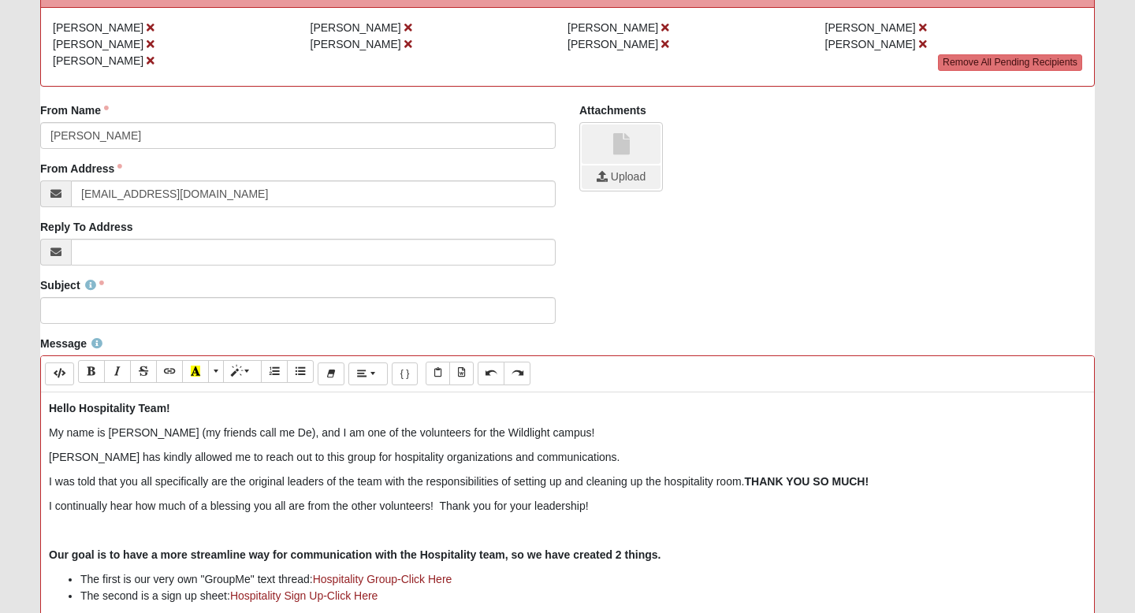
scroll to position [162, 0]
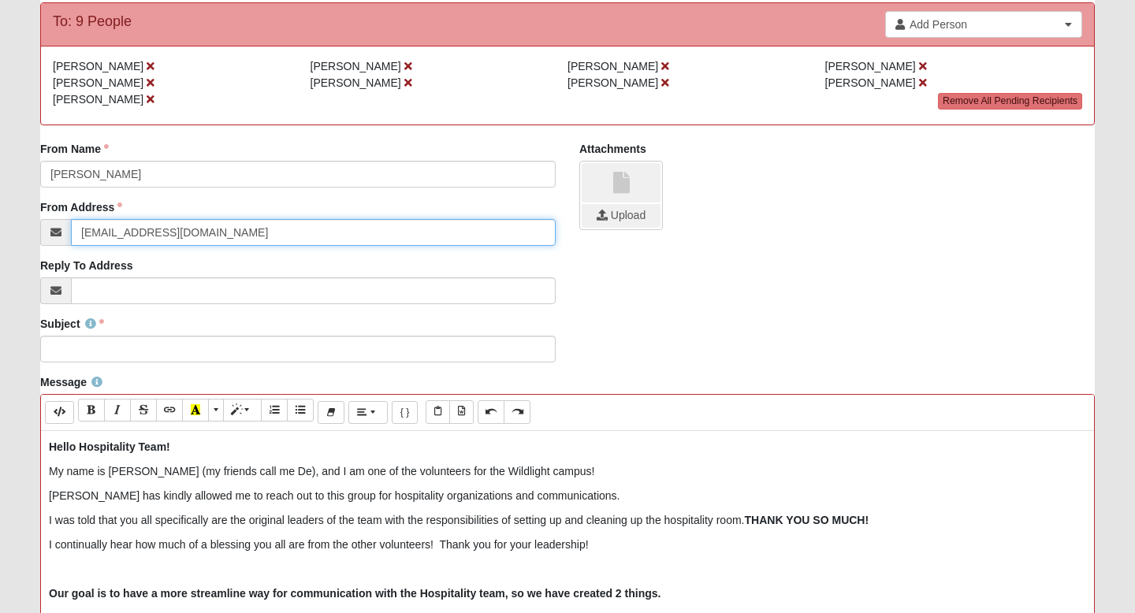
click at [199, 226] on input "info@coe22.com" at bounding box center [313, 232] width 485 height 27
type input "denisha.rouse@gmail.com"
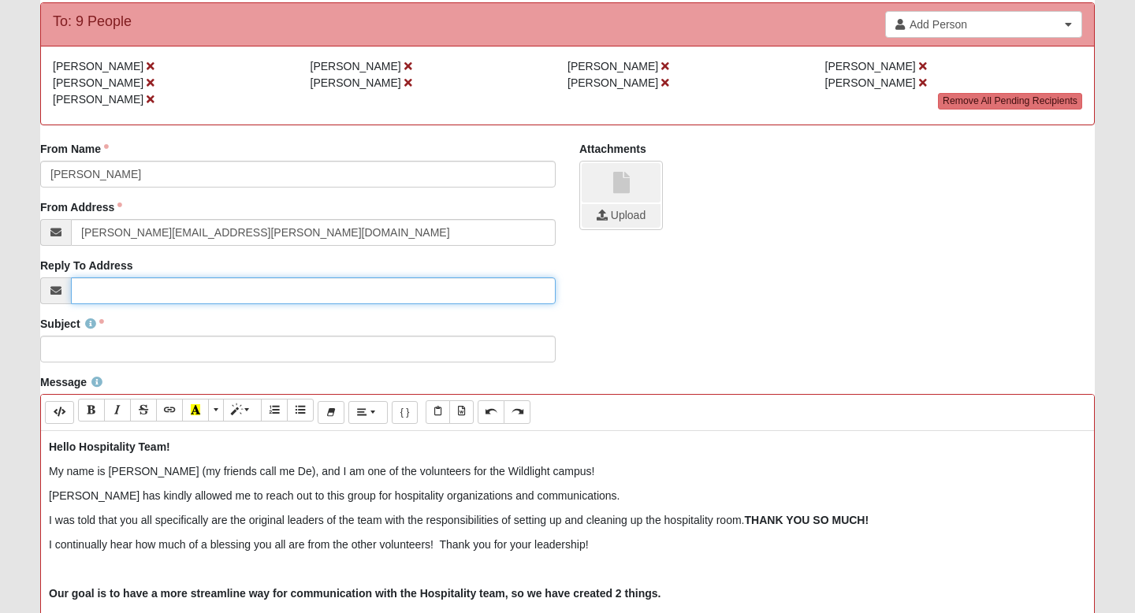
click at [202, 284] on input "Reply To Address" at bounding box center [313, 290] width 485 height 27
type input "denisha.rouse@gmail.com"
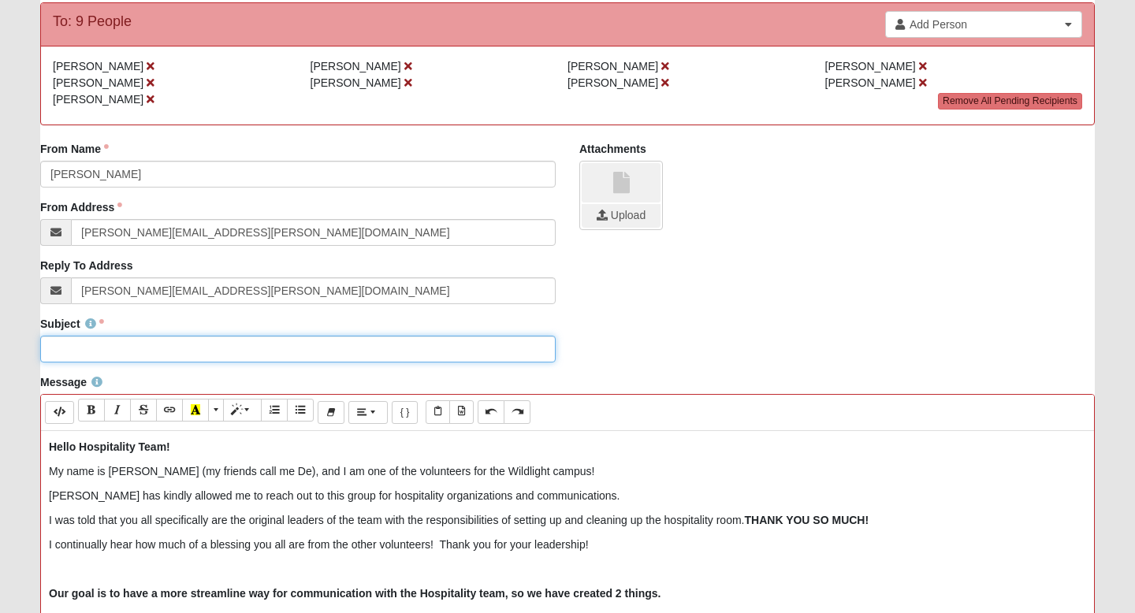
click at [164, 347] on input "Subject" at bounding box center [297, 349] width 515 height 27
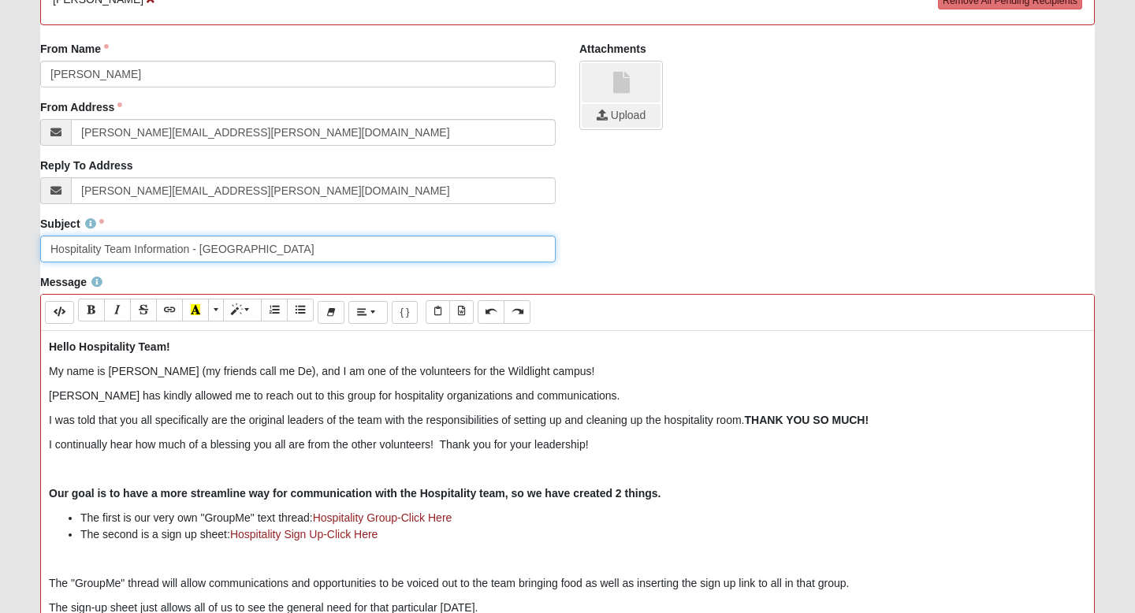
scroll to position [264, 0]
type input "Hospitality Team Information - Wildlight Campus"
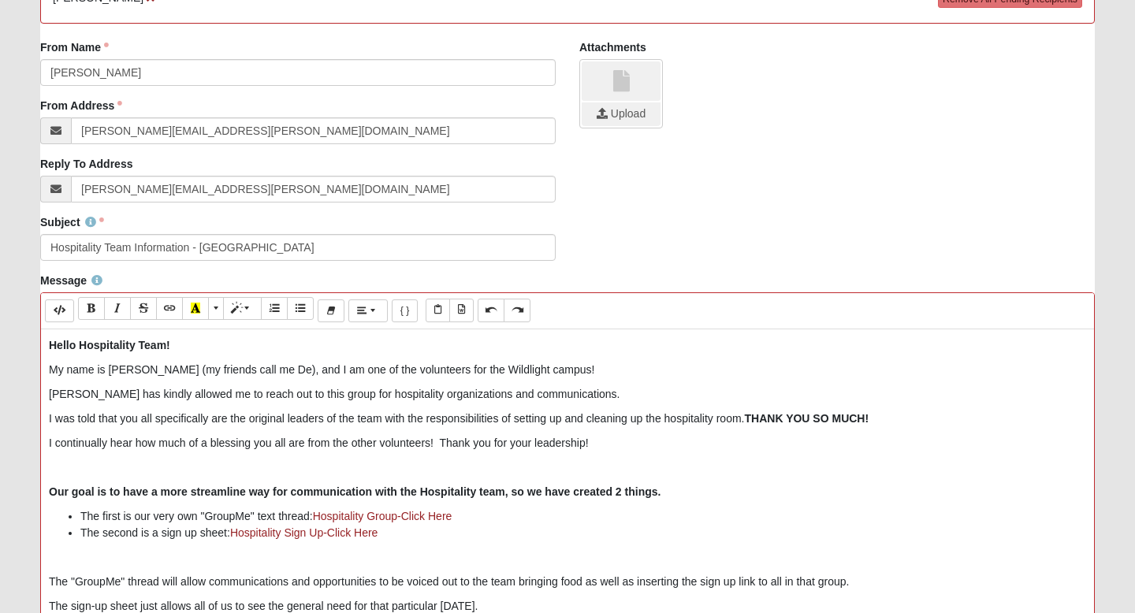
click at [285, 396] on p "Brian Lane has kindly allowed me to reach out to this group for hospitality org…" at bounding box center [567, 394] width 1037 height 17
click at [527, 400] on p "Brian Lane has kindly allowed me to reach out to you, this group, for hospitali…" at bounding box center [567, 394] width 1037 height 17
click at [833, 415] on b "THANK YOU SO MUCH!" at bounding box center [807, 418] width 125 height 13
click at [429, 448] on p "I continually hear how much of a blessing you all are from the other volunteers…" at bounding box center [567, 443] width 1037 height 17
click at [669, 443] on p "I continually hear how much of a blessing you all are from the church volunteer…" at bounding box center [567, 443] width 1037 height 17
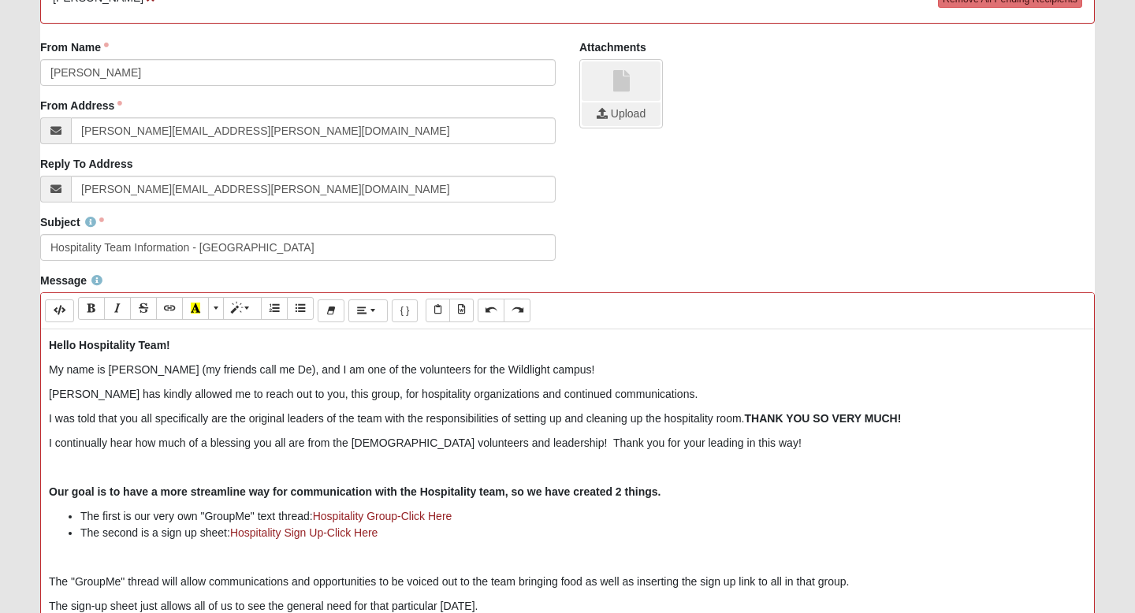
click at [616, 448] on p "I continually hear how much of a blessing you all are from the church volunteer…" at bounding box center [567, 443] width 1037 height 17
click at [463, 446] on p "I continually hear how much of a blessing you all are from the church volunteer…" at bounding box center [567, 443] width 1037 height 17
click at [385, 450] on p "I continually hear how much of a blessing you all are from the church volunteer…" at bounding box center [567, 443] width 1037 height 17
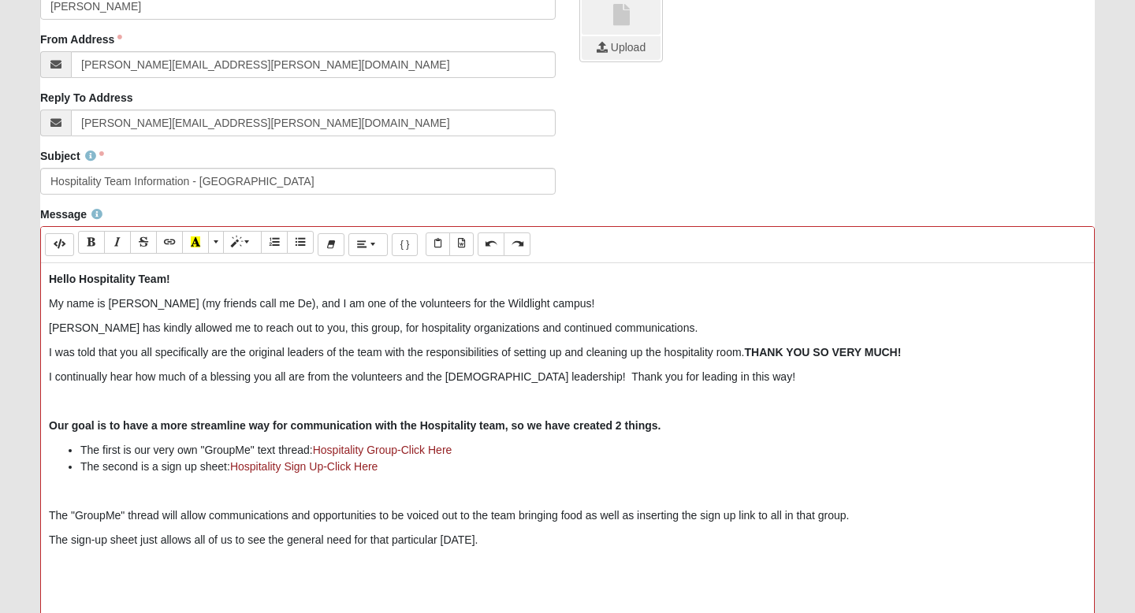
scroll to position [331, 0]
click at [695, 426] on p "Our goal is to have a more streamline way for communication with the Hospitalit…" at bounding box center [567, 425] width 1037 height 17
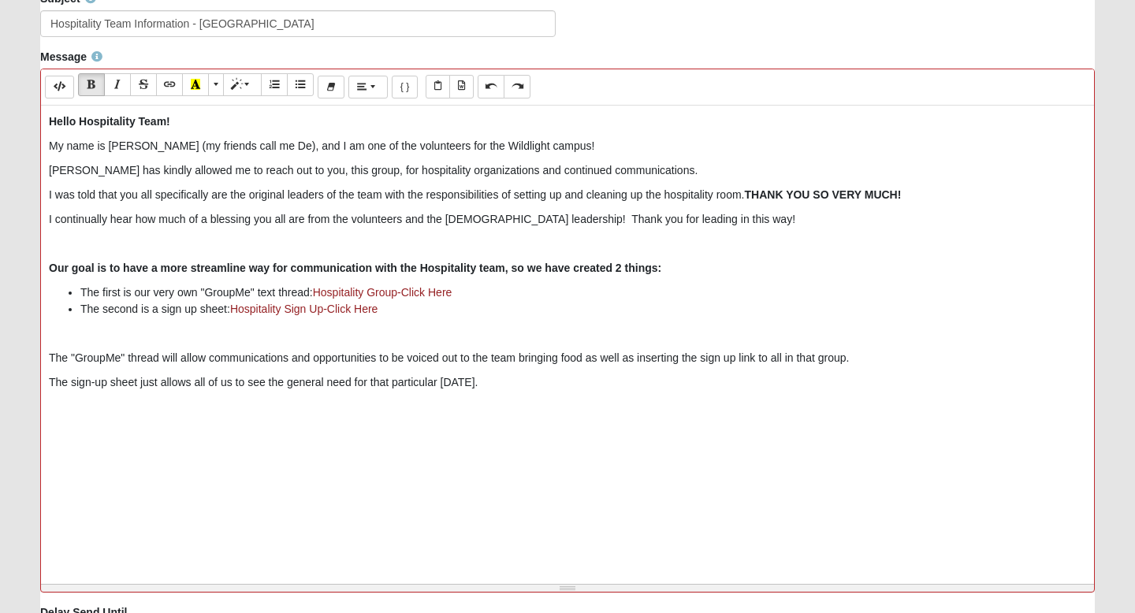
scroll to position [490, 0]
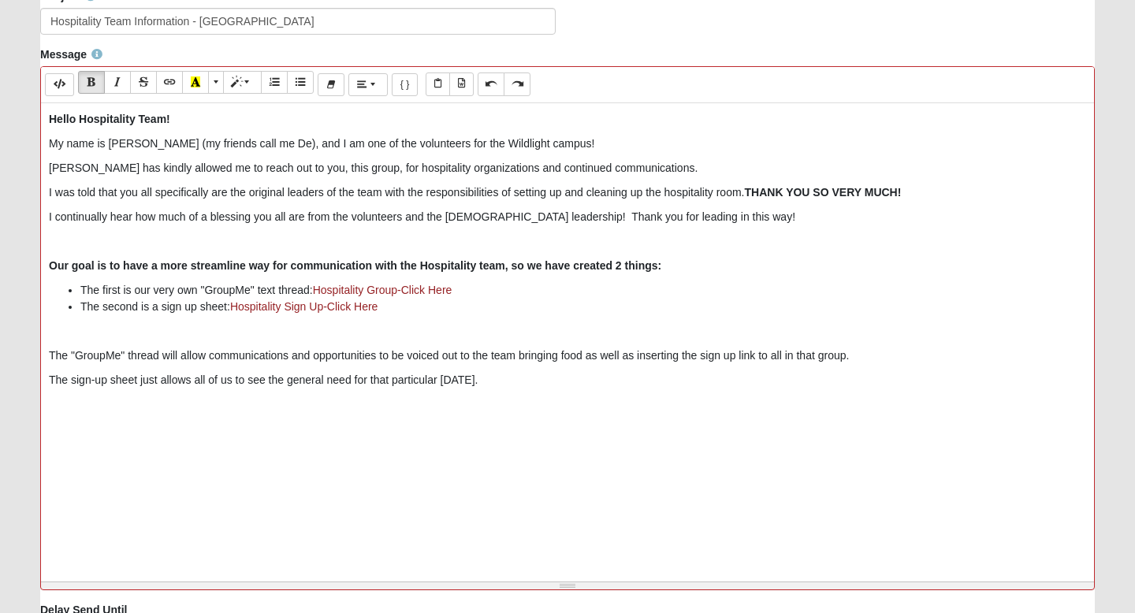
click at [516, 359] on p "The "GroupMe" thread will allow communications and opportunities to be voiced o…" at bounding box center [567, 356] width 1037 height 17
click at [615, 359] on p "The "GroupMe" thread will allow communications and opportunities to be voiced o…" at bounding box center [567, 356] width 1037 height 17
click at [668, 358] on p "The "GroupMe" thread will allow communications and opportunities to be voiced o…" at bounding box center [567, 356] width 1037 height 17
click at [641, 381] on p "The sign-up sheet just allows all of us to see the general need for that partic…" at bounding box center [567, 380] width 1037 height 17
click at [762, 361] on p "The "GroupMe" thread will allow communications and opportunities to be voiced o…" at bounding box center [567, 356] width 1037 height 17
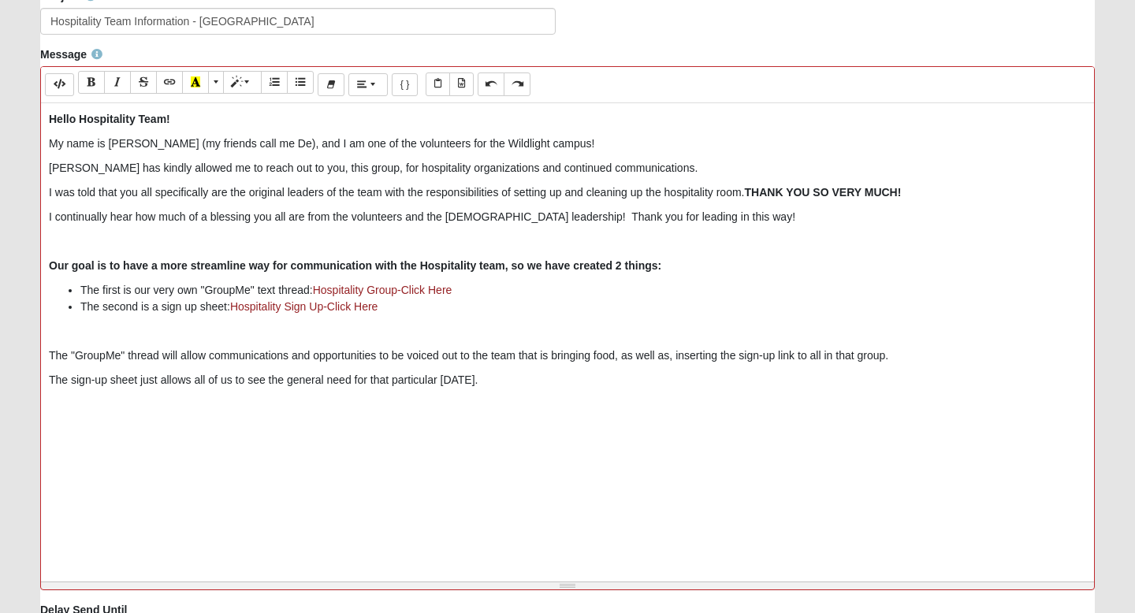
click at [794, 358] on p "The "GroupMe" thread will allow communications and opportunities to be voiced o…" at bounding box center [567, 356] width 1037 height 17
click at [482, 384] on p "The sign-up sheet just allows all of us to see the general need for that partic…" at bounding box center [567, 380] width 1037 height 17
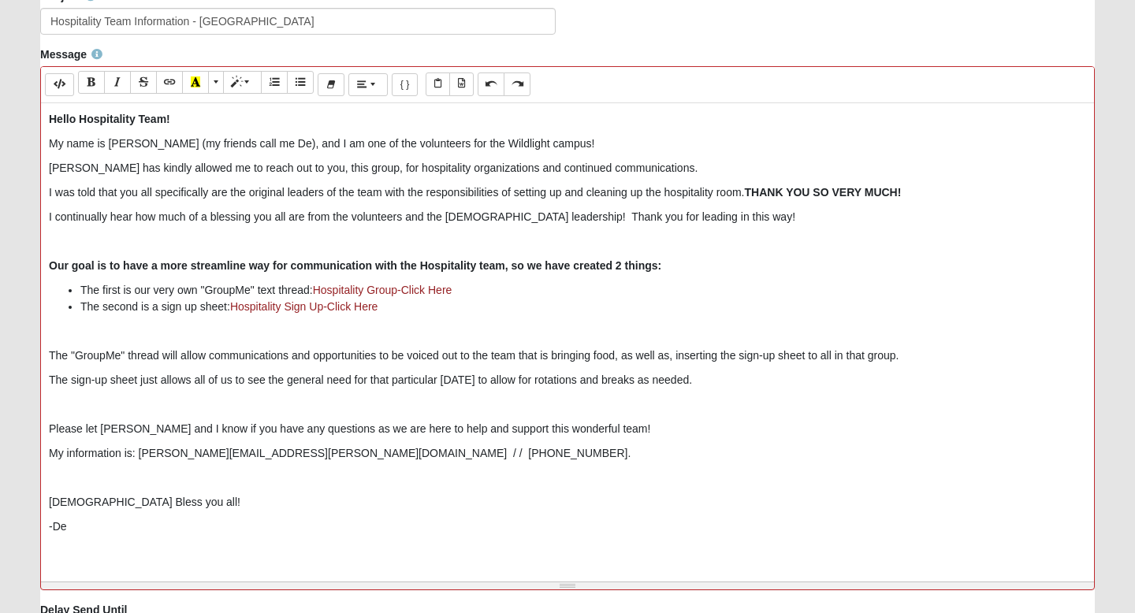
click at [54, 453] on p "My information is: denisha.rouse@gmail.com / / 720-937-7099." at bounding box center [567, 453] width 1037 height 17
click at [115, 506] on p "God Bless you all!" at bounding box center [567, 502] width 1037 height 17
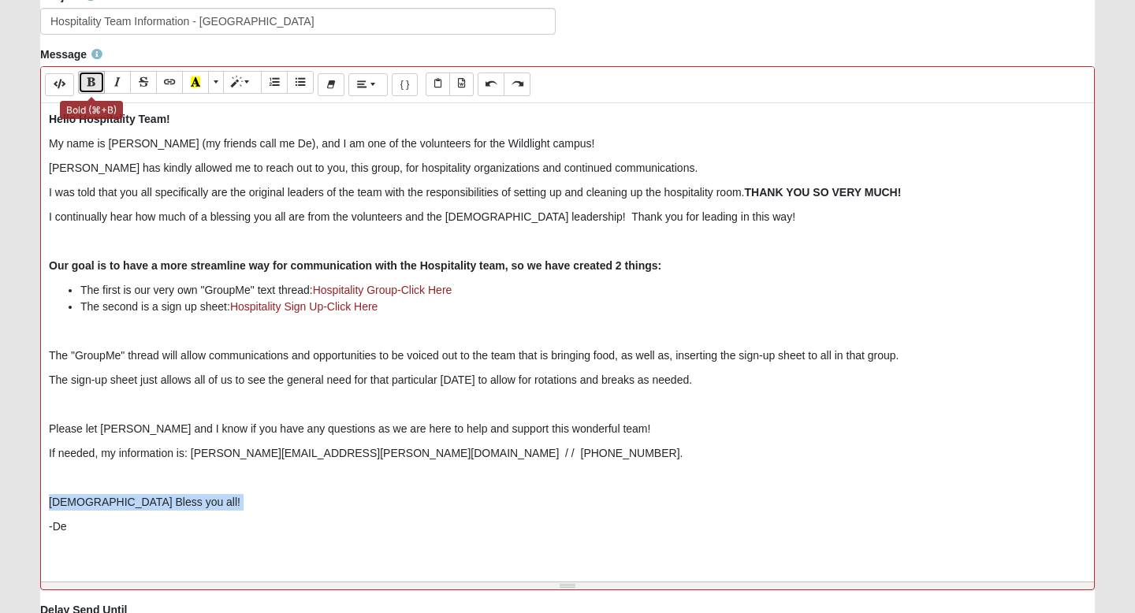
click at [101, 76] on button "Bold (⌘+B)" at bounding box center [91, 82] width 27 height 23
click at [233, 519] on div "Hello Hospitality Team! My name is Denisha Rouse (my friends call me De), and I…" at bounding box center [567, 339] width 1053 height 473
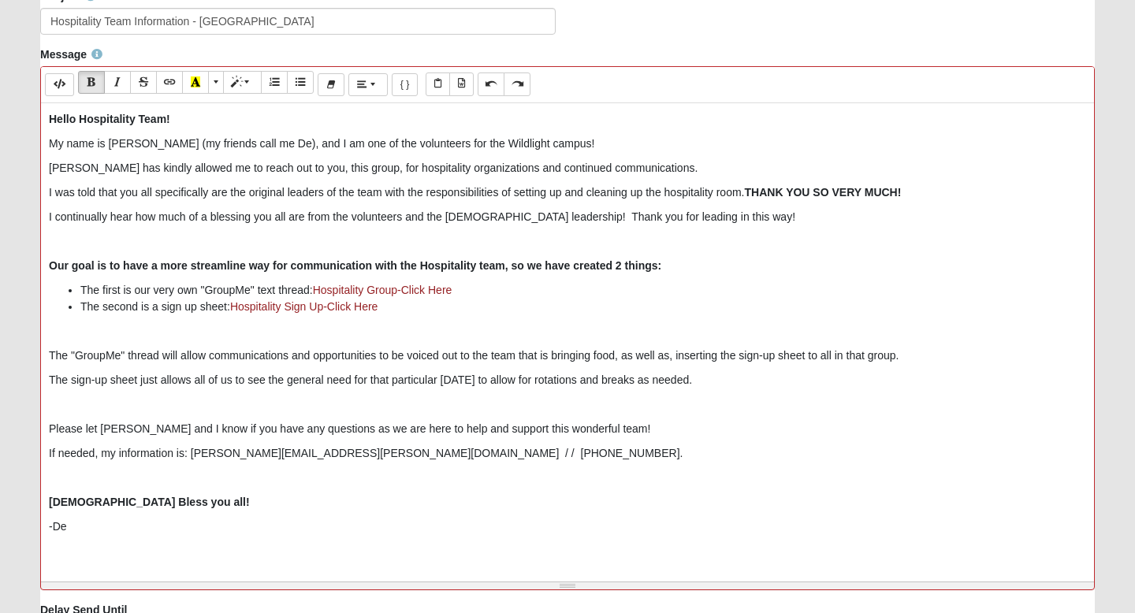
click at [180, 553] on div "Hello Hospitality Team! My name is Denisha Rouse (my friends call me De), and I…" at bounding box center [567, 339] width 1053 height 473
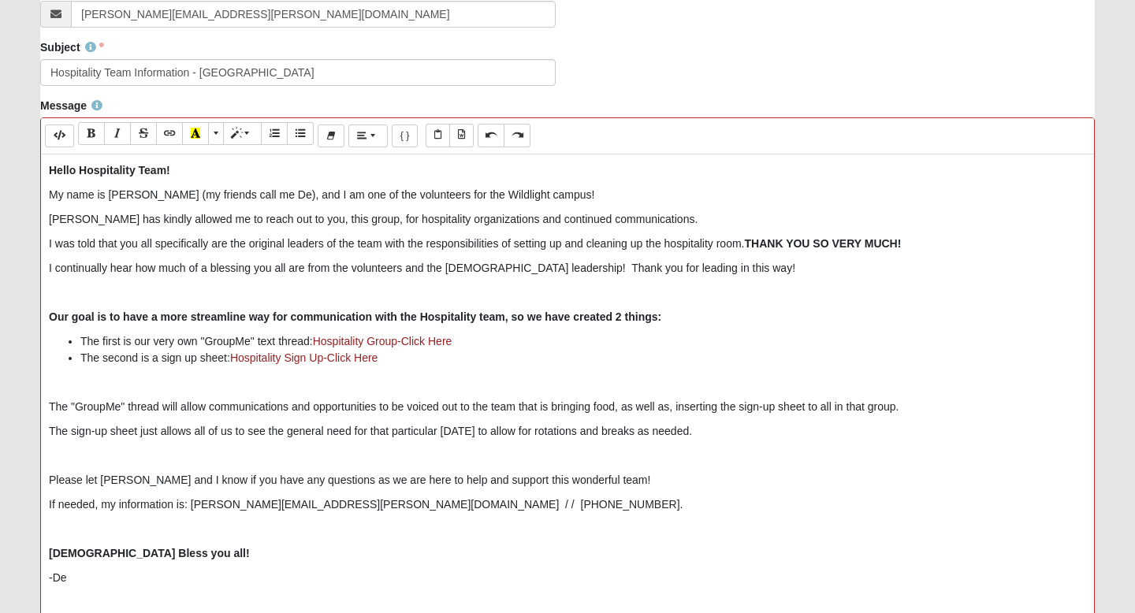
scroll to position [419, 0]
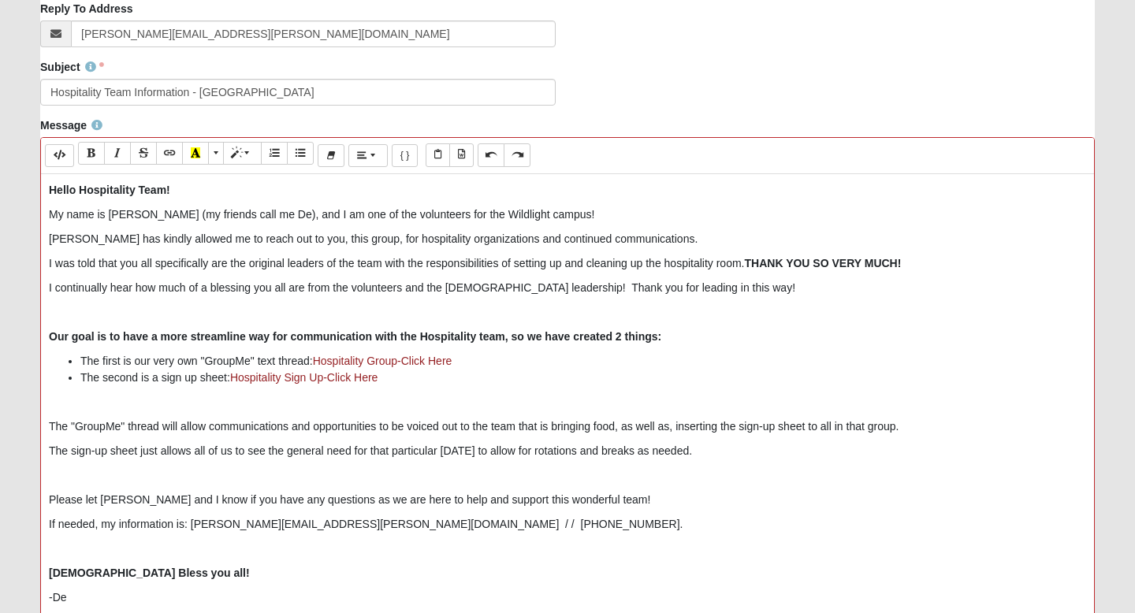
click at [315, 244] on p "Brian Lane has kindly allowed me to reach out to you, this group, for hospitali…" at bounding box center [567, 239] width 1037 height 17
click at [311, 500] on p "Please let Brian and I know if you have any questions as we are here to help an…" at bounding box center [567, 500] width 1037 height 17
click at [434, 525] on p "If needed, my information is: denisha.rouse@gmail.com / / 720-937-7099." at bounding box center [567, 524] width 1037 height 17
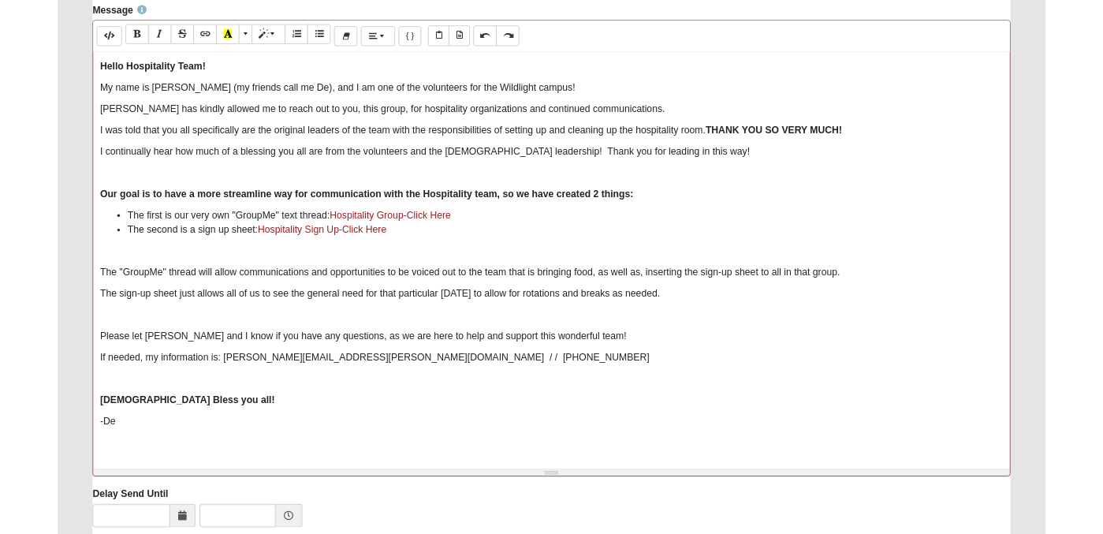
scroll to position [541, 0]
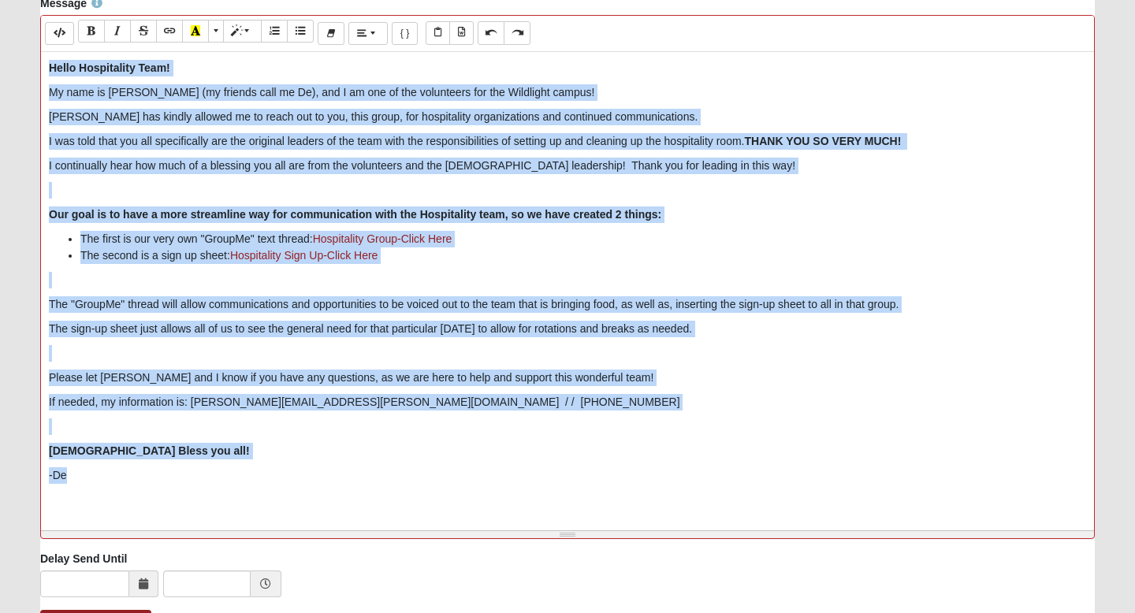
drag, startPoint x: 91, startPoint y: 485, endPoint x: 43, endPoint y: 65, distance: 422.0
click at [43, 65] on div "Hello Hospitality Team! My name is Denisha Rouse (my friends call me De), and I…" at bounding box center [567, 288] width 1053 height 473
copy div "Hello Hospitality Team! My name is Denisha Rouse (my friends call me De), and I…"
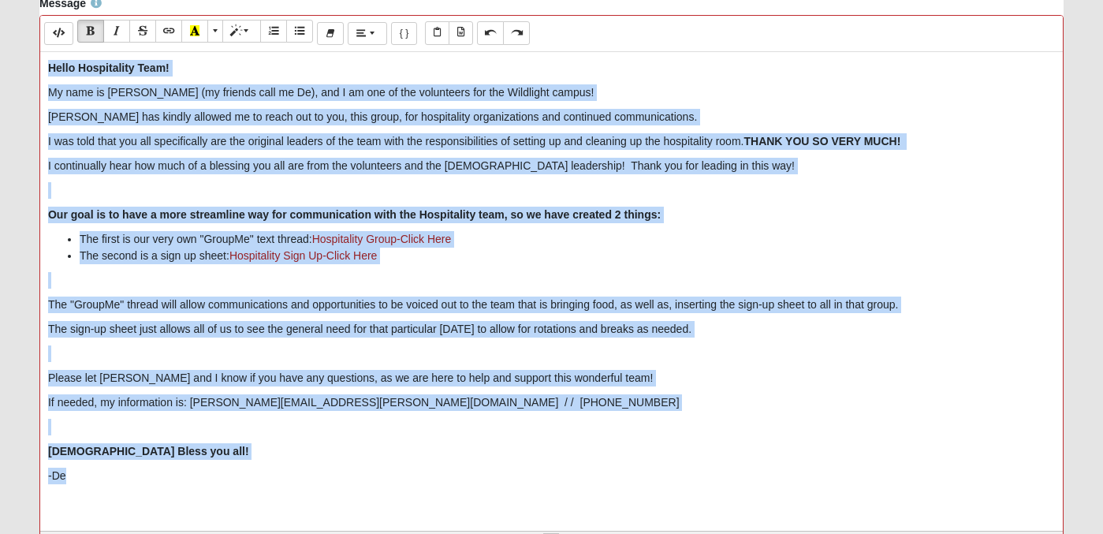
click at [258, 469] on p "-De" at bounding box center [551, 475] width 1006 height 17
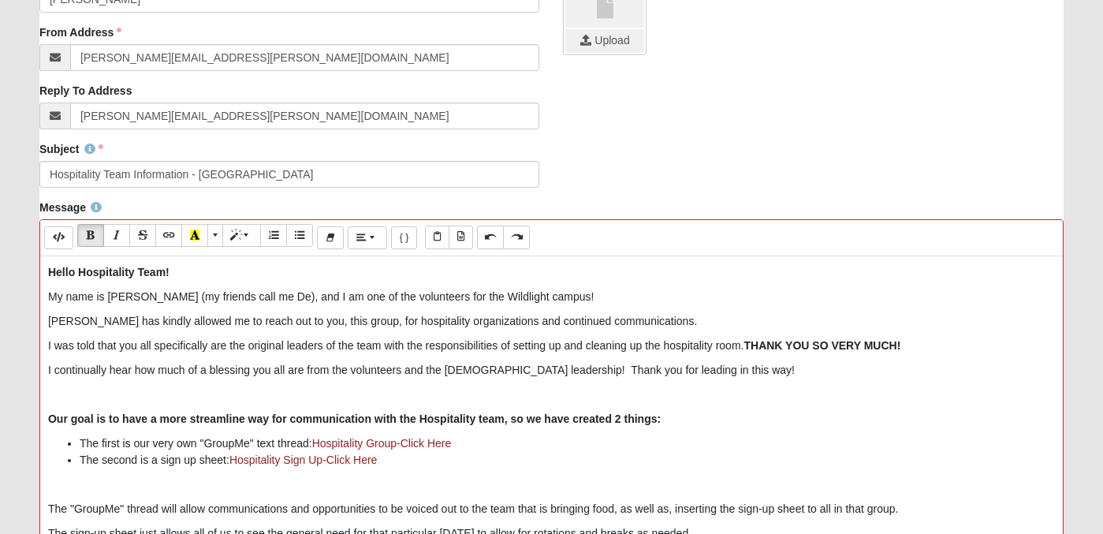
scroll to position [335, 0]
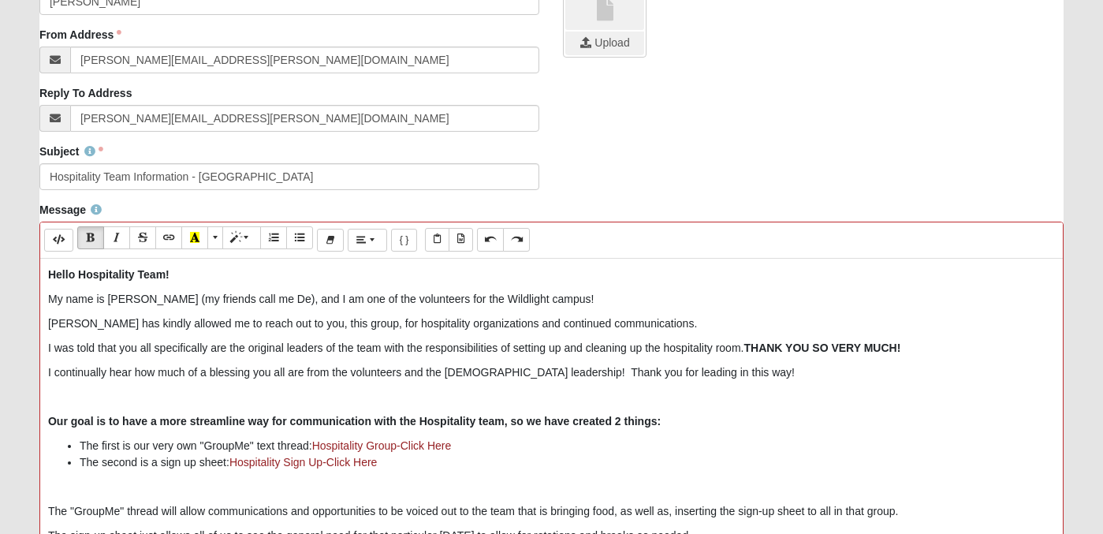
click at [381, 329] on p "Brian Lane has kindly allowed me to reach out to you, this group, for hospitali…" at bounding box center [551, 323] width 1006 height 17
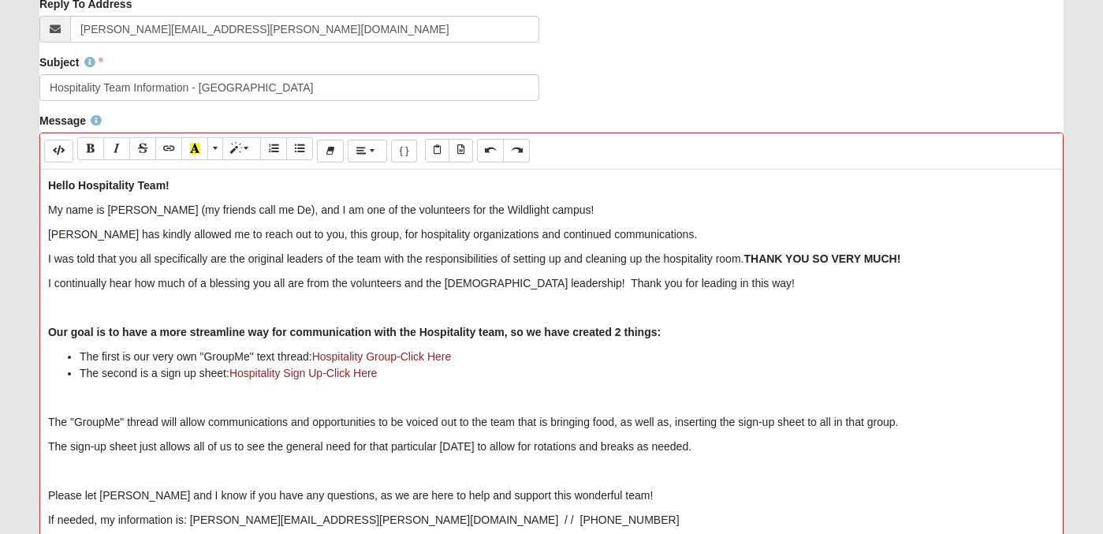
scroll to position [425, 0]
click at [508, 335] on b "Our goal is to have a more streamline way for communication with the Hospitalit…" at bounding box center [354, 331] width 612 height 13
click at [827, 422] on p "The "GroupMe" thread will allow communications and opportunities to be voiced o…" at bounding box center [551, 421] width 1006 height 17
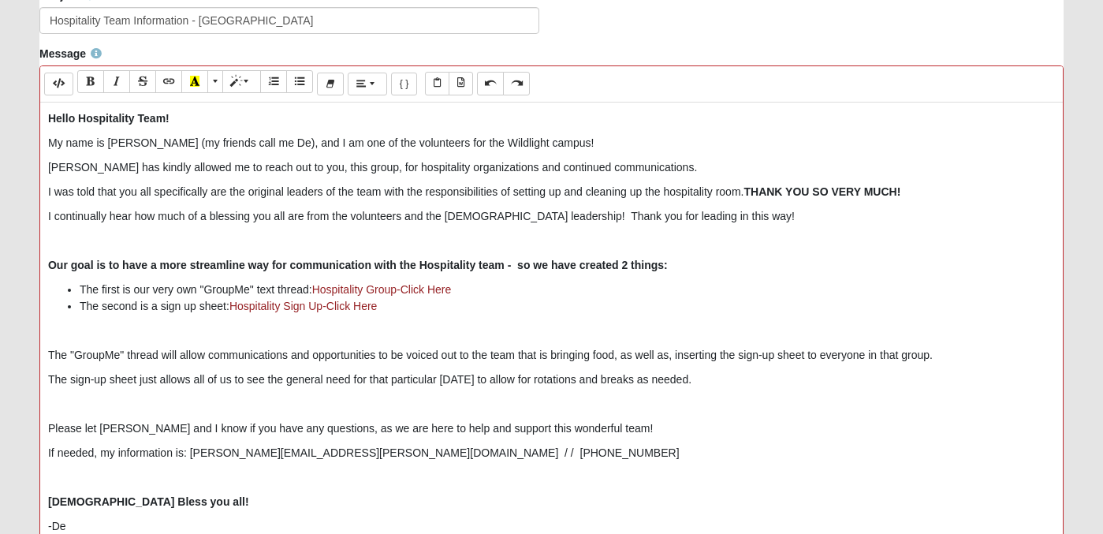
scroll to position [511, 0]
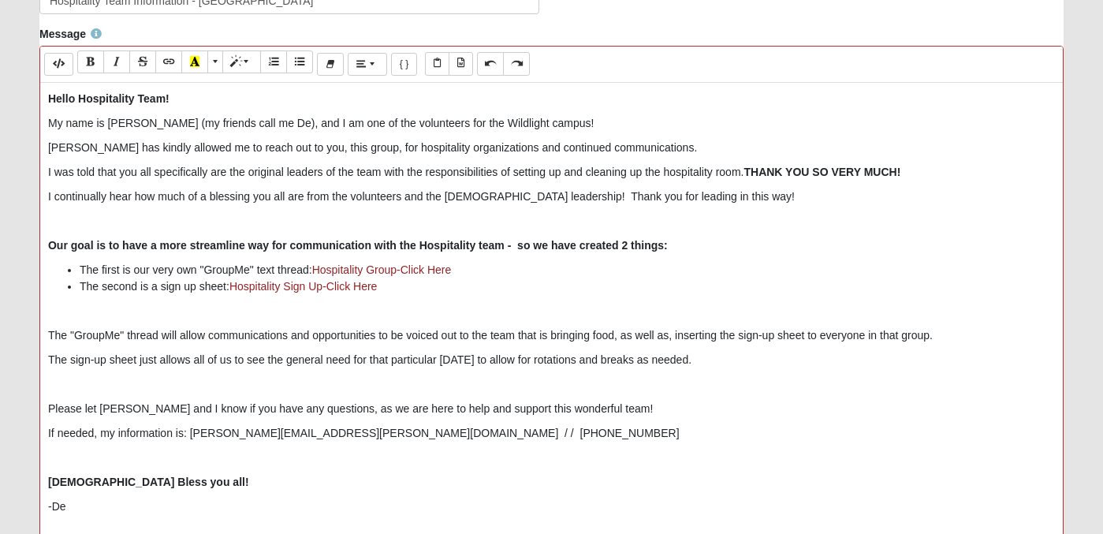
click at [107, 435] on p "If needed, my information is: denisha.rouse@gmail.com / / 720-937-7099" at bounding box center [551, 433] width 1006 height 17
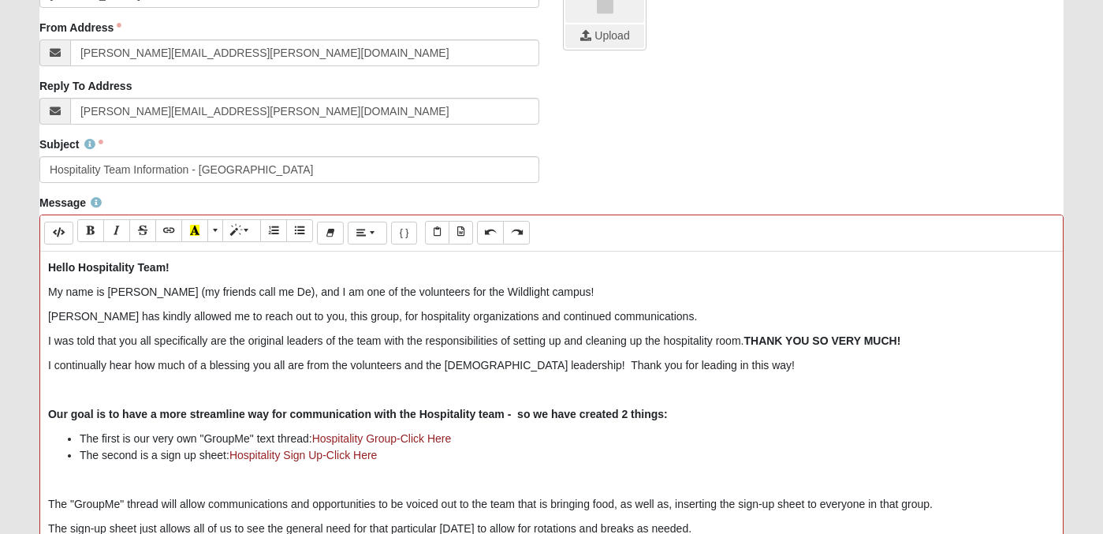
scroll to position [343, 0]
click at [165, 269] on b "Hello Hospitality Team!" at bounding box center [108, 266] width 121 height 13
click at [333, 316] on p "Brian Lane has kindly allowed me to reach out to you, this group, for hospitali…" at bounding box center [551, 315] width 1006 height 17
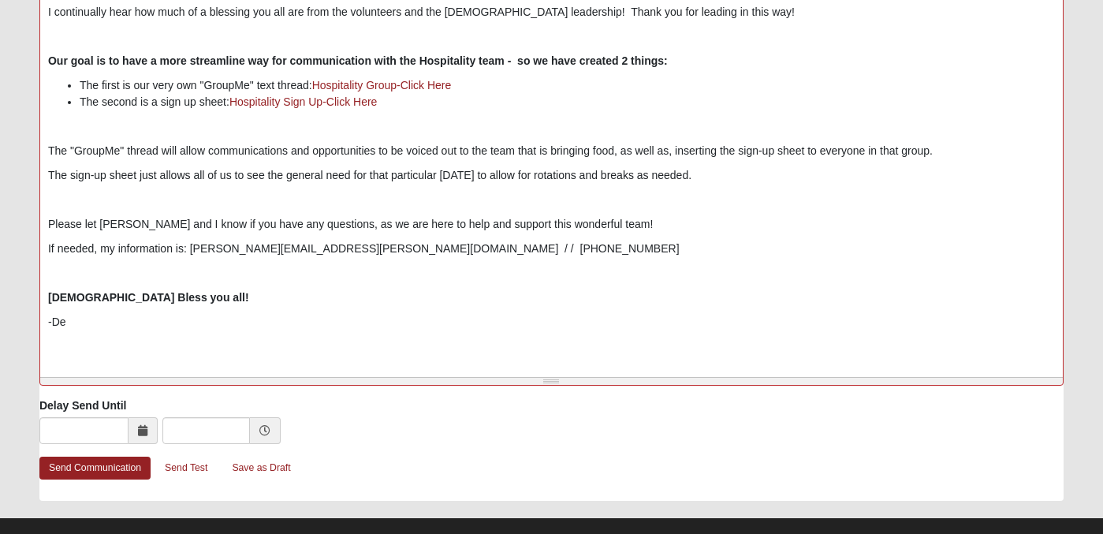
scroll to position [697, 0]
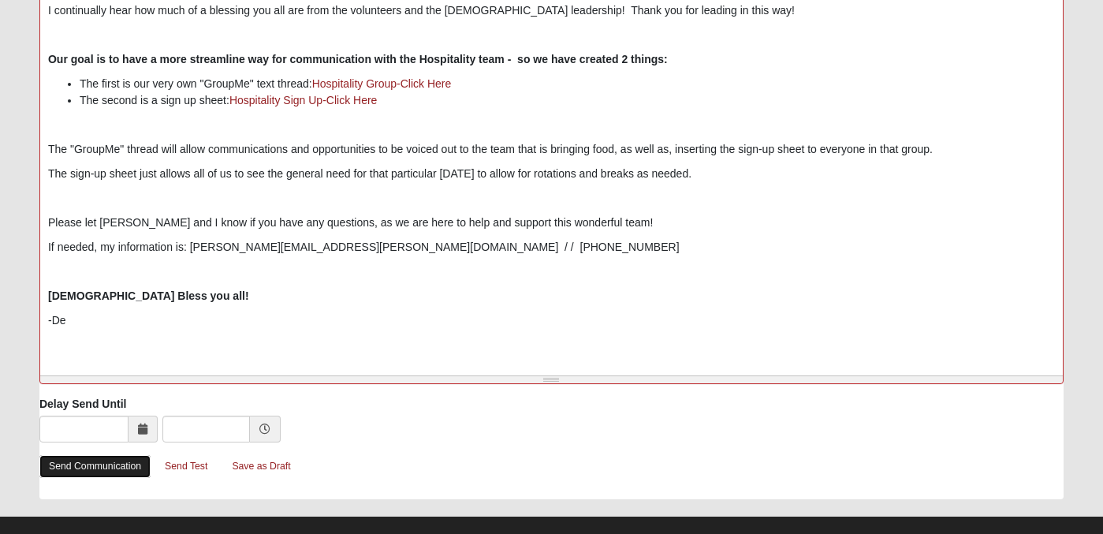
click at [119, 461] on link "Send Communication" at bounding box center [94, 466] width 111 height 23
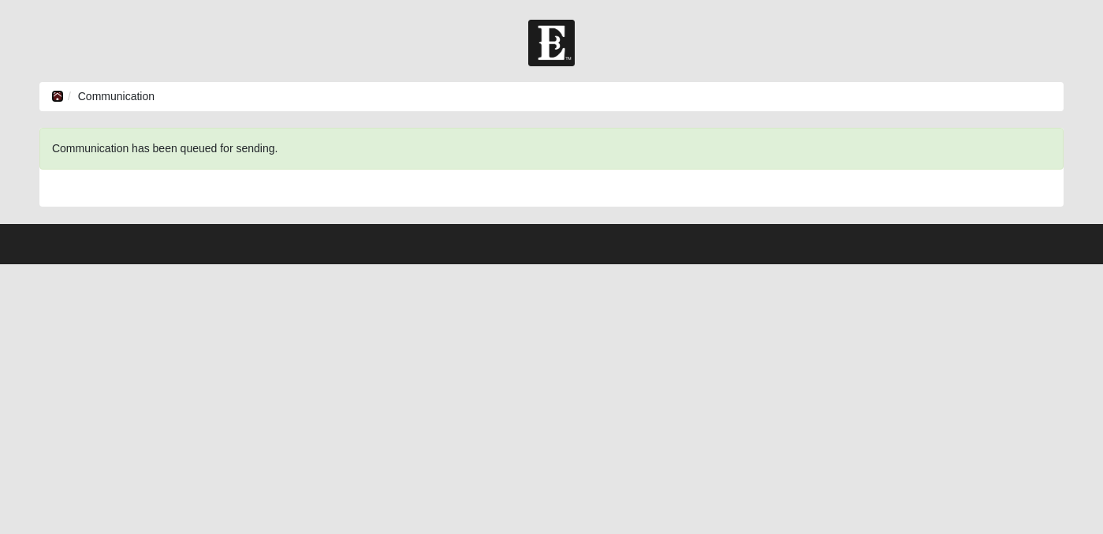
click at [54, 97] on icon at bounding box center [57, 96] width 13 height 11
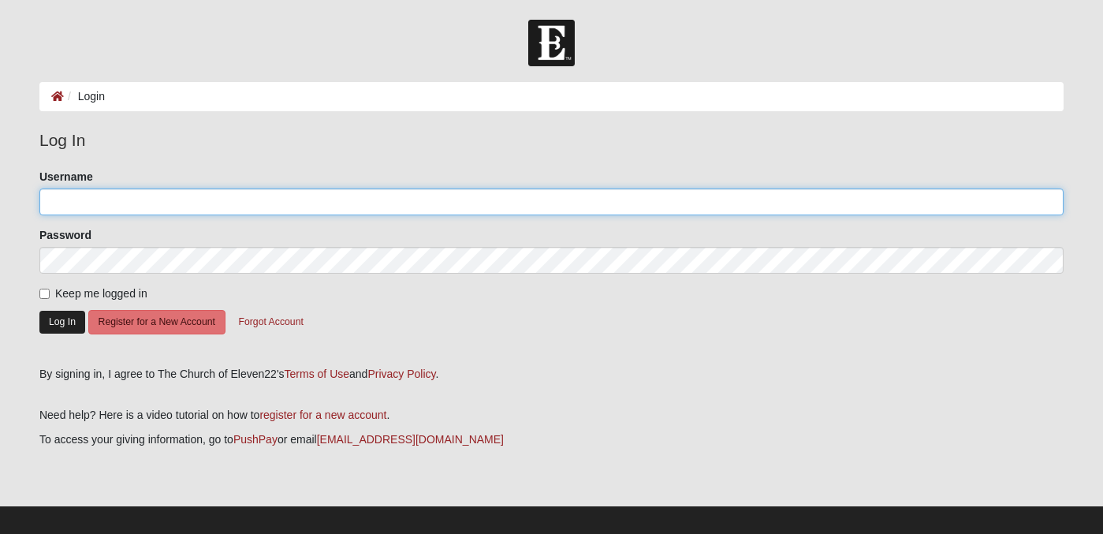
type input "[PERSON_NAME][EMAIL_ADDRESS][PERSON_NAME][DOMAIN_NAME]"
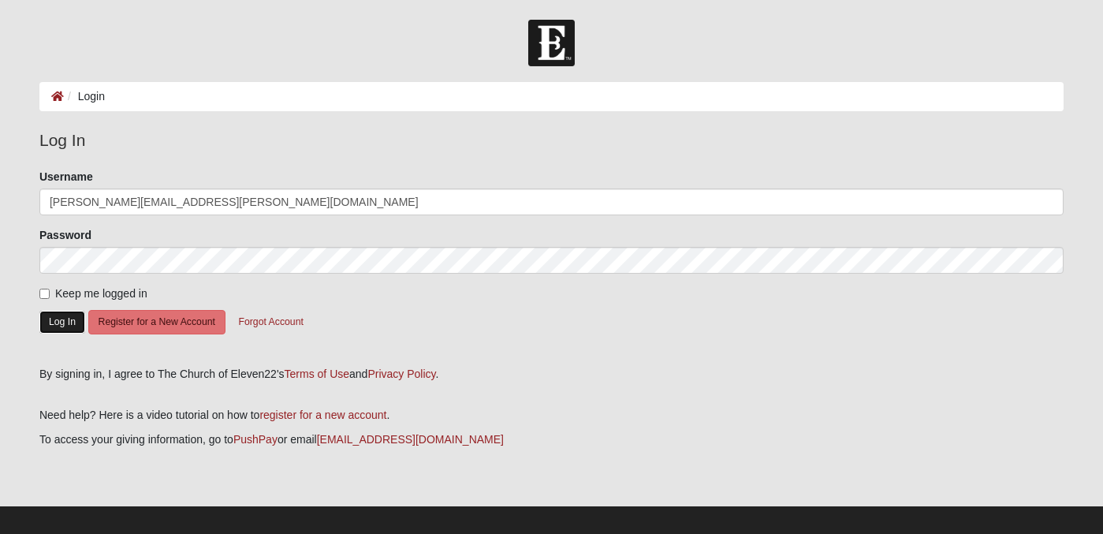
click at [61, 323] on button "Log In" at bounding box center [62, 322] width 46 height 23
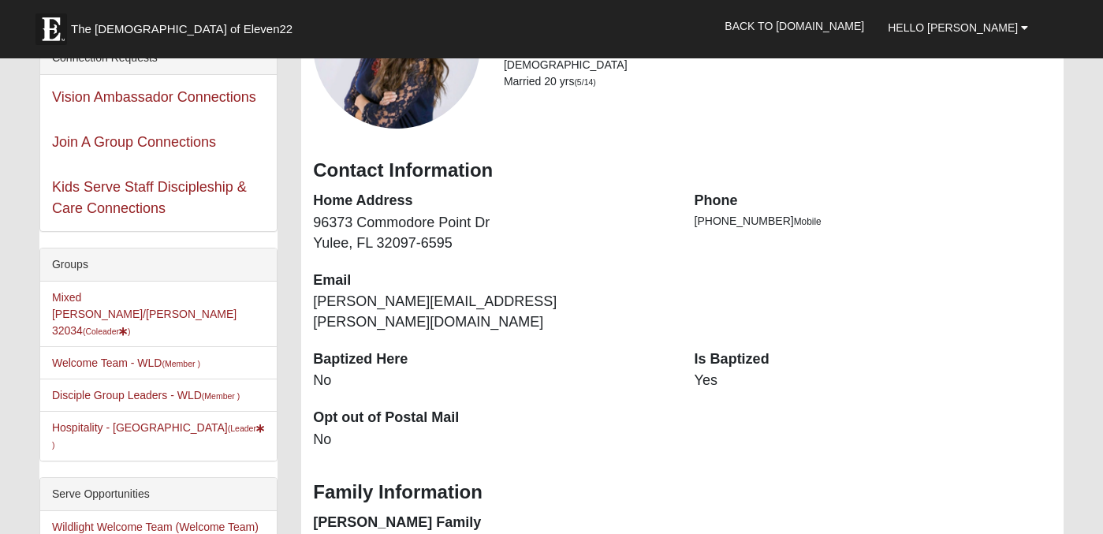
scroll to position [203, 0]
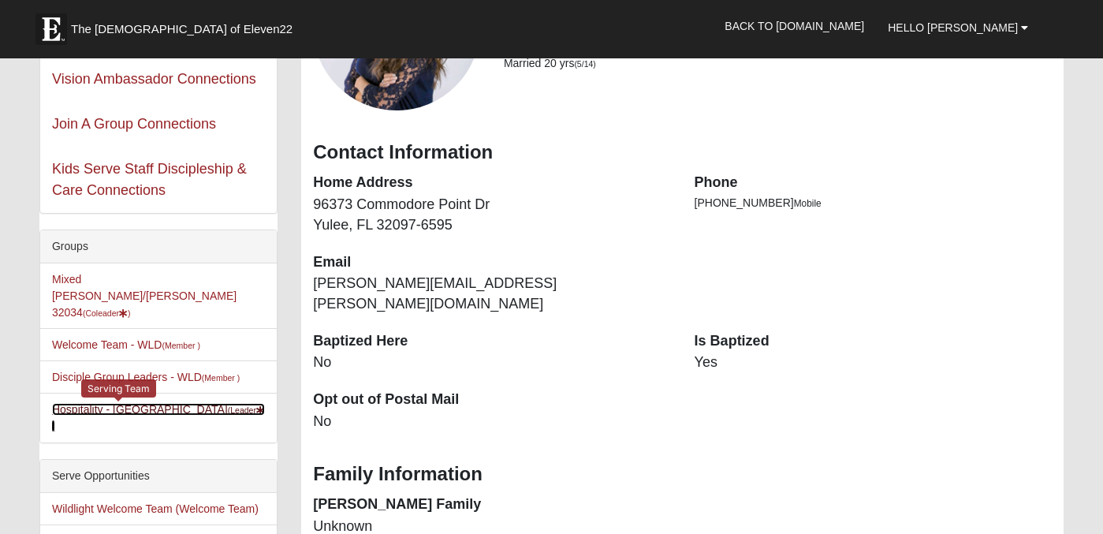
click at [130, 403] on link "Hospitality - WLD (Leader )" at bounding box center [158, 417] width 213 height 29
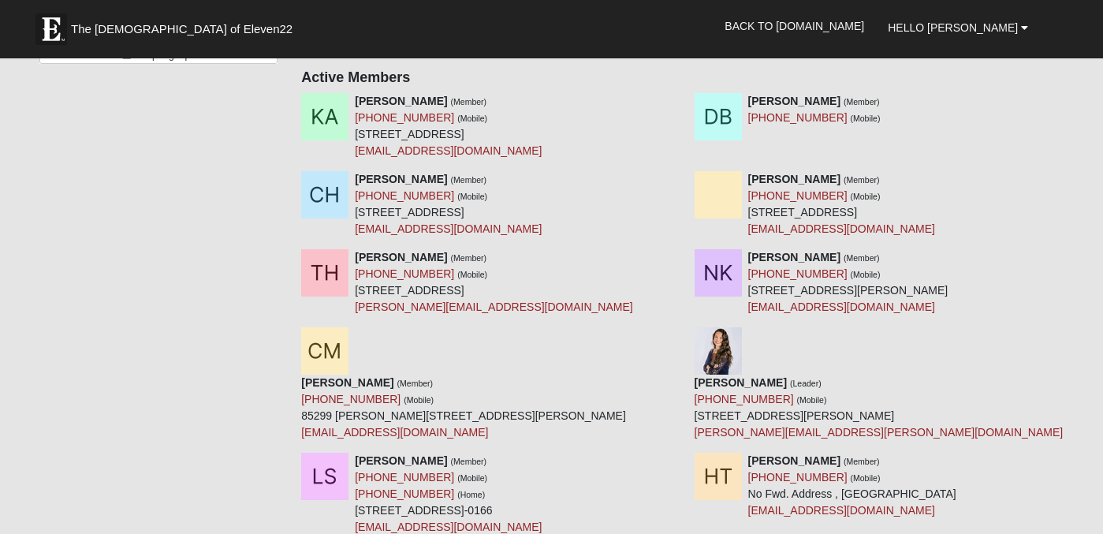
scroll to position [321, 0]
